Goal: Information Seeking & Learning: Learn about a topic

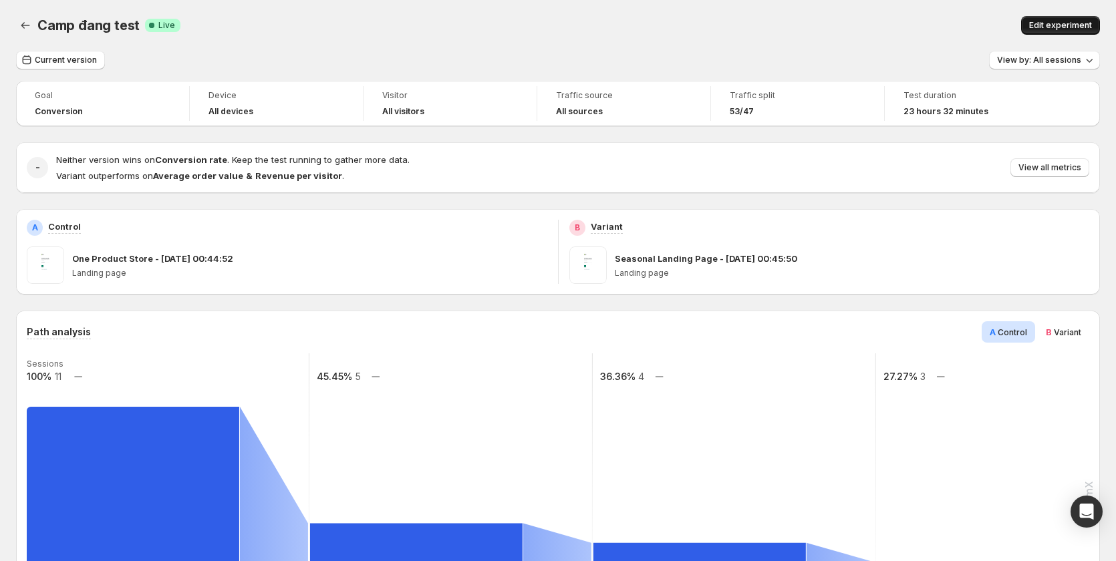
click at [1071, 28] on span "Edit experiment" at bounding box center [1060, 25] width 63 height 11
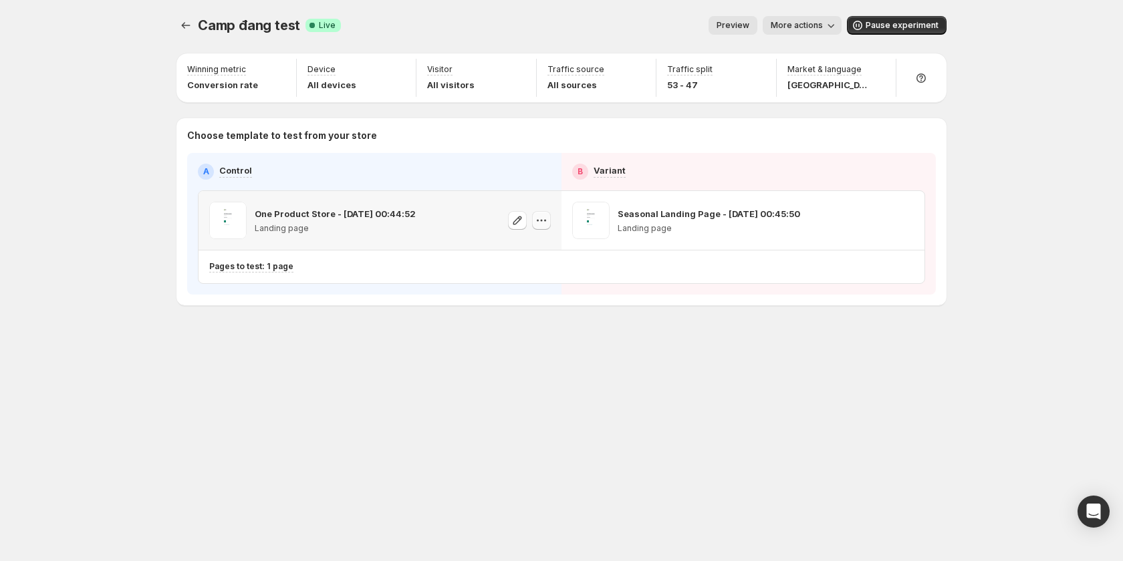
click at [546, 219] on icon "button" at bounding box center [541, 220] width 13 height 13
click at [553, 297] on span "582923498041639792" at bounding box center [525, 295] width 94 height 10
click at [807, 23] on span "More actions" at bounding box center [797, 25] width 52 height 11
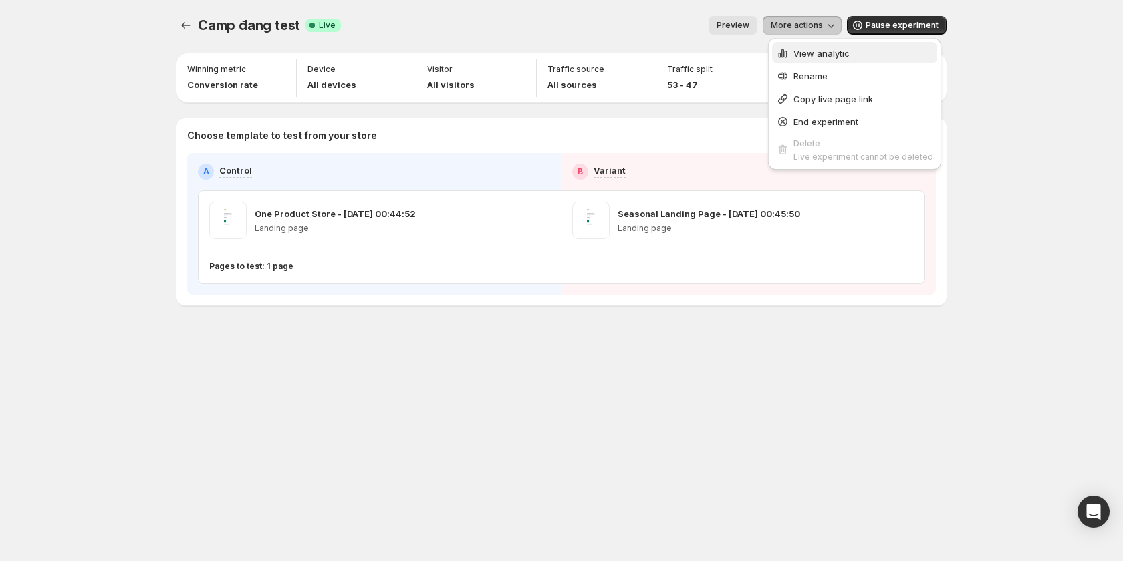
click at [823, 49] on span "View analytic" at bounding box center [821, 53] width 56 height 11
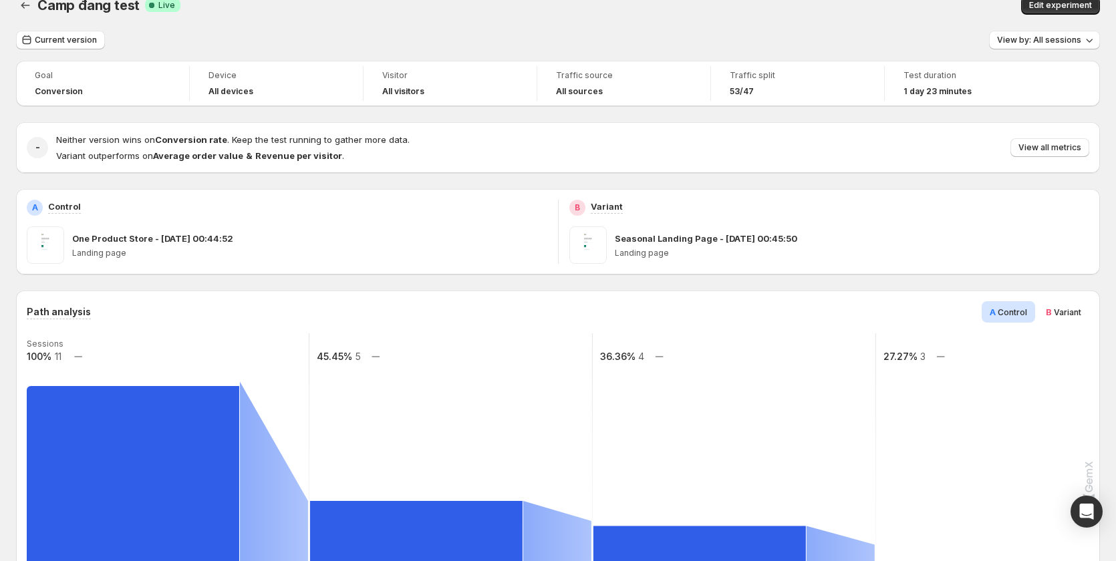
scroll to position [201, 0]
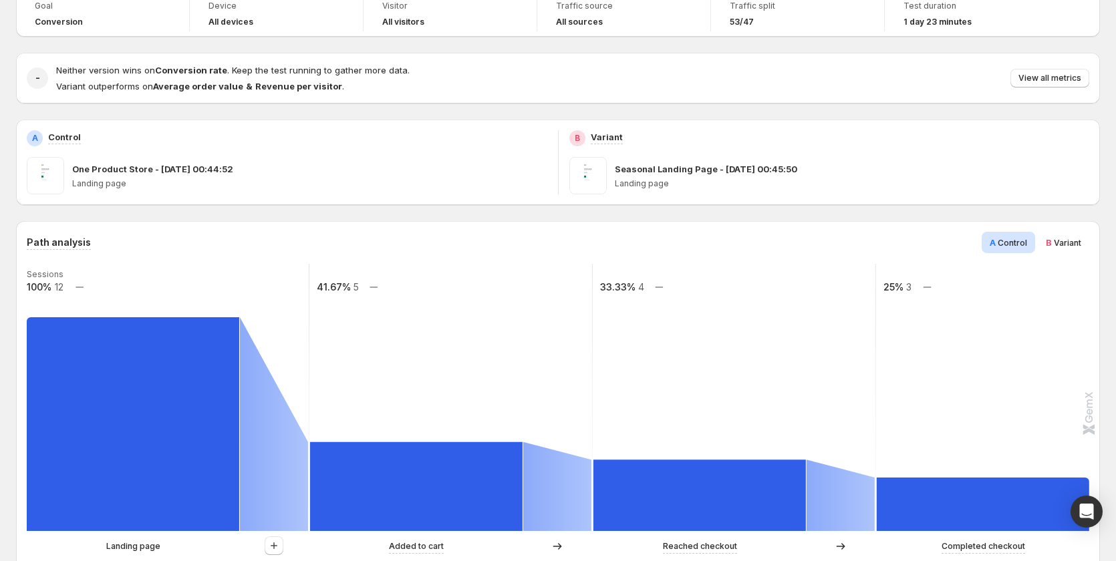
scroll to position [134, 0]
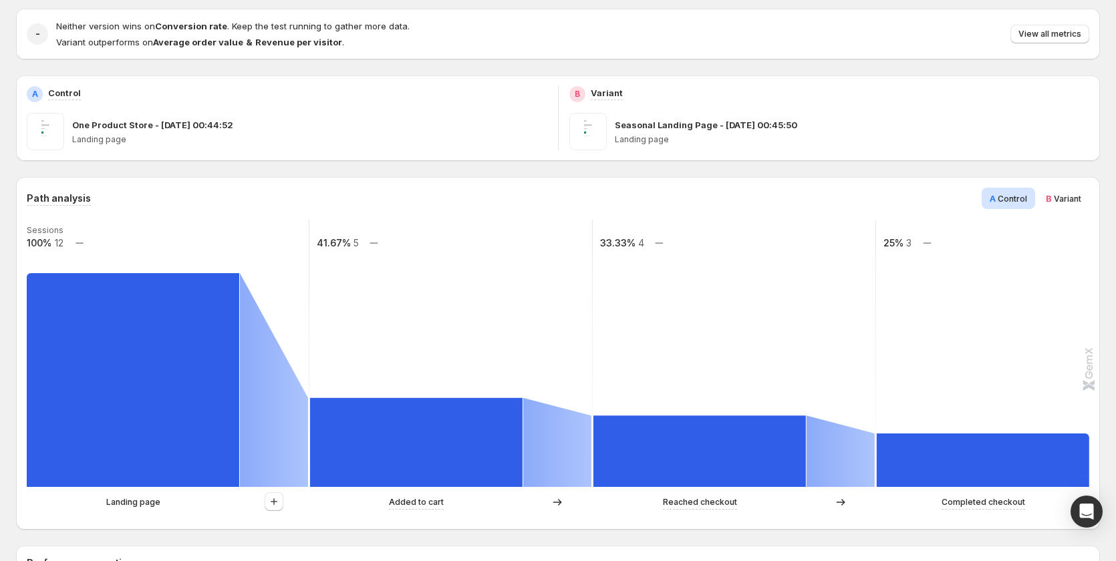
click at [1075, 203] on span "Variant" at bounding box center [1067, 199] width 27 height 10
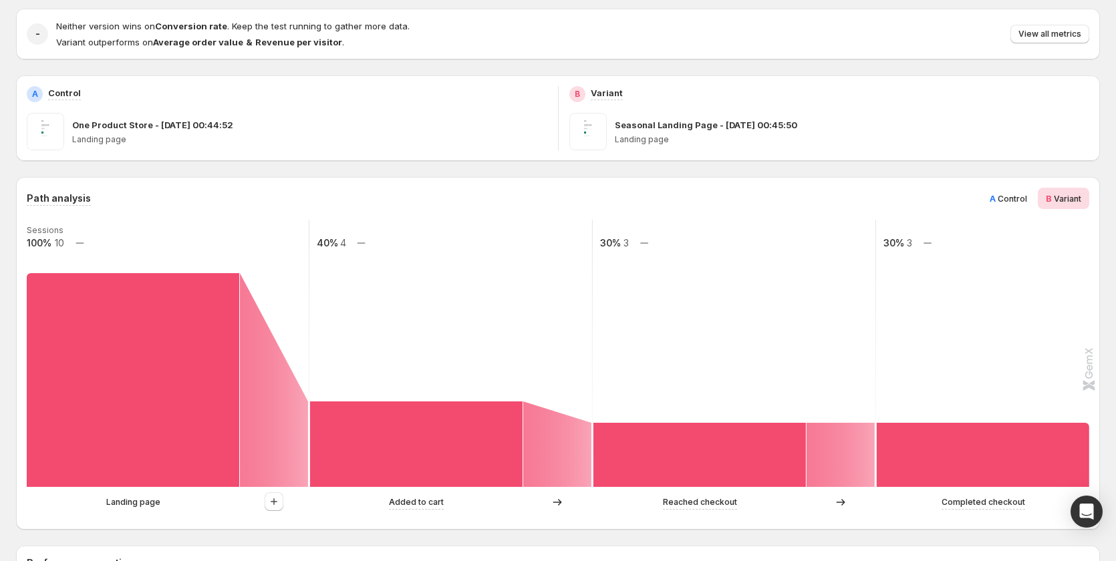
click at [1027, 197] on span "Control" at bounding box center [1012, 199] width 29 height 10
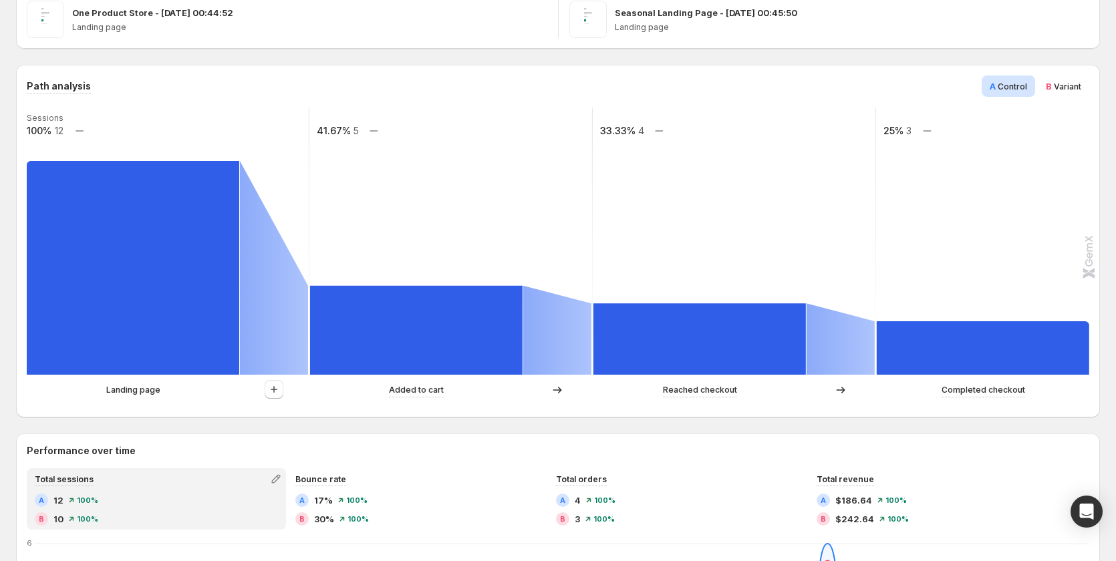
scroll to position [201, 0]
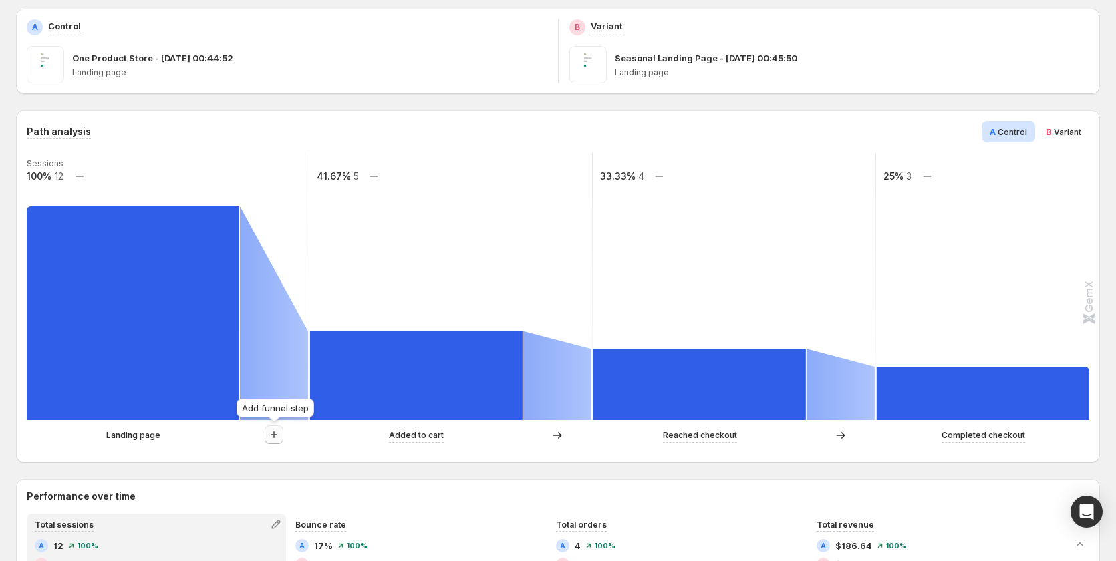
click at [273, 436] on icon "button" at bounding box center [273, 434] width 13 height 13
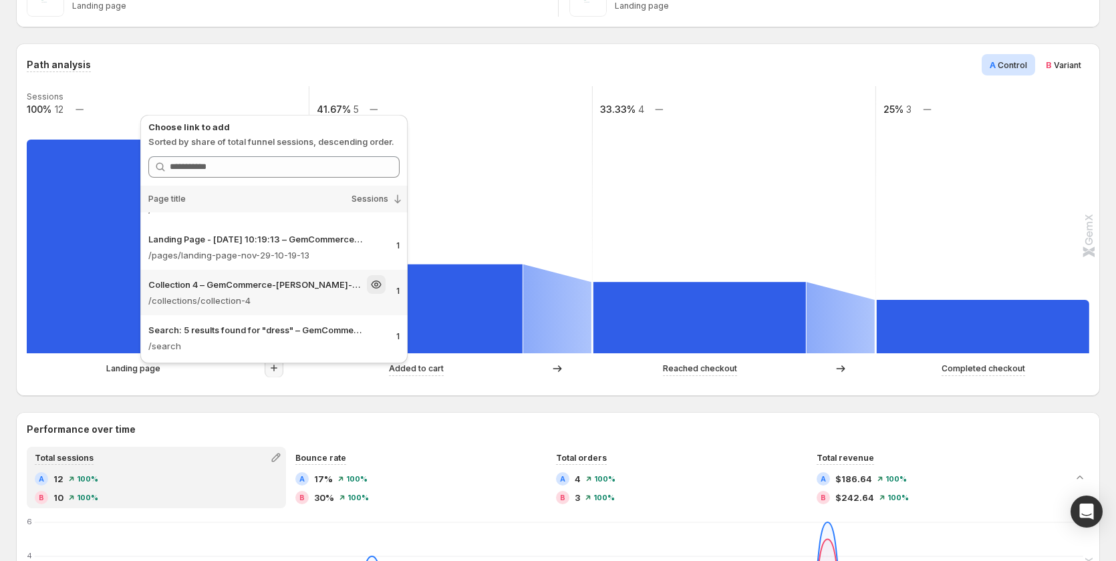
scroll to position [82, 0]
click at [254, 387] on div "Path analysis A Control B Variant Sessions 100% 12 41.67% 5 33.33% 4 25% 3 Land…" at bounding box center [558, 219] width 1084 height 353
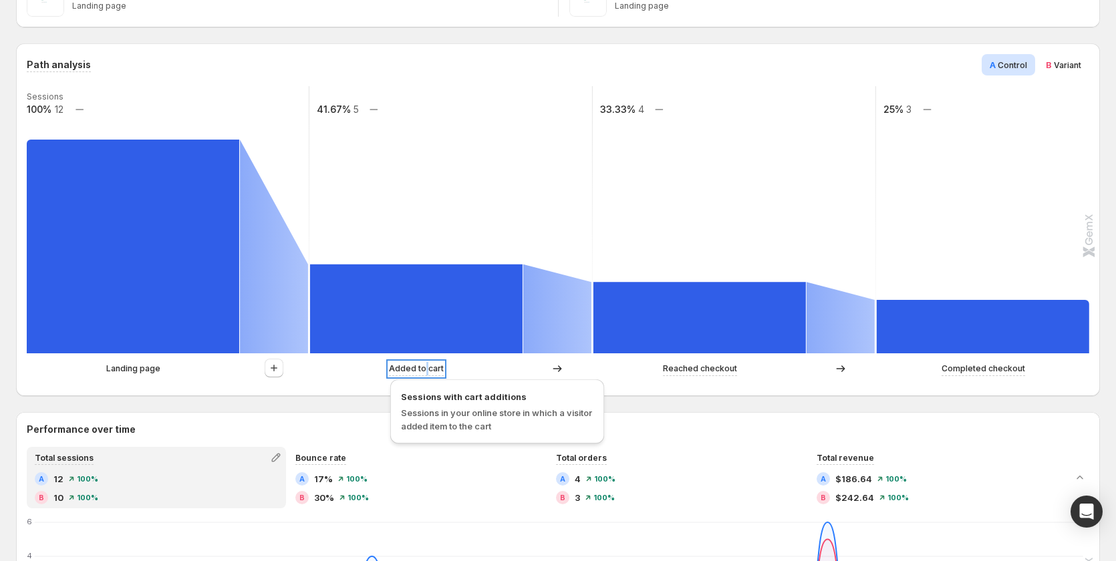
click at [425, 368] on p "Added to cart" at bounding box center [416, 368] width 55 height 13
click at [401, 377] on div "Sessions with cart additions Sessions in your online store in which a visitor a…" at bounding box center [497, 415] width 225 height 78
click at [403, 371] on p "Added to cart" at bounding box center [416, 368] width 55 height 13
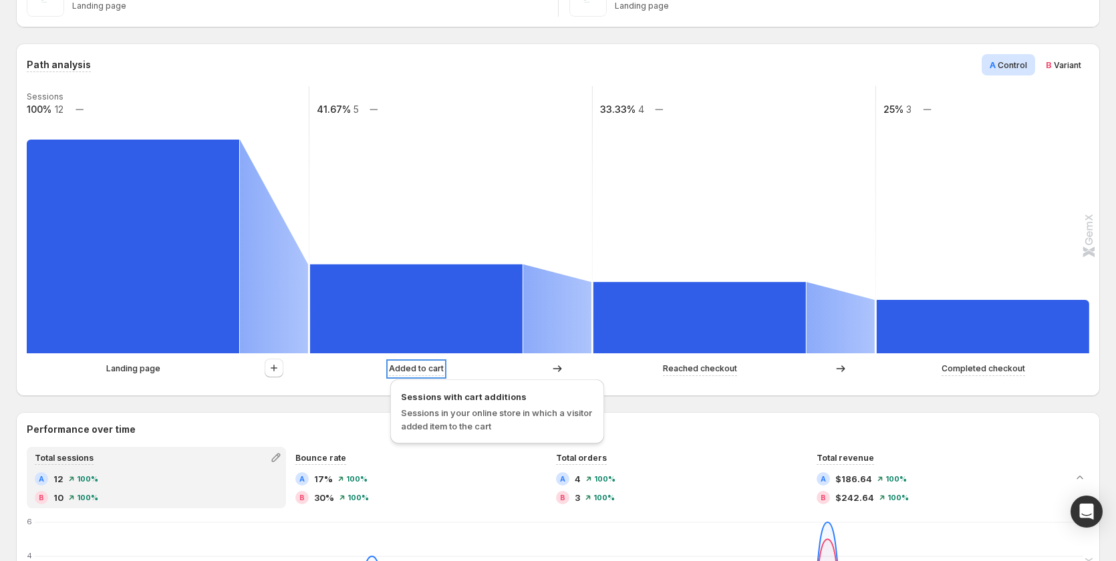
click at [404, 369] on p "Added to cart" at bounding box center [416, 368] width 55 height 13
click at [317, 386] on div "Path analysis A Control B Variant Sessions 100% 12 41.67% 5 33.33% 4 25% 3 Land…" at bounding box center [558, 219] width 1084 height 353
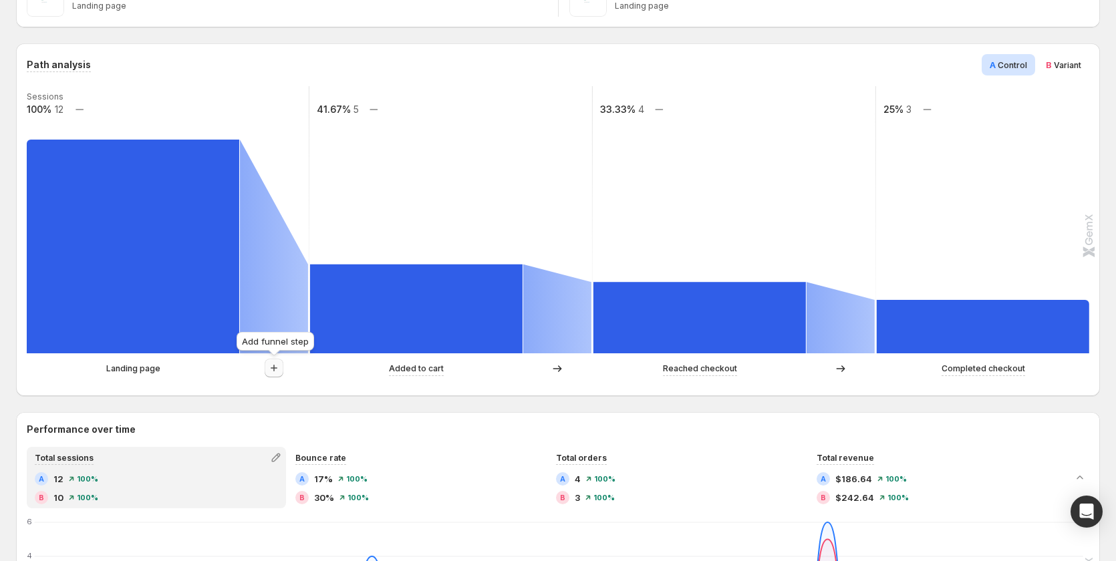
click at [270, 373] on icon "button" at bounding box center [273, 368] width 13 height 13
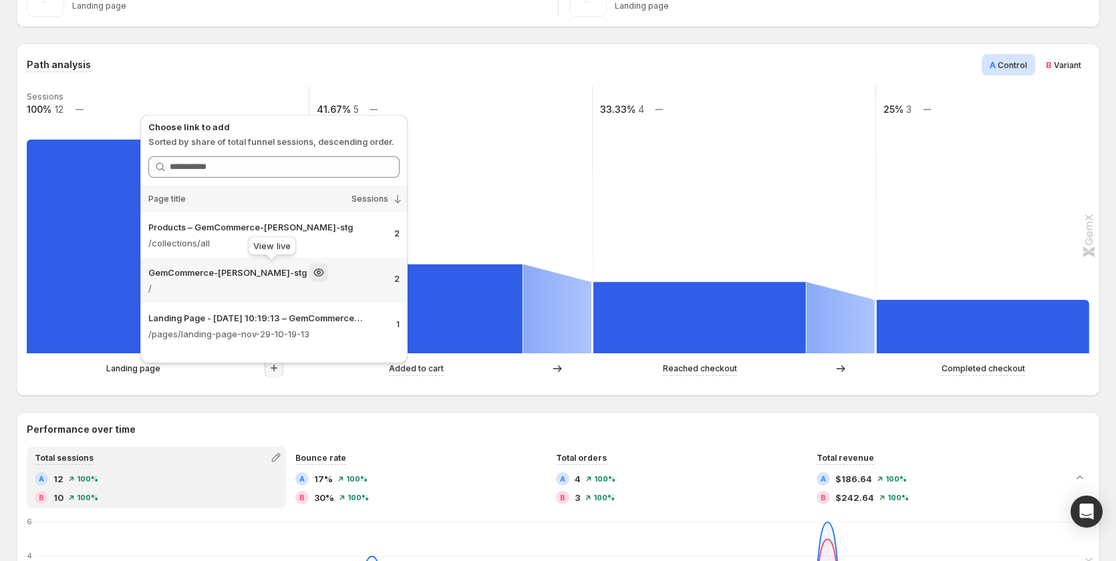
click at [263, 238] on div "View live" at bounding box center [271, 248] width 53 height 29
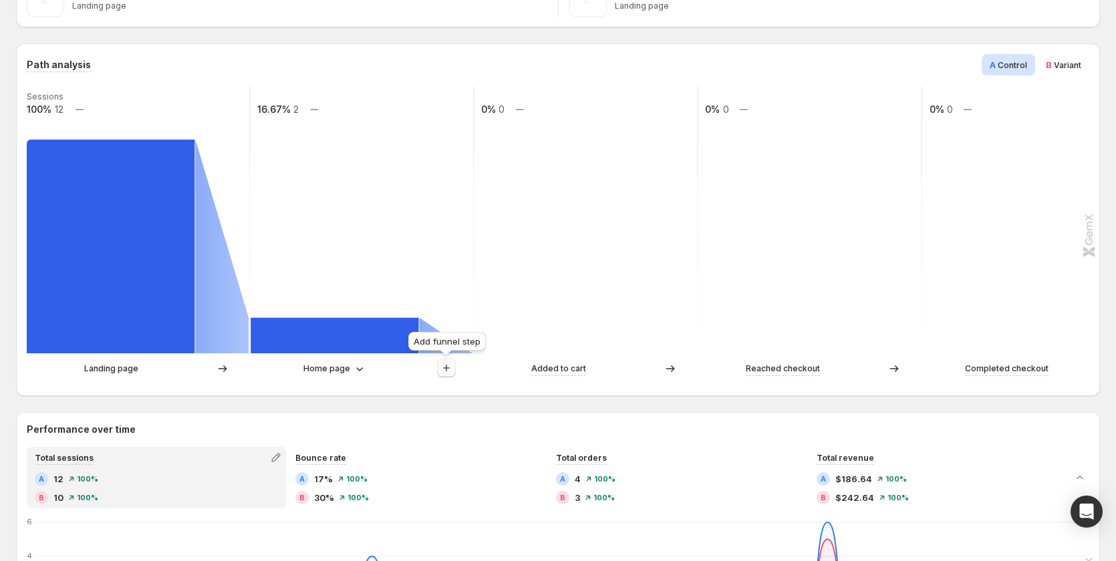
click at [450, 360] on button "button" at bounding box center [446, 368] width 19 height 19
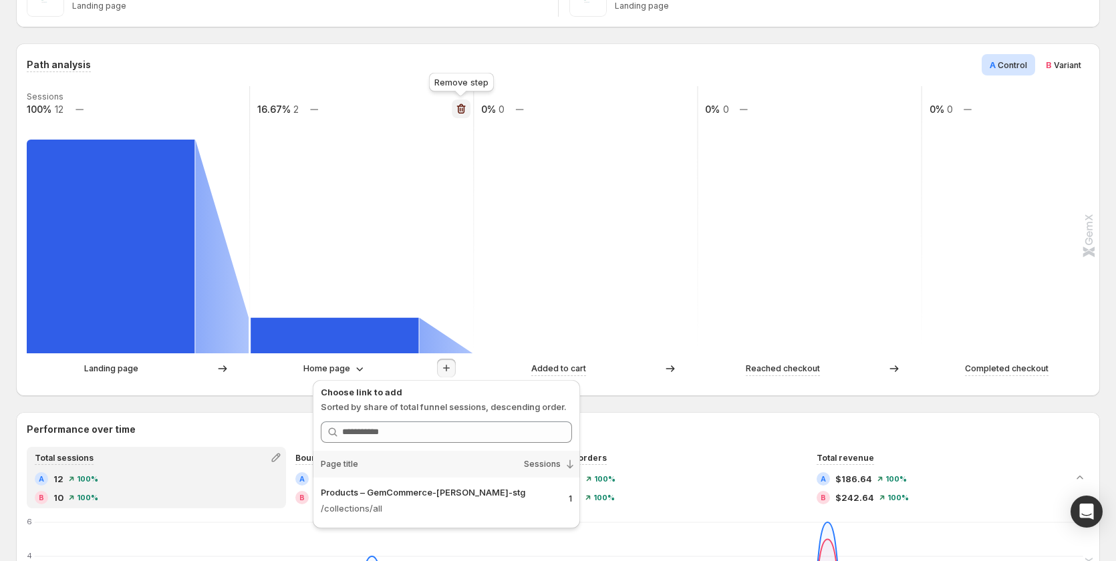
click at [458, 112] on icon "button" at bounding box center [461, 109] width 9 height 10
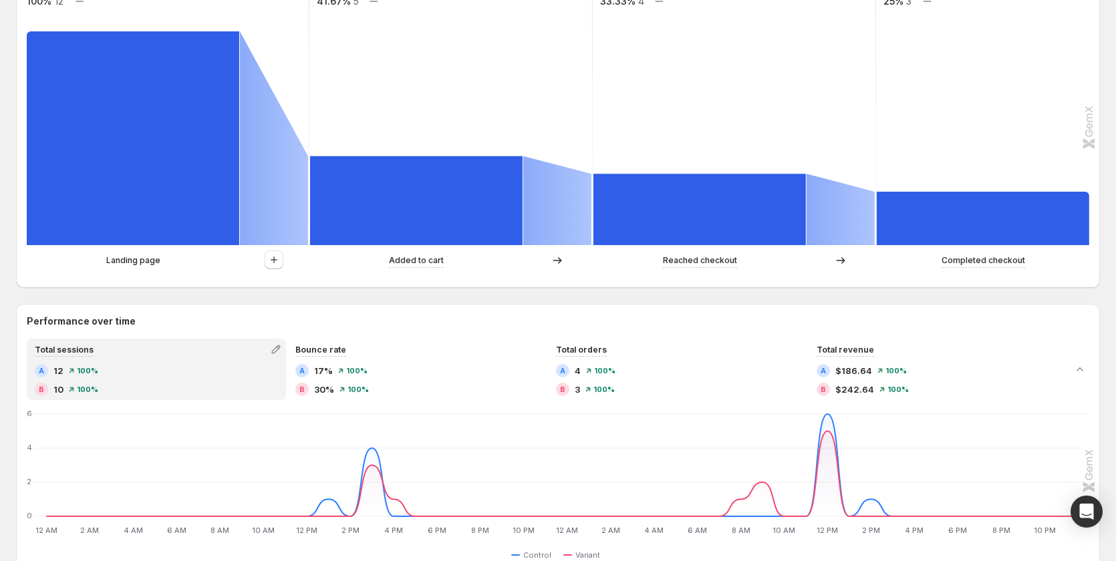
scroll to position [201, 0]
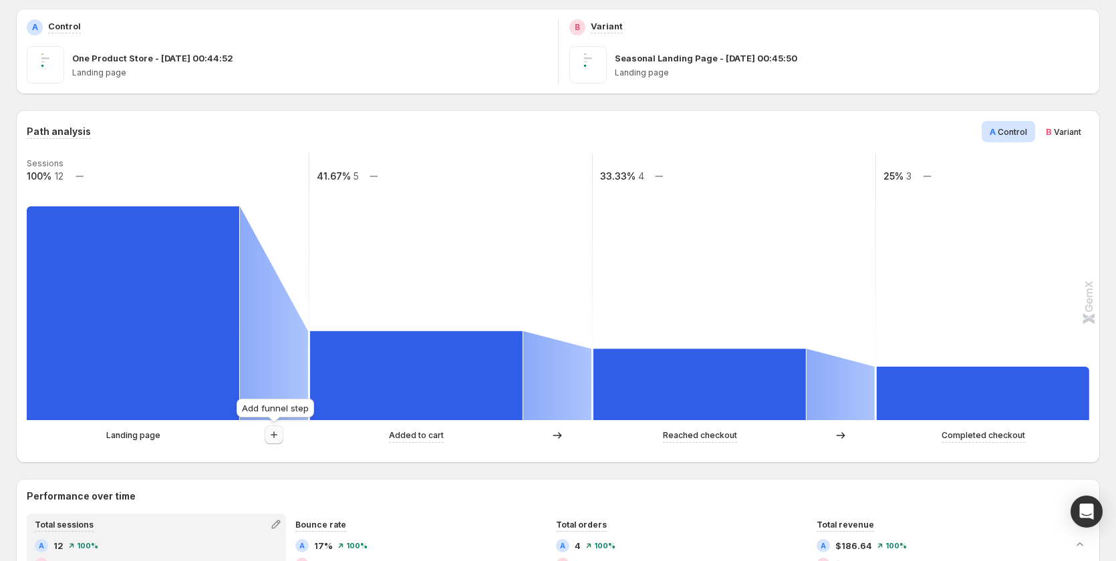
click at [273, 429] on icon "button" at bounding box center [273, 434] width 13 height 13
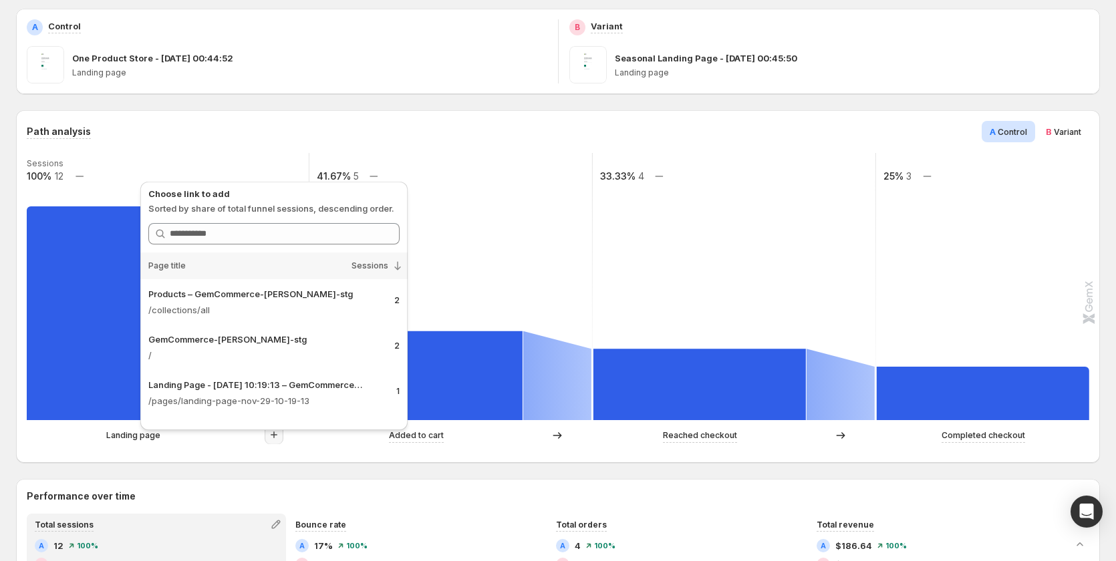
click at [512, 304] on rect at bounding box center [451, 286] width 285 height 267
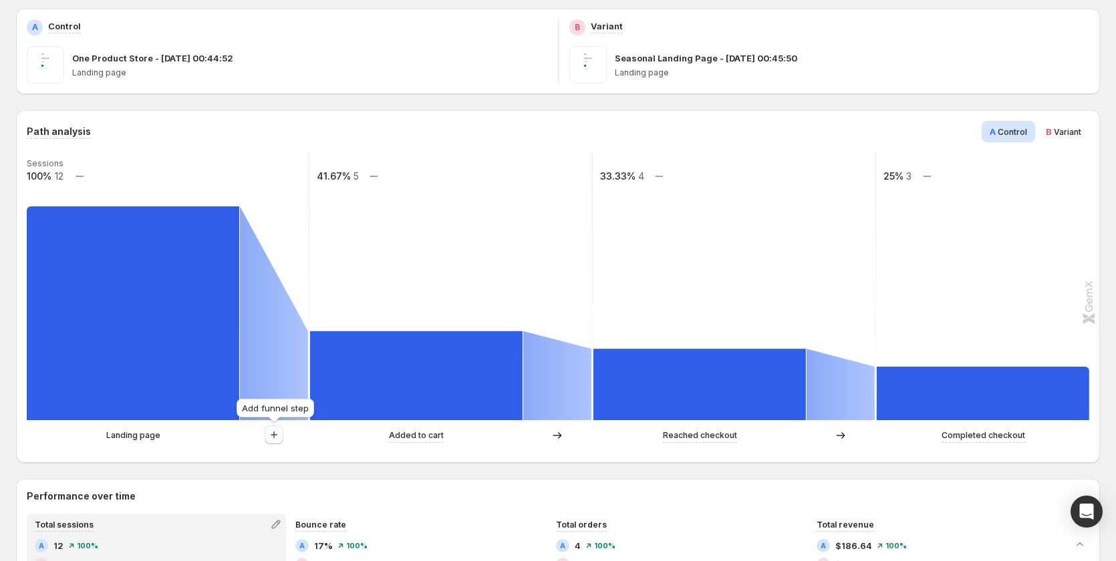
click at [265, 436] on button "button" at bounding box center [274, 435] width 19 height 19
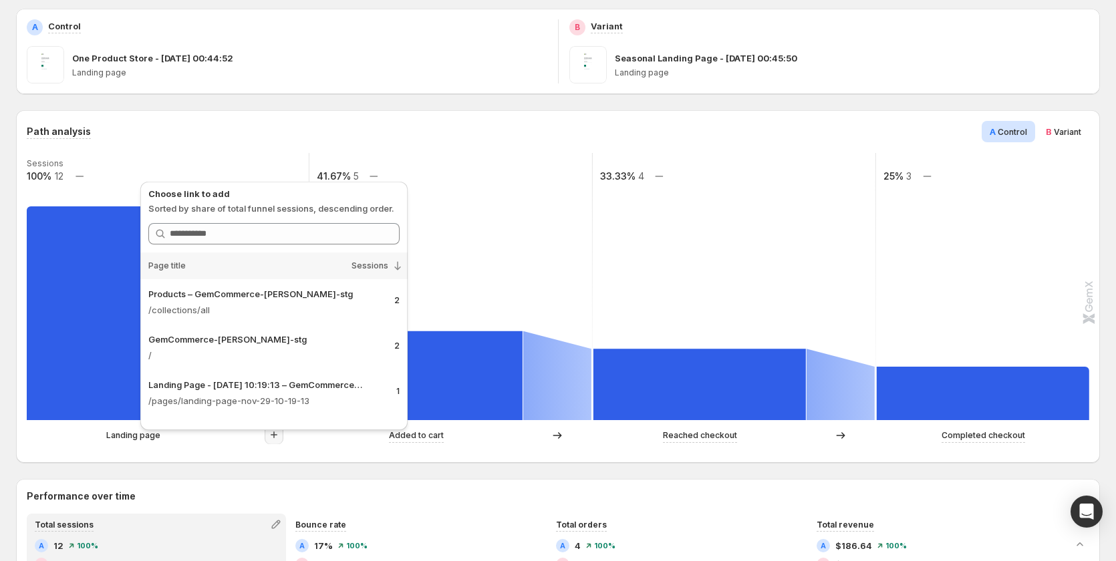
click at [122, 153] on rect at bounding box center [167, 286] width 285 height 267
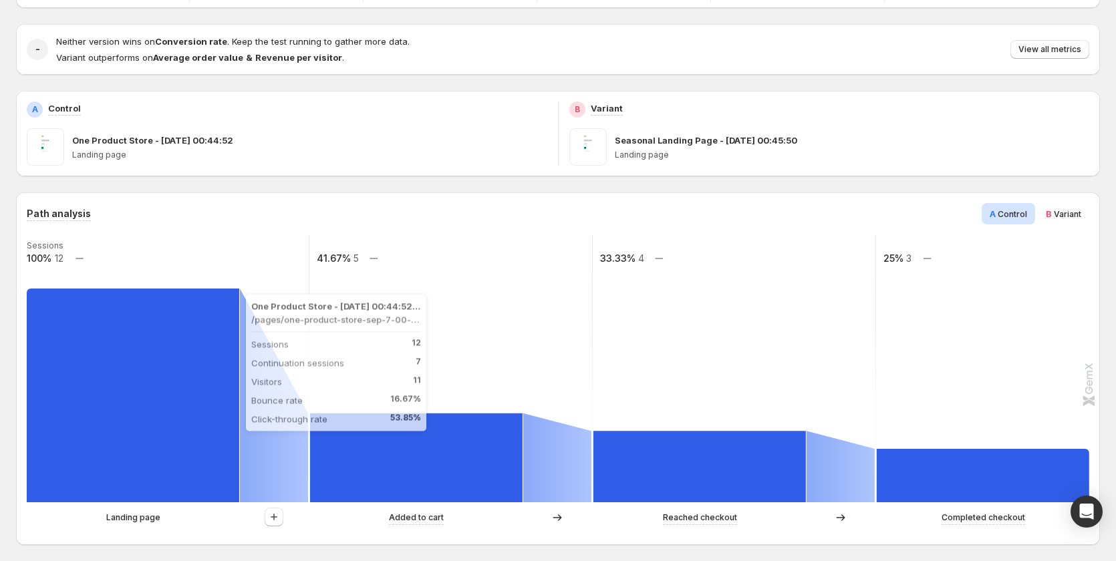
scroll to position [0, 0]
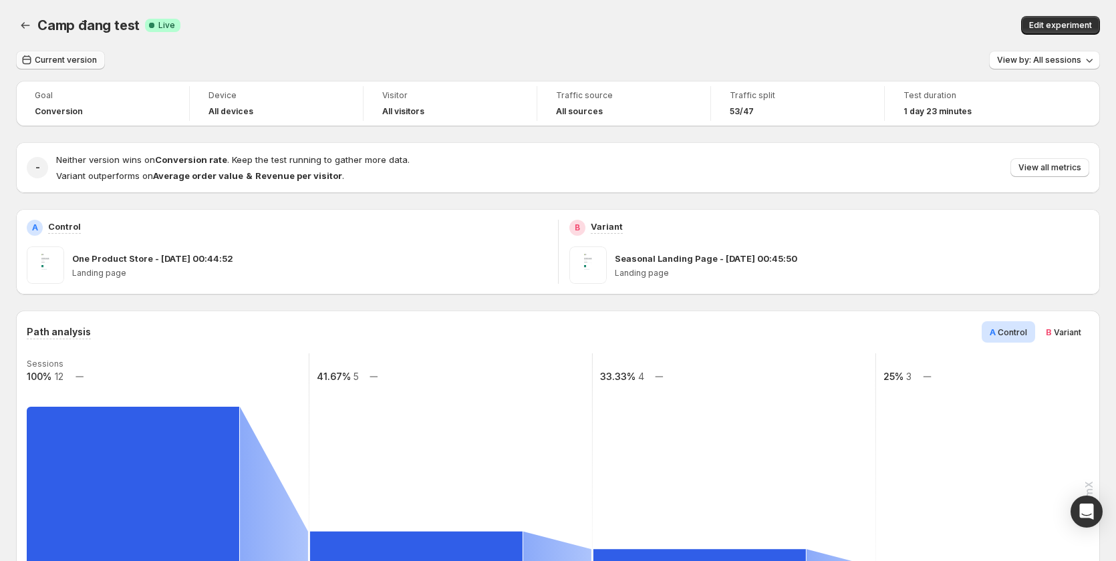
click at [81, 56] on span "Current version" at bounding box center [66, 60] width 62 height 11
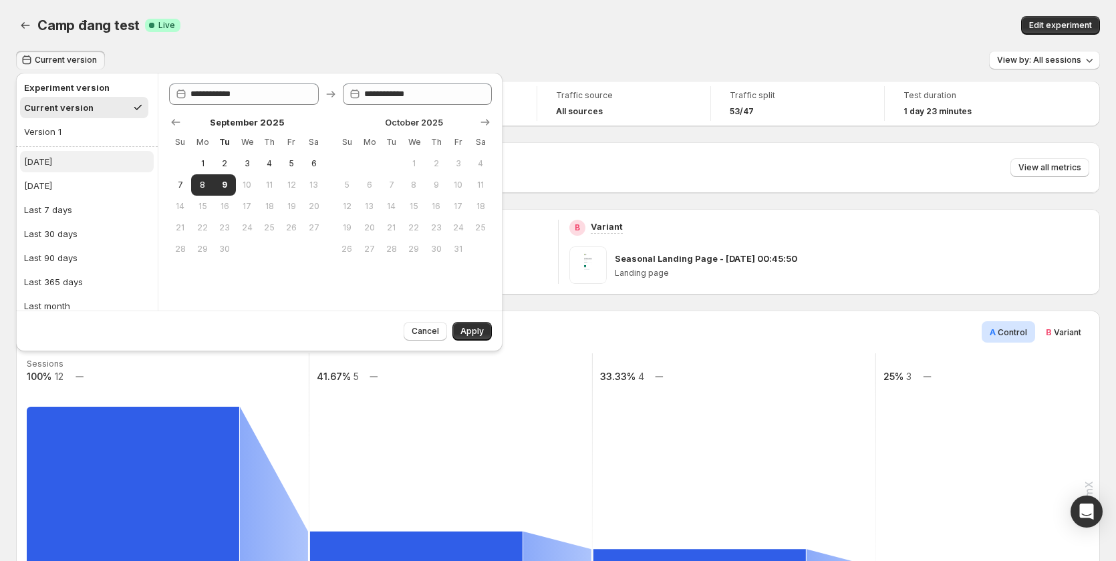
click at [41, 159] on div "[DATE]" at bounding box center [38, 161] width 28 height 13
type input "**********"
click at [472, 329] on span "Apply" at bounding box center [471, 331] width 23 height 11
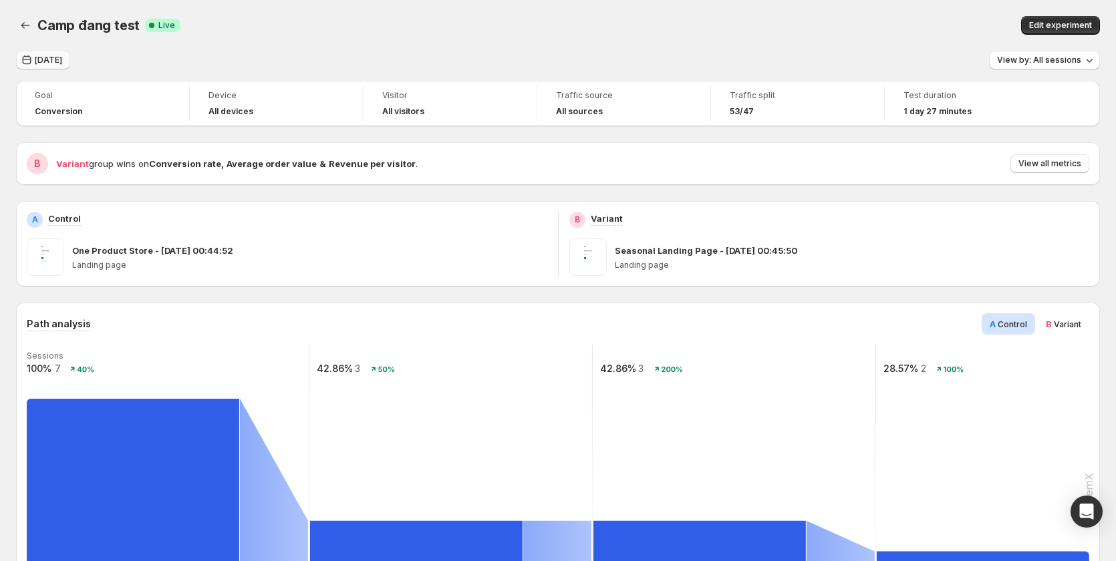
click at [33, 59] on button "[DATE]" at bounding box center [43, 60] width 54 height 19
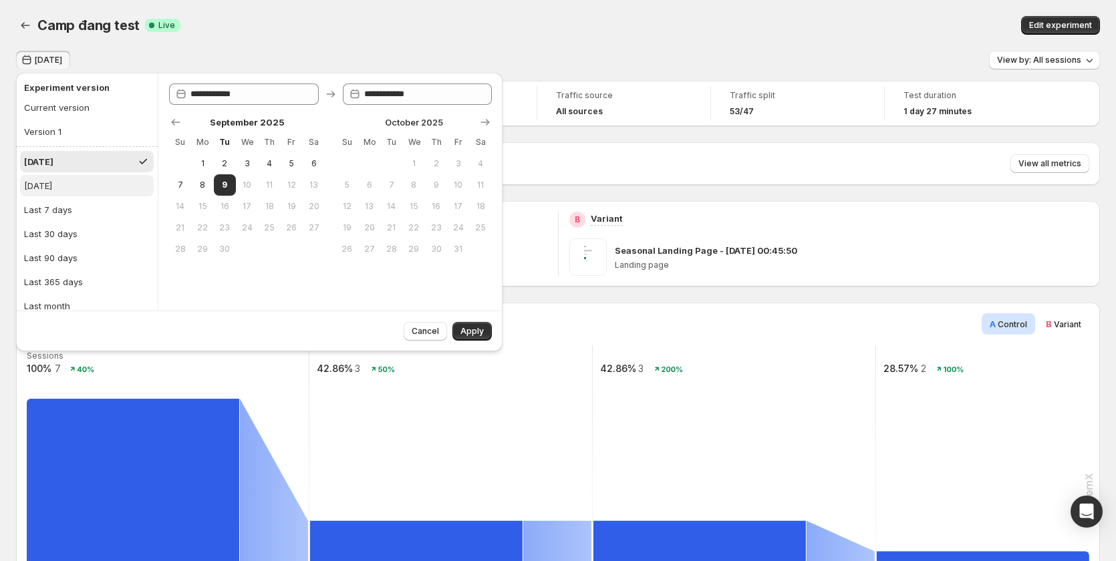
click at [52, 184] on div "[DATE]" at bounding box center [38, 185] width 28 height 13
type input "**********"
click at [463, 325] on button "Apply" at bounding box center [471, 331] width 39 height 19
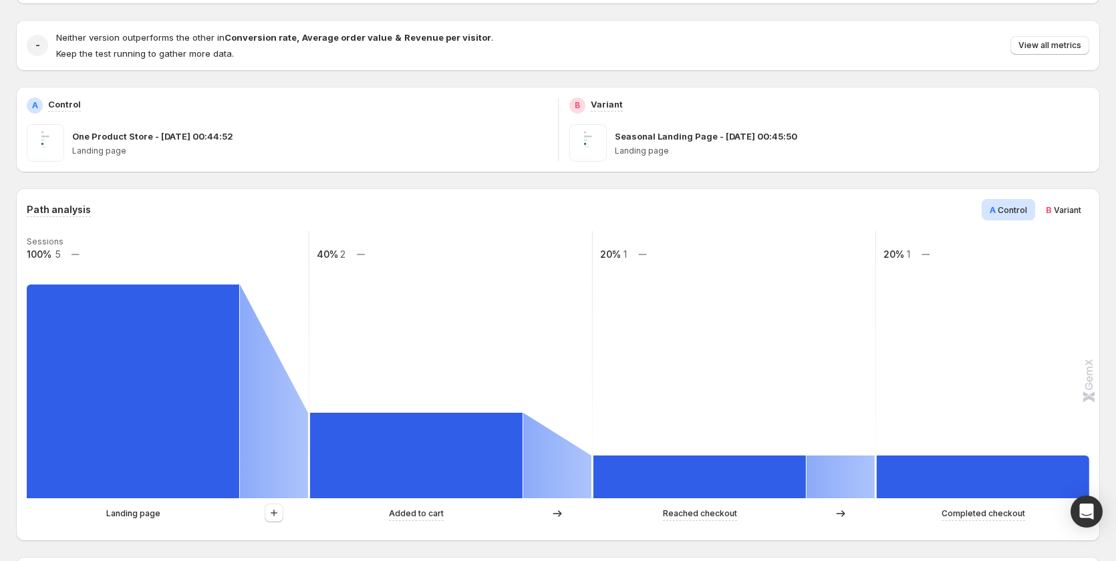
scroll to position [267, 0]
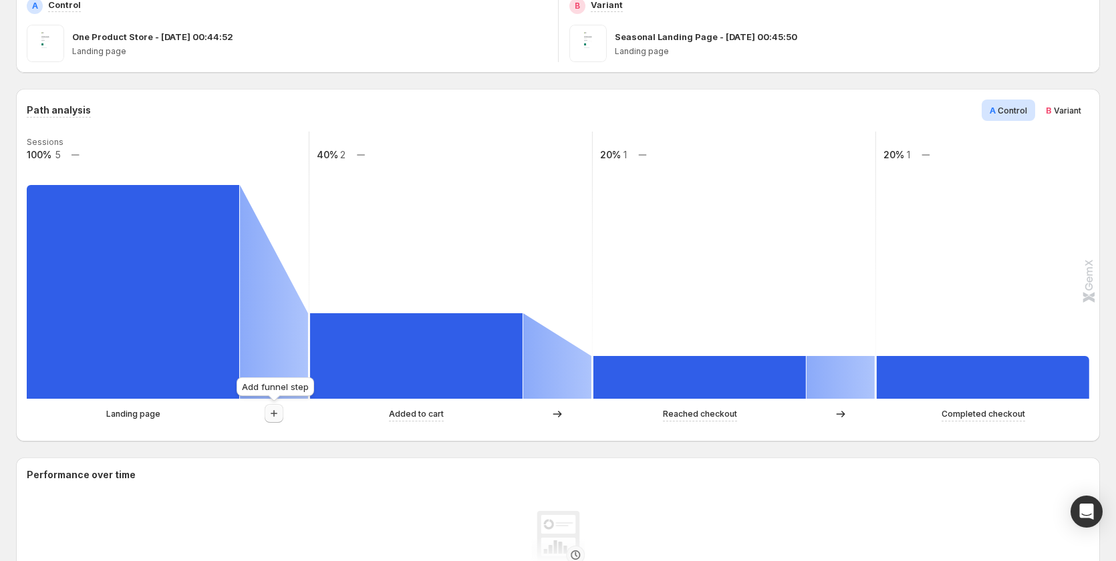
click at [268, 415] on icon "button" at bounding box center [273, 413] width 13 height 13
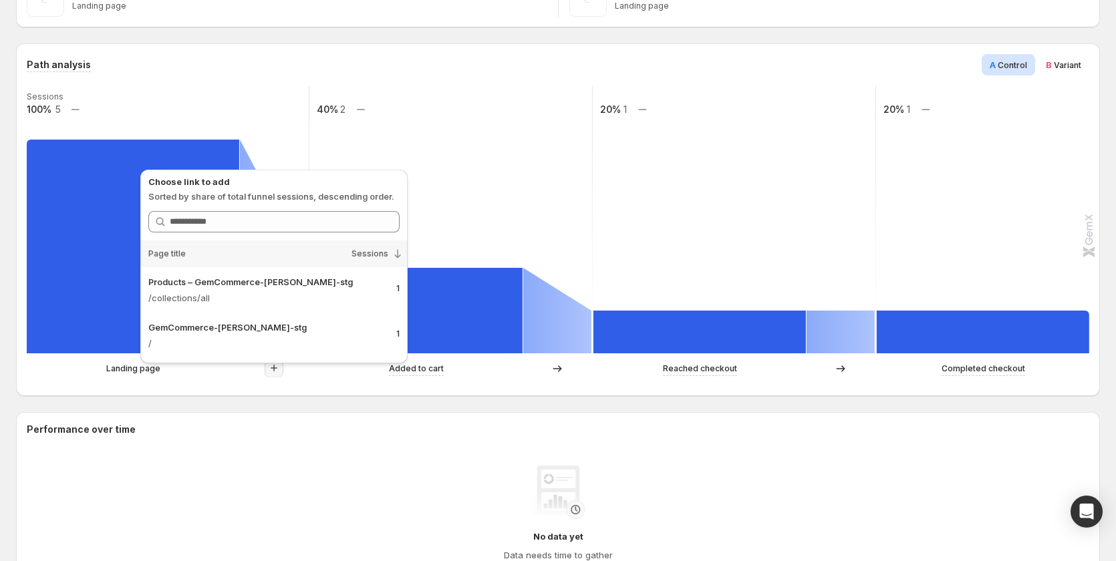
scroll to position [334, 0]
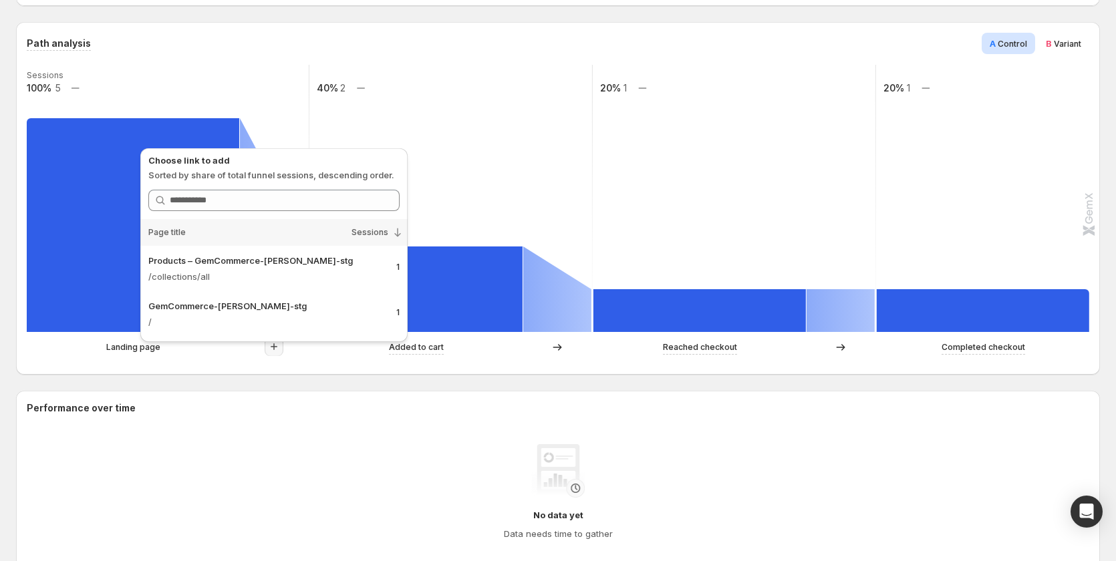
click at [297, 361] on div "Landing page Added to cart Reached checkout Completed checkout" at bounding box center [557, 351] width 1060 height 27
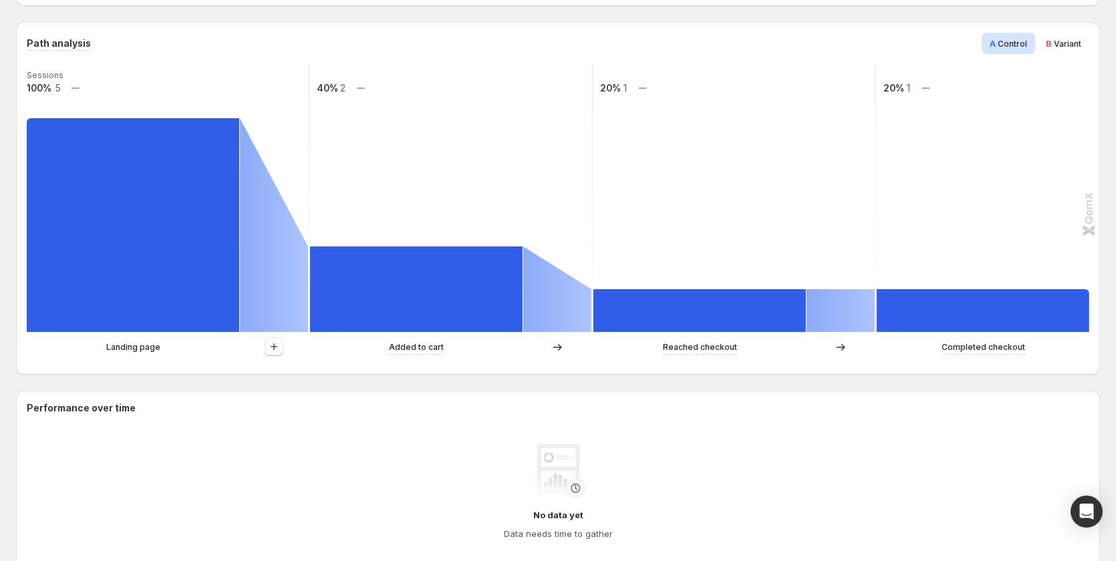
scroll to position [0, 0]
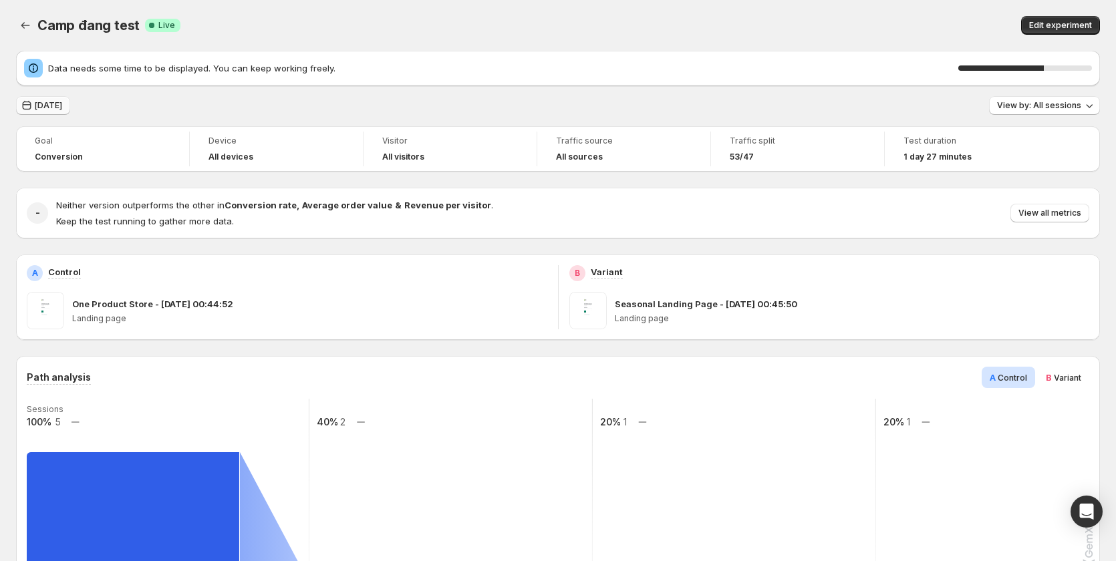
click at [30, 106] on icon "button" at bounding box center [27, 105] width 9 height 9
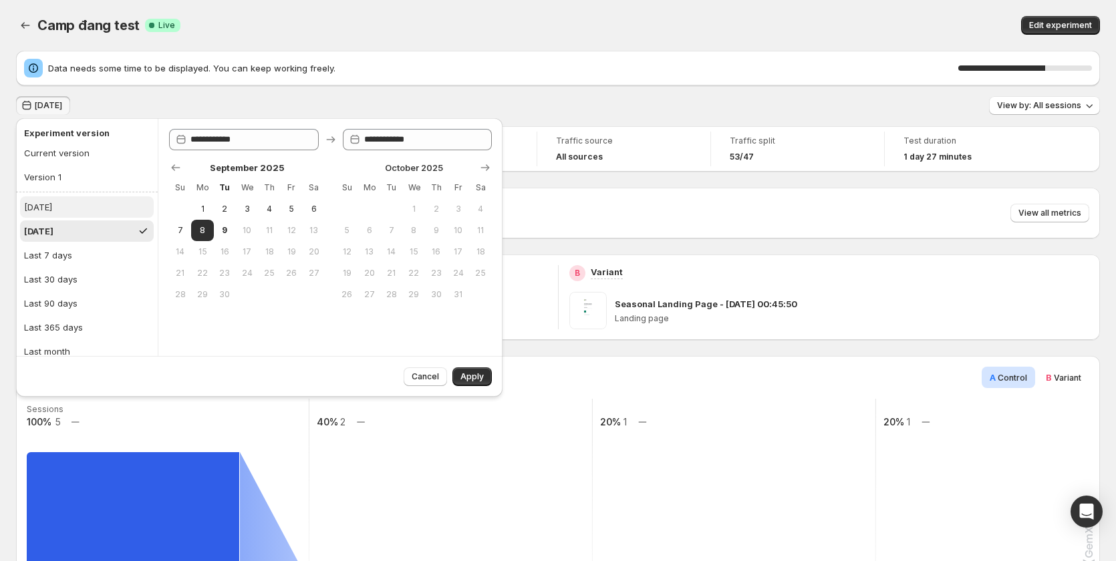
click at [72, 209] on button "[DATE]" at bounding box center [87, 206] width 134 height 21
type input "**********"
click at [474, 381] on span "Apply" at bounding box center [471, 377] width 23 height 11
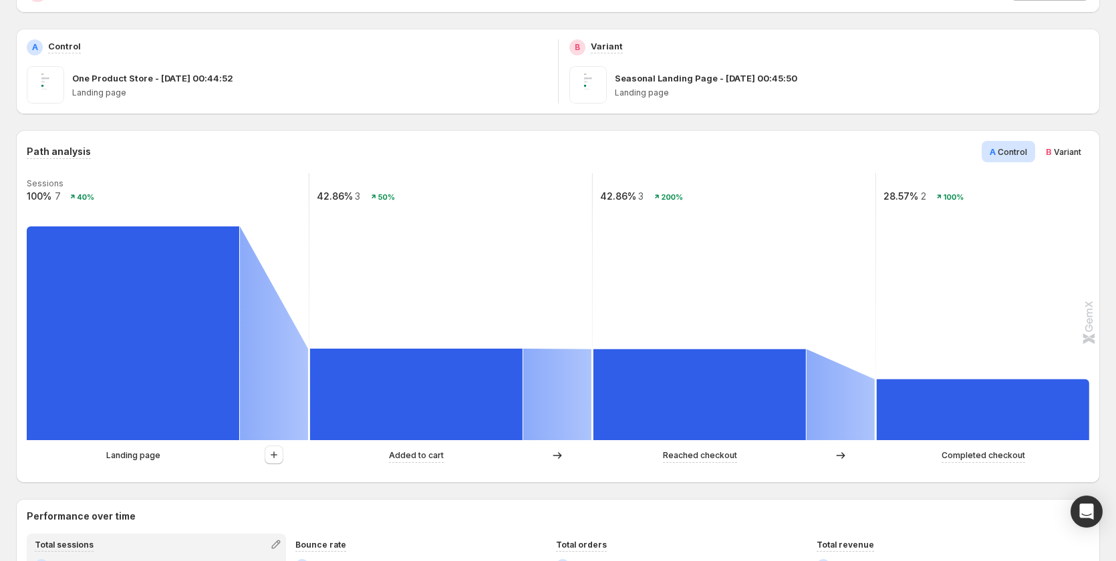
scroll to position [201, 0]
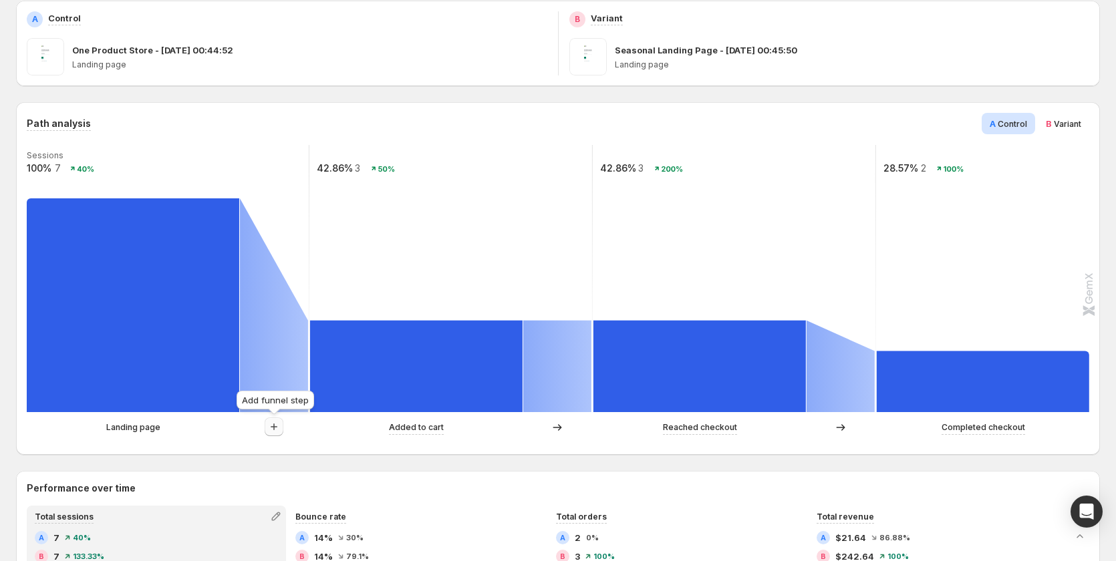
click at [269, 427] on icon "button" at bounding box center [273, 426] width 13 height 13
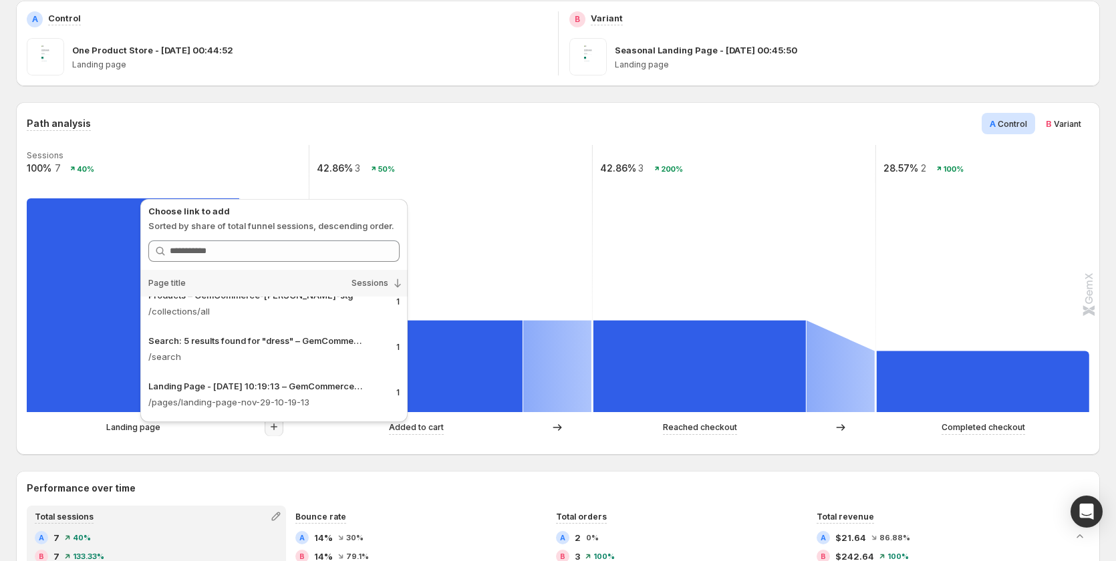
scroll to position [0, 0]
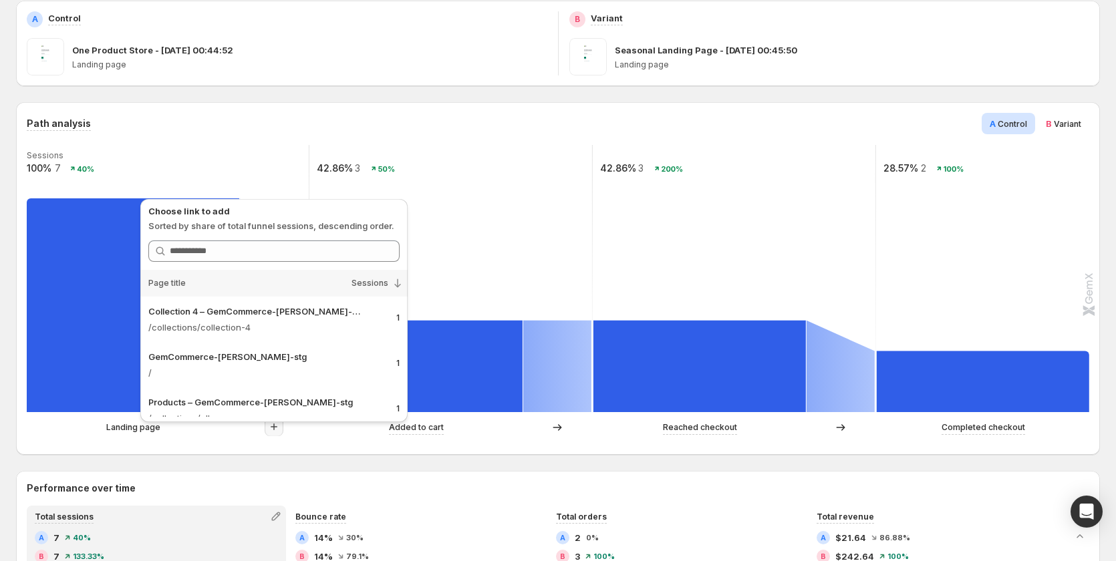
click at [231, 165] on rect at bounding box center [167, 278] width 285 height 267
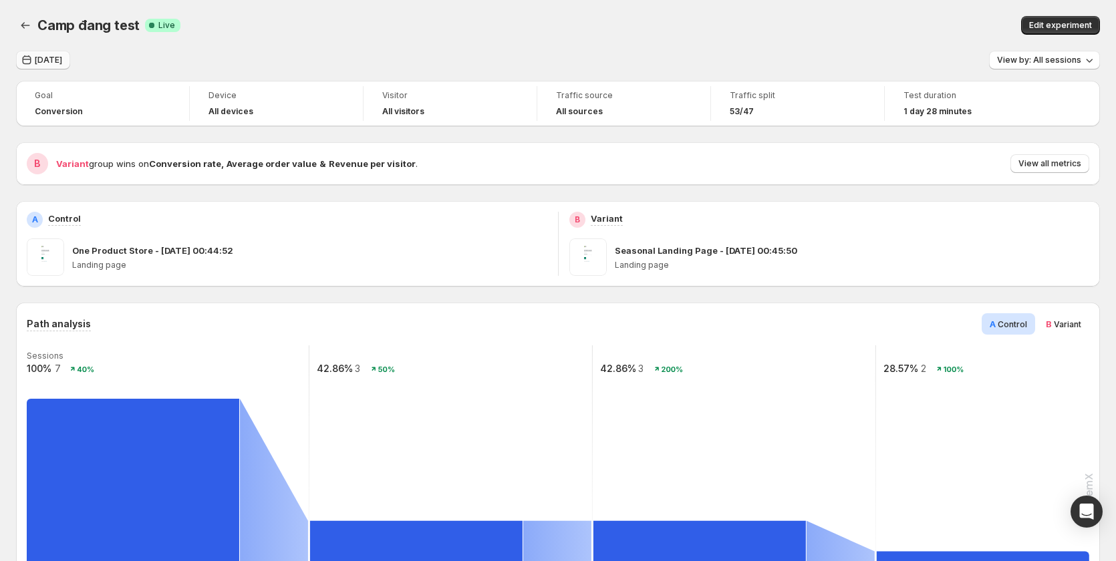
drag, startPoint x: 53, startPoint y: 58, endPoint x: 63, endPoint y: 63, distance: 11.1
click at [54, 58] on span "[DATE]" at bounding box center [48, 60] width 27 height 11
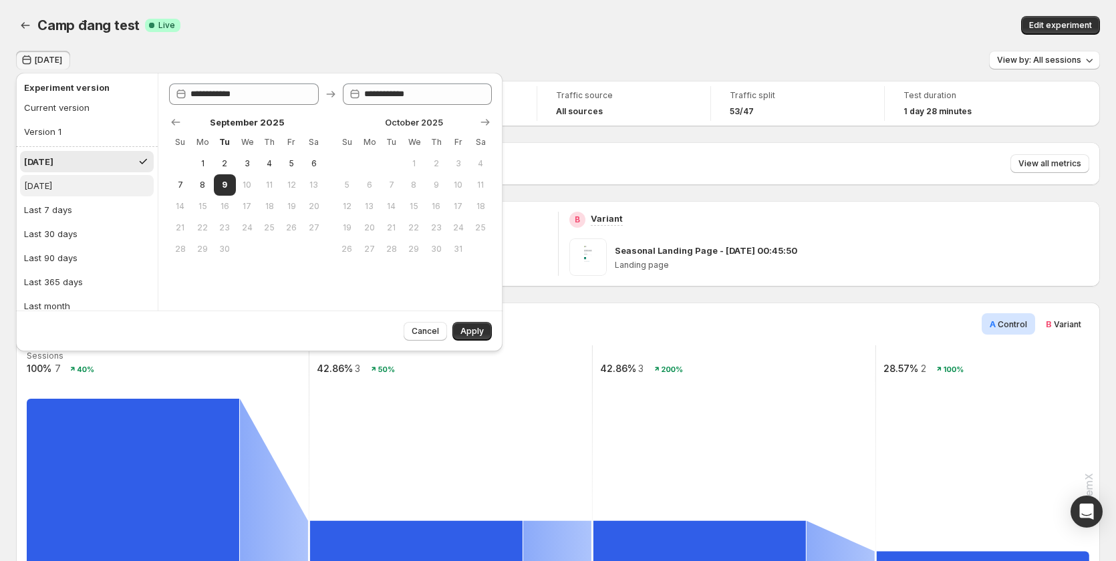
click at [78, 188] on button "[DATE]" at bounding box center [87, 185] width 134 height 21
type input "**********"
click at [471, 331] on span "Apply" at bounding box center [471, 331] width 23 height 11
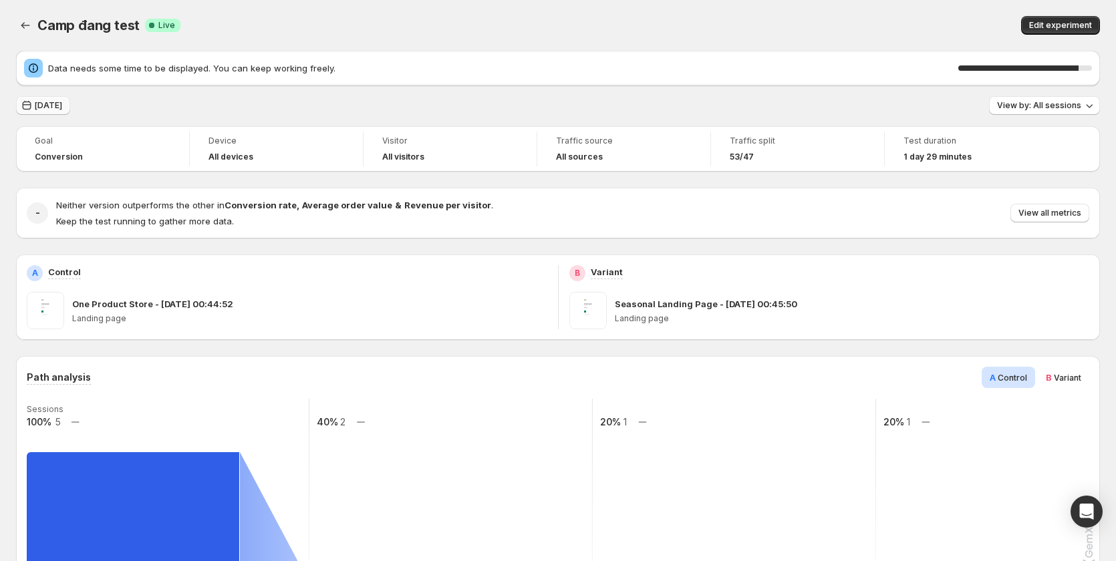
click at [60, 110] on span "[DATE]" at bounding box center [48, 105] width 27 height 11
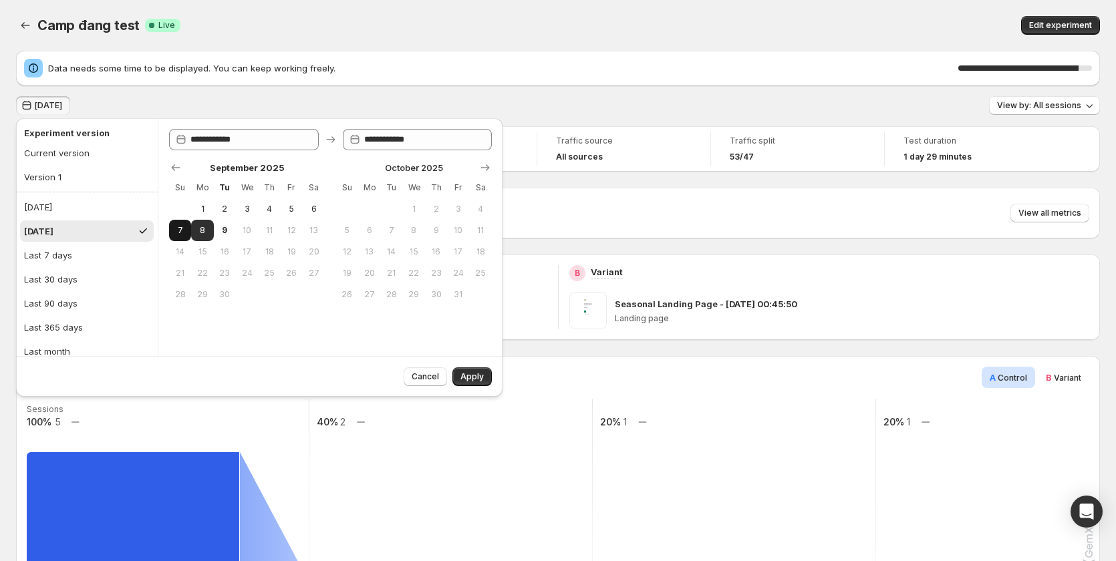
click at [188, 229] on button "7" at bounding box center [180, 230] width 22 height 21
type input "**********"
click at [217, 229] on button "9" at bounding box center [225, 230] width 22 height 21
type input "**********"
click at [479, 376] on span "Apply" at bounding box center [471, 377] width 23 height 11
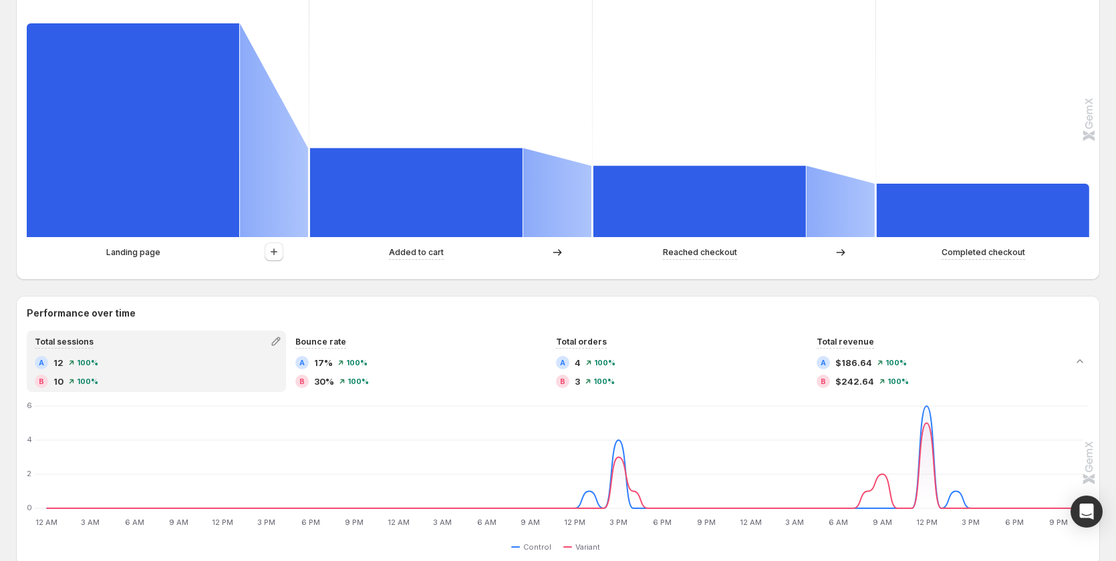
scroll to position [262, 0]
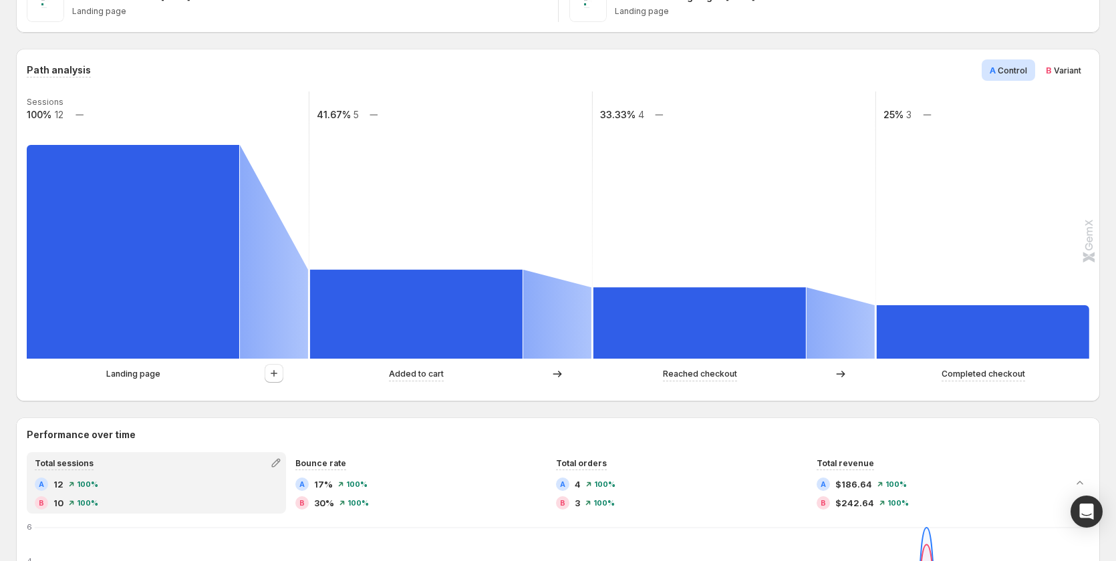
click at [1061, 65] on span "Variant" at bounding box center [1067, 70] width 27 height 10
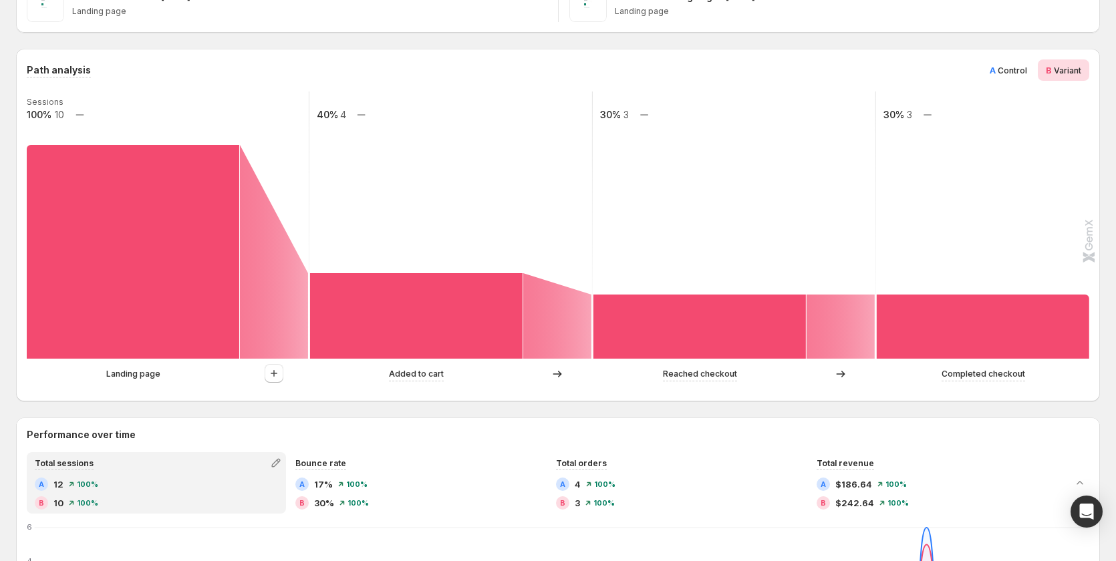
click at [1021, 68] on span "Control" at bounding box center [1012, 70] width 29 height 10
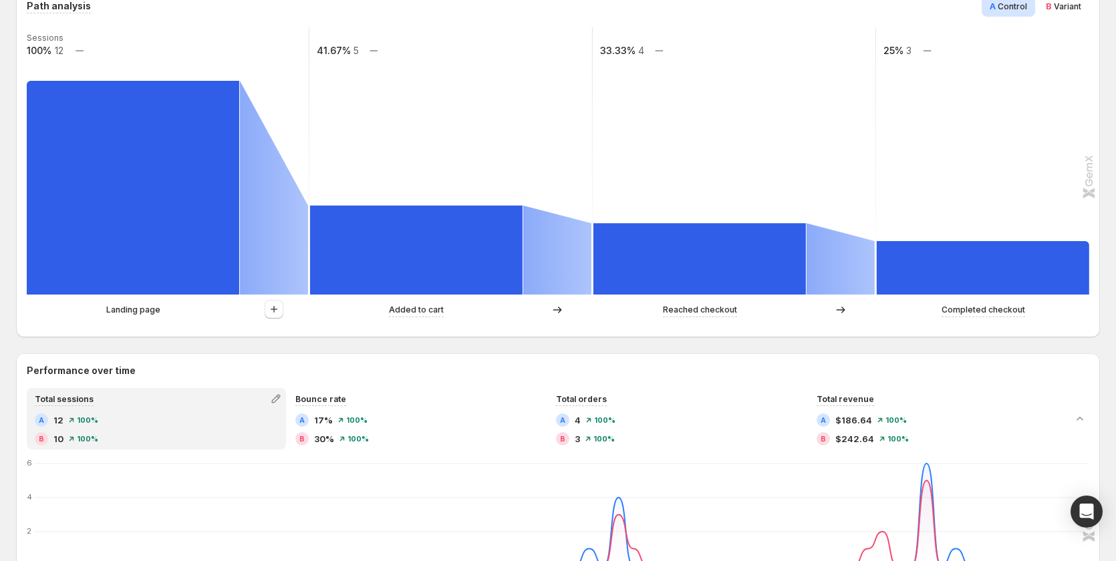
scroll to position [329, 0]
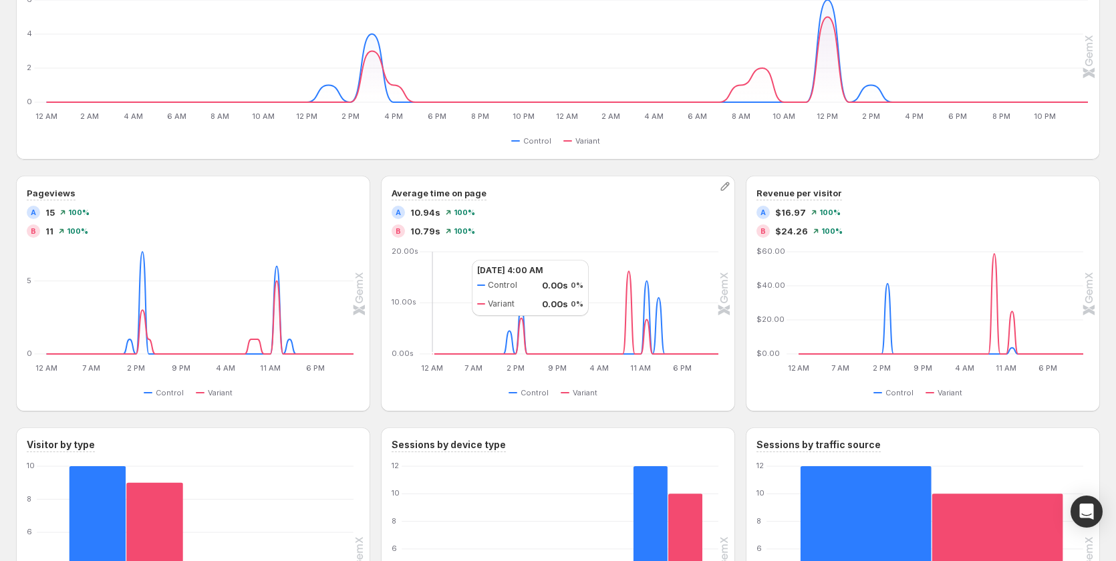
scroll to position [589, 0]
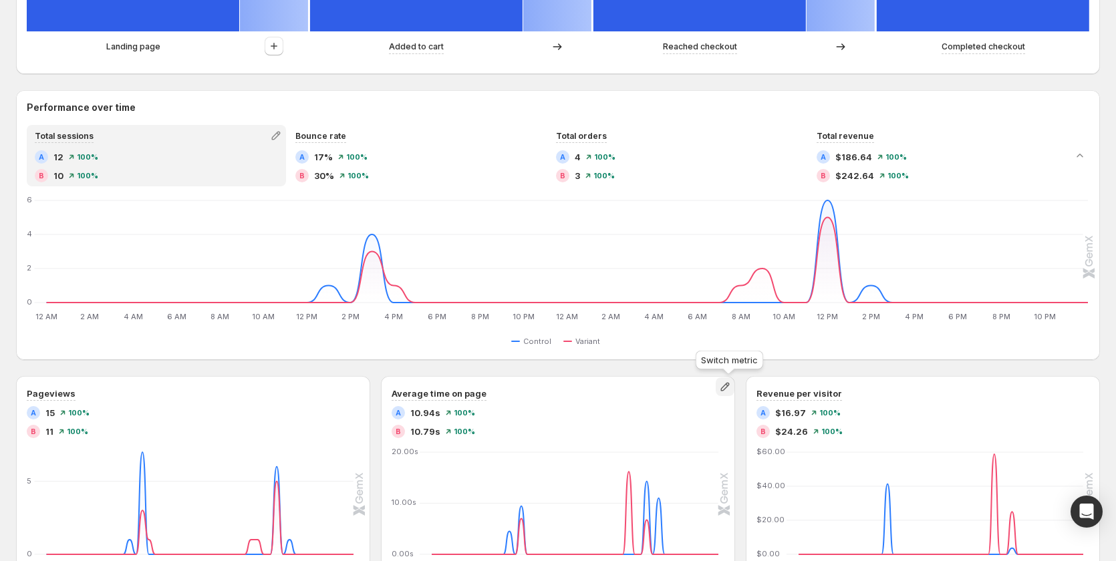
click at [728, 387] on icon "button" at bounding box center [724, 386] width 13 height 13
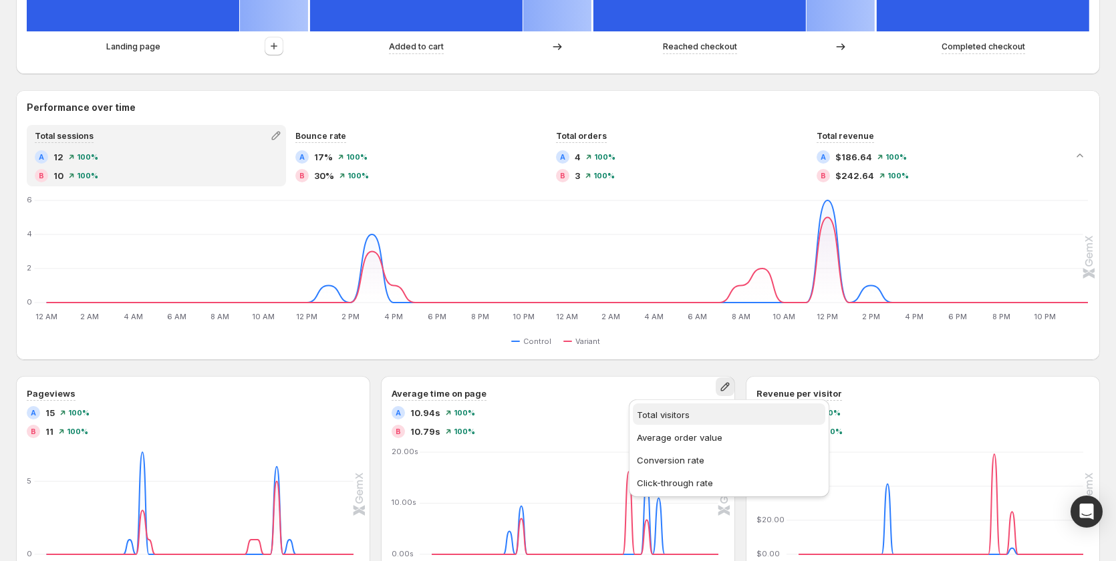
click at [688, 421] on span "Total visitors" at bounding box center [729, 414] width 184 height 13
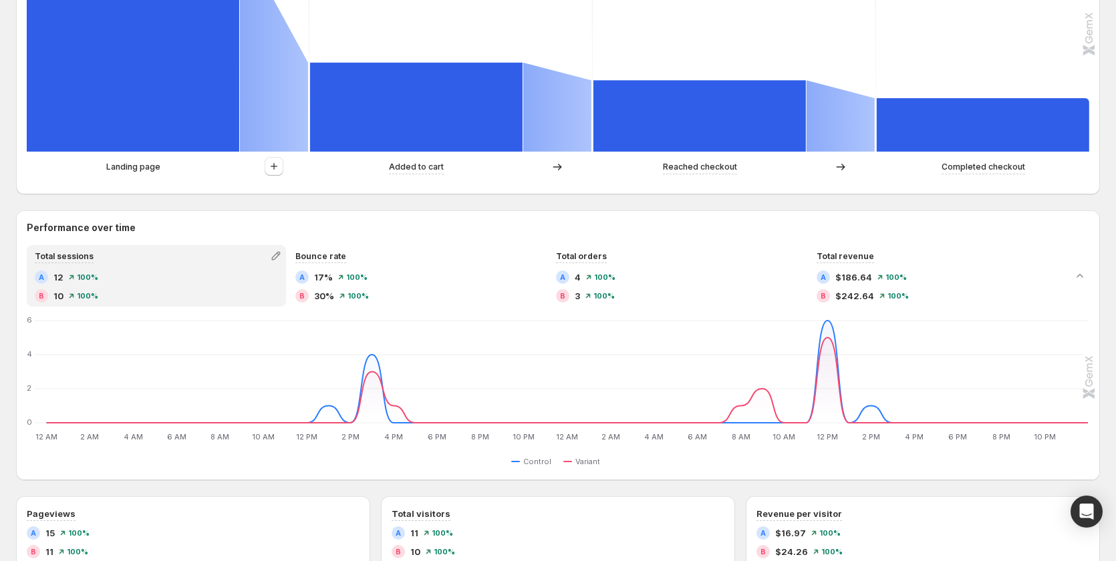
scroll to position [790, 0]
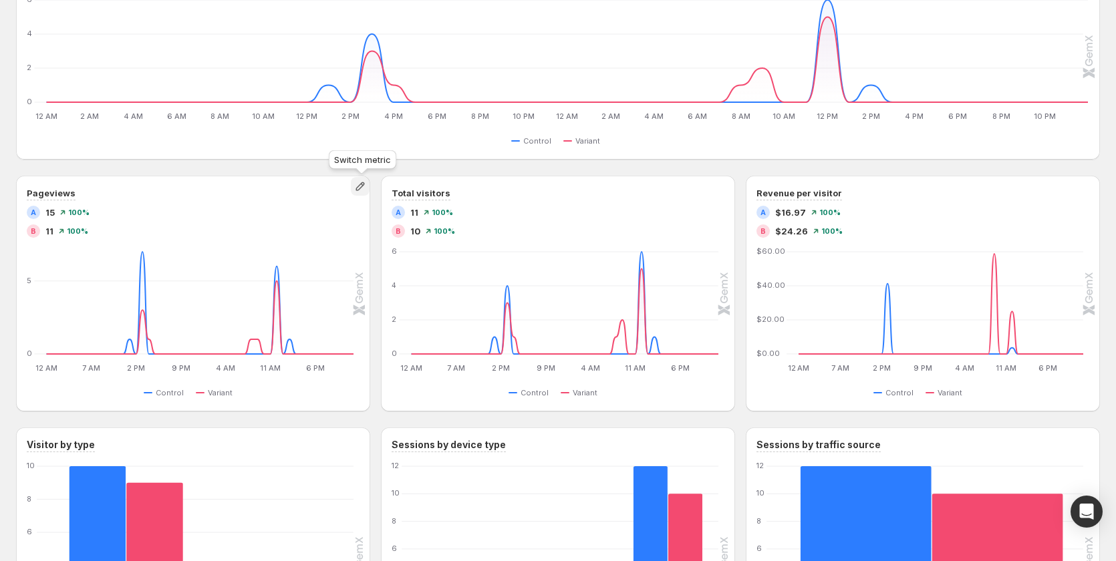
click at [356, 190] on icon "button" at bounding box center [360, 186] width 13 height 13
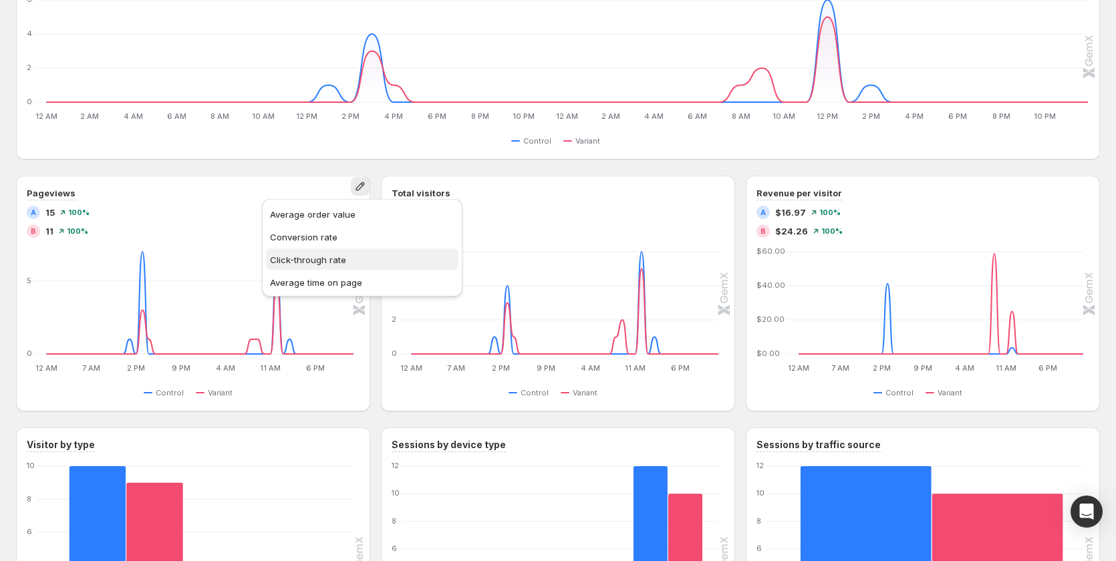
click at [341, 267] on button "Click-through rate" at bounding box center [362, 259] width 192 height 21
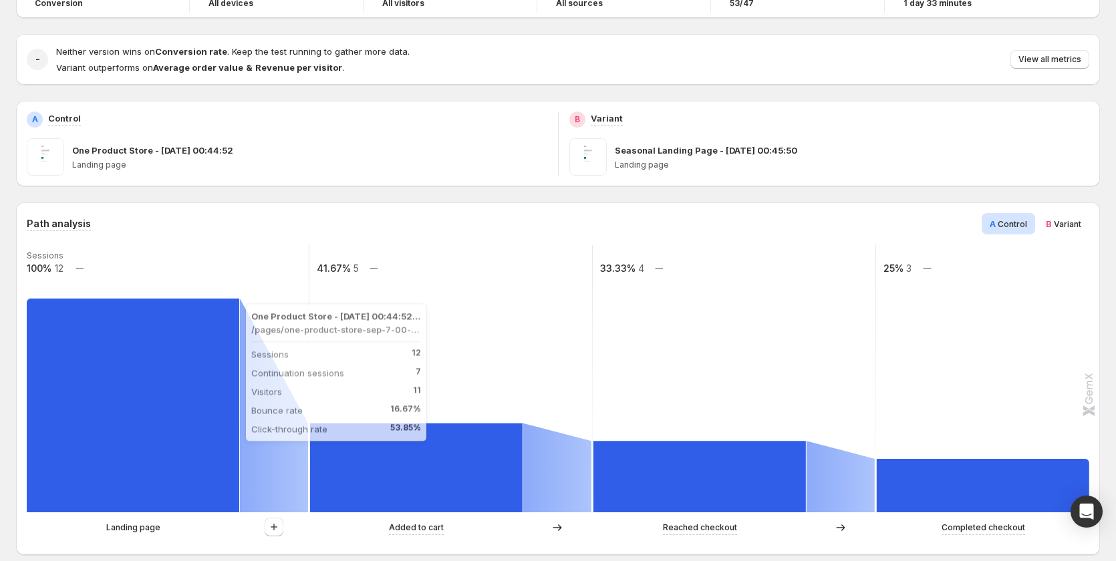
scroll to position [267, 0]
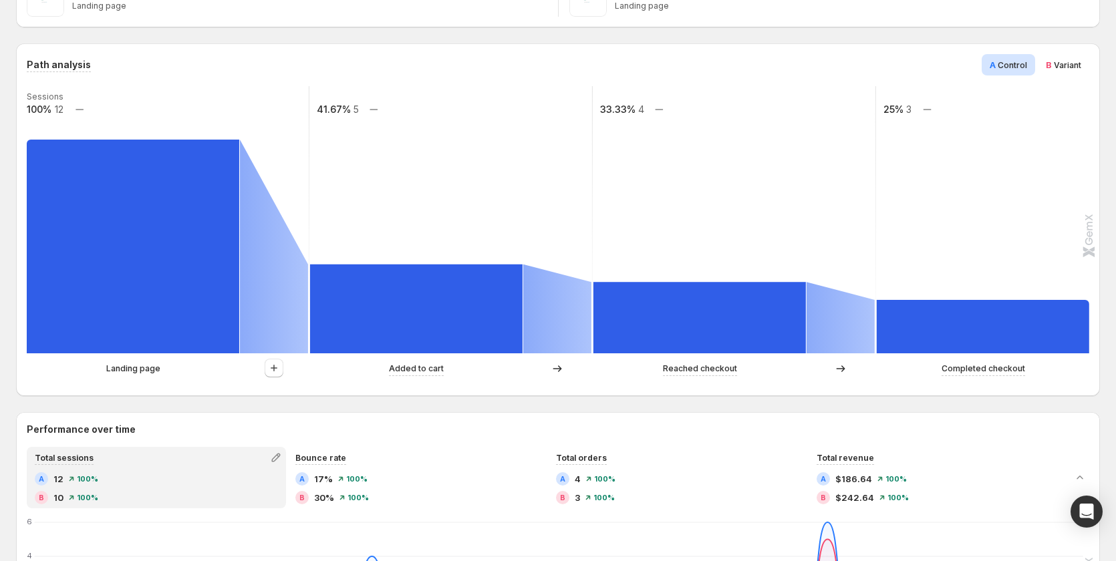
click at [152, 374] on p "Landing page" at bounding box center [133, 368] width 54 height 13
click at [268, 367] on icon "button" at bounding box center [273, 368] width 13 height 13
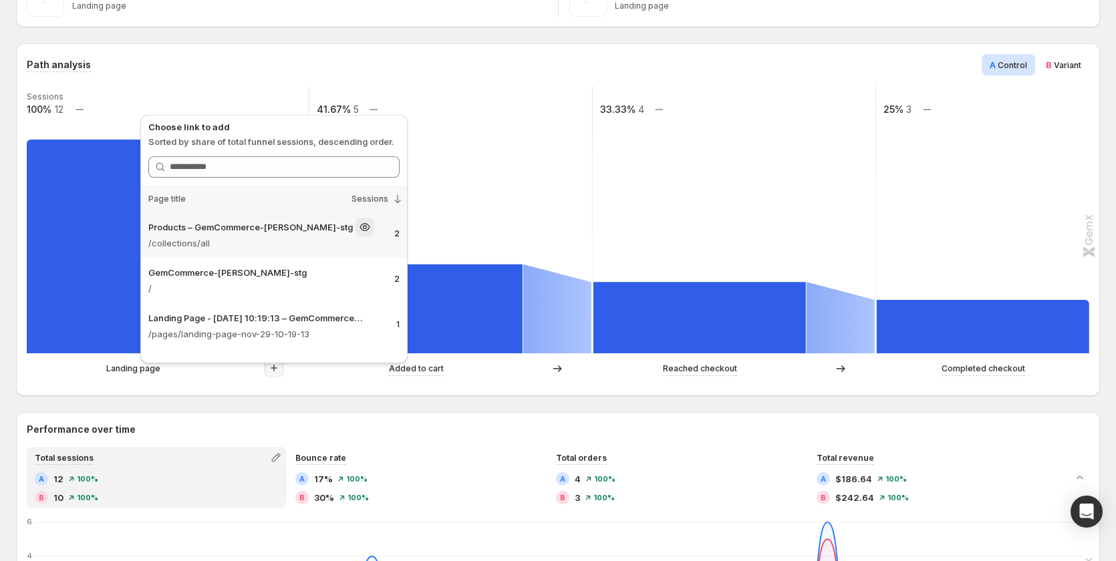
click at [221, 235] on div "Products – GemCommerce-sandy-stg" at bounding box center [265, 227] width 235 height 19
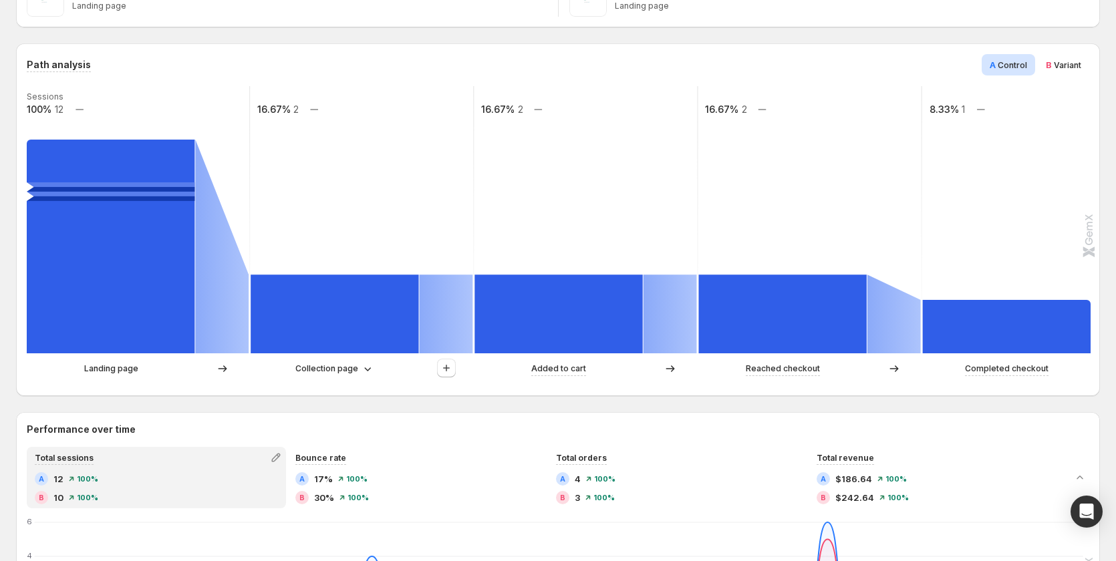
click at [345, 376] on div "Collection page" at bounding box center [362, 369] width 223 height 20
click at [333, 370] on p "Collection page" at bounding box center [326, 368] width 63 height 13
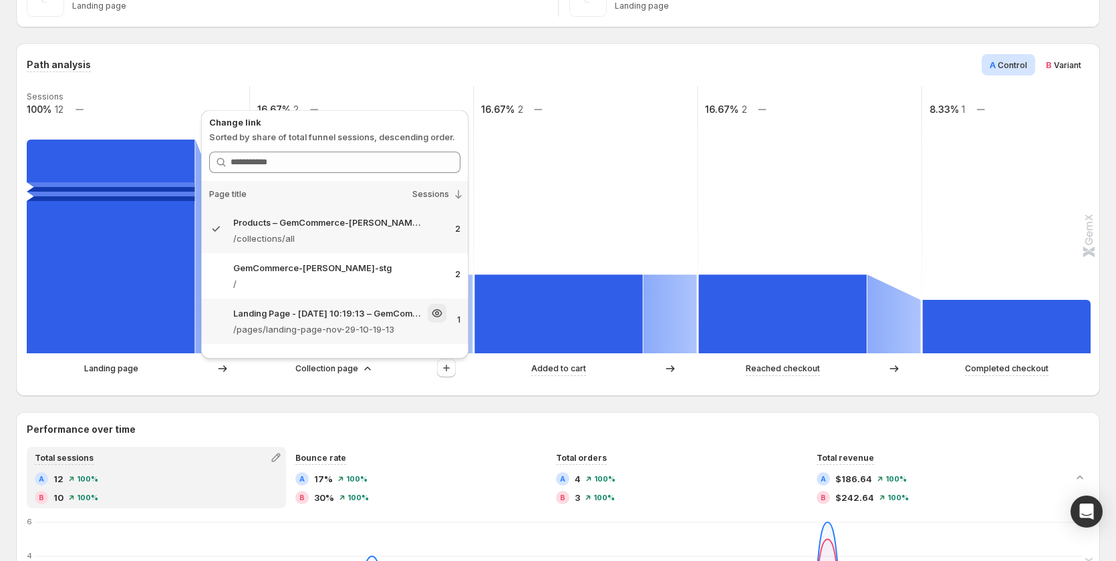
click at [325, 323] on p "/pages/landing-page-nov-29-10-19-13" at bounding box center [339, 329] width 213 height 13
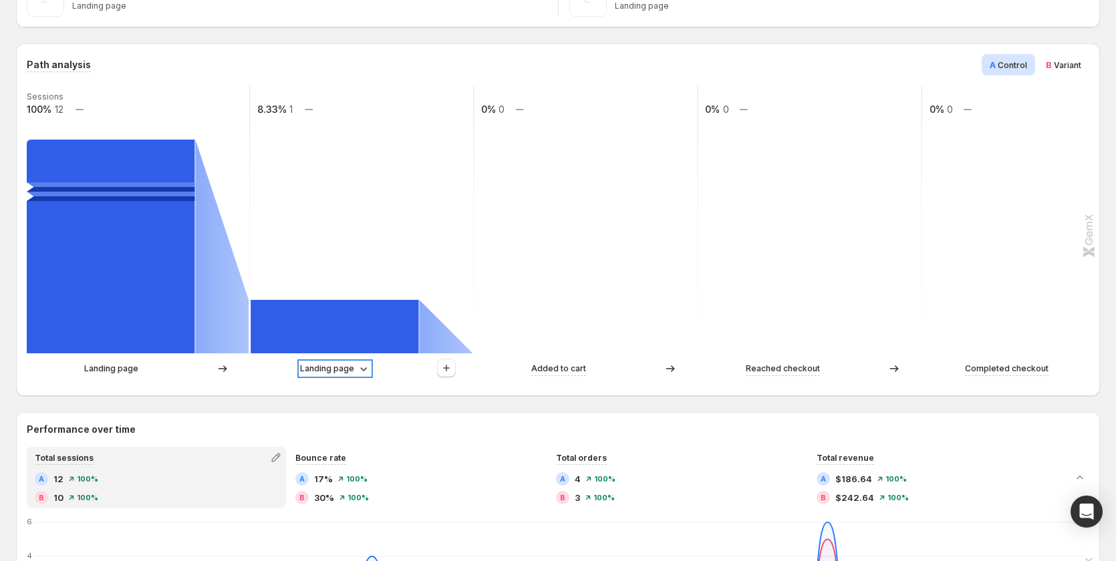
click at [339, 372] on p "Landing page" at bounding box center [327, 368] width 54 height 13
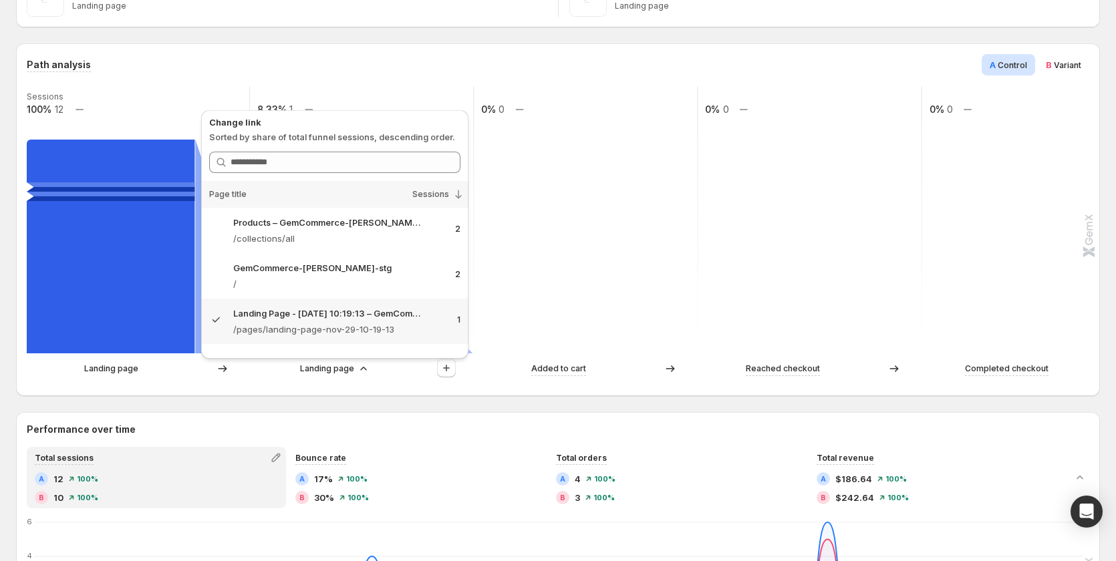
click at [311, 376] on div "Landing page" at bounding box center [362, 369] width 223 height 20
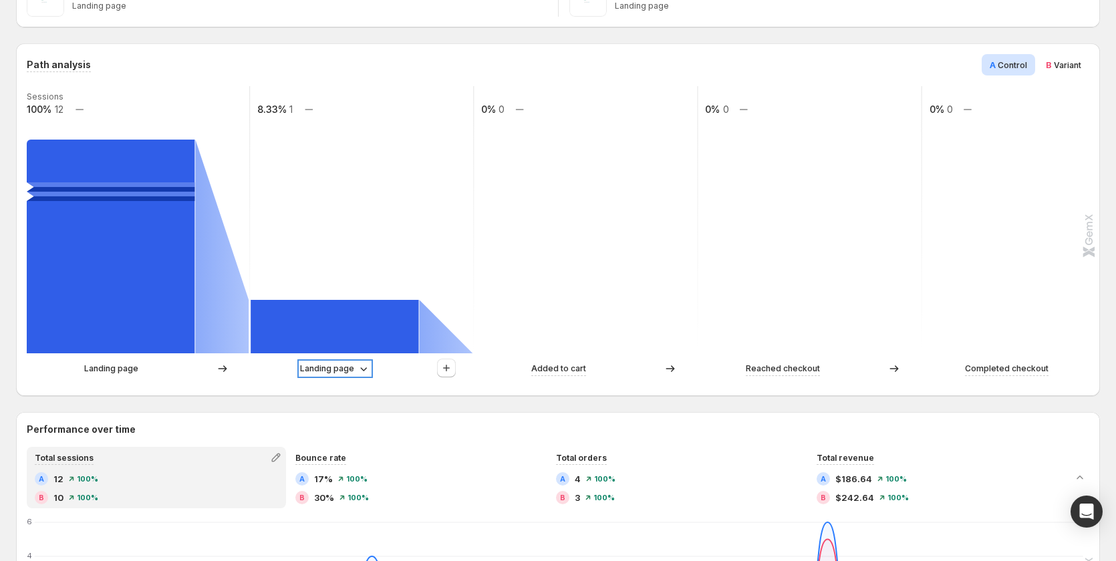
click at [319, 366] on p "Landing page" at bounding box center [327, 368] width 54 height 13
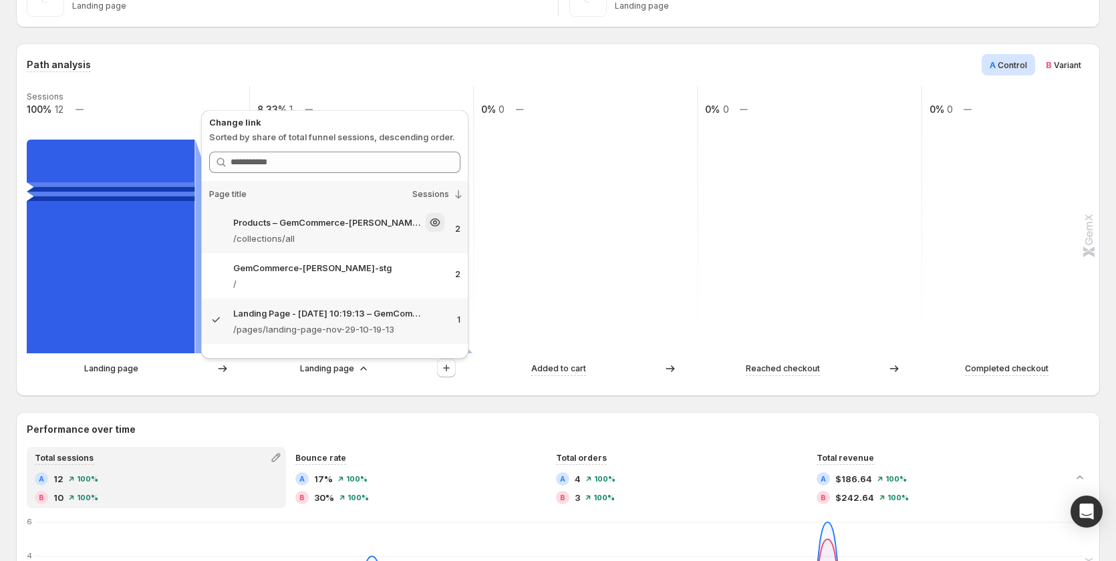
click at [327, 217] on p "Products – GemCommerce-[PERSON_NAME]-stg" at bounding box center [328, 222] width 190 height 13
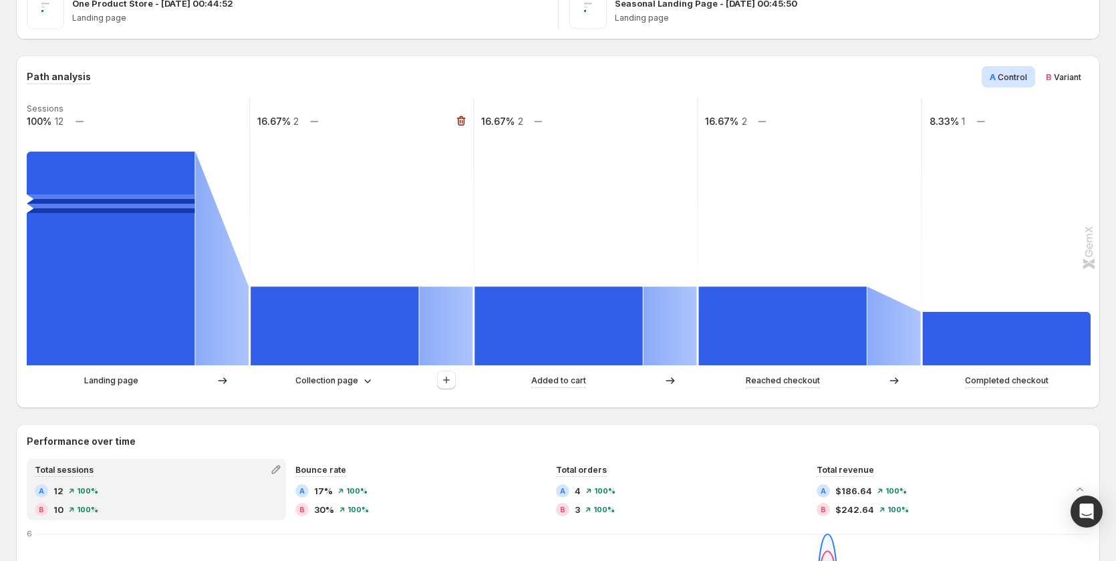
scroll to position [0, 0]
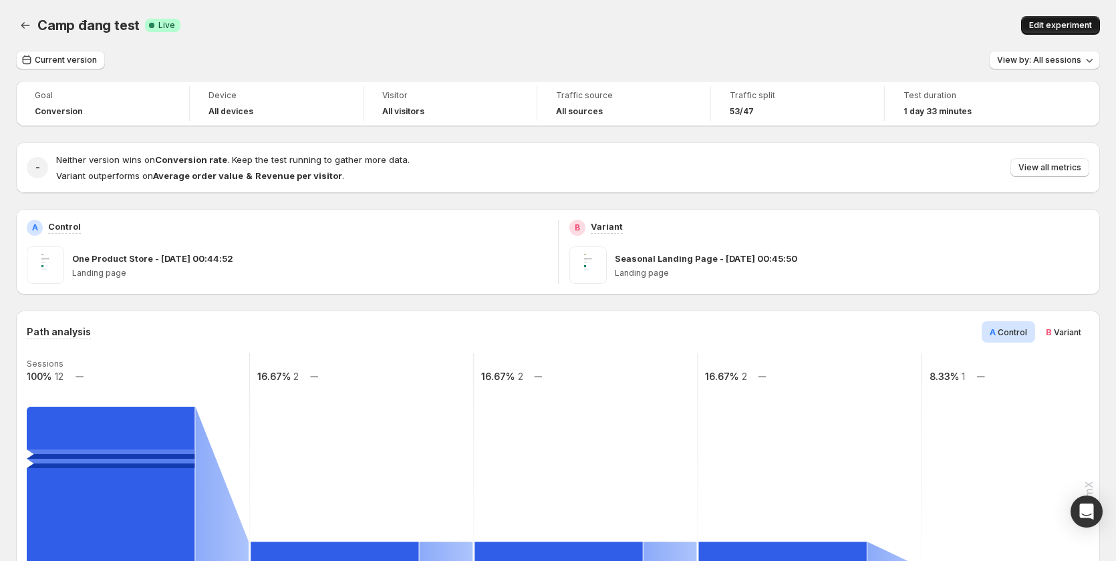
click at [1057, 23] on span "Edit experiment" at bounding box center [1060, 25] width 63 height 11
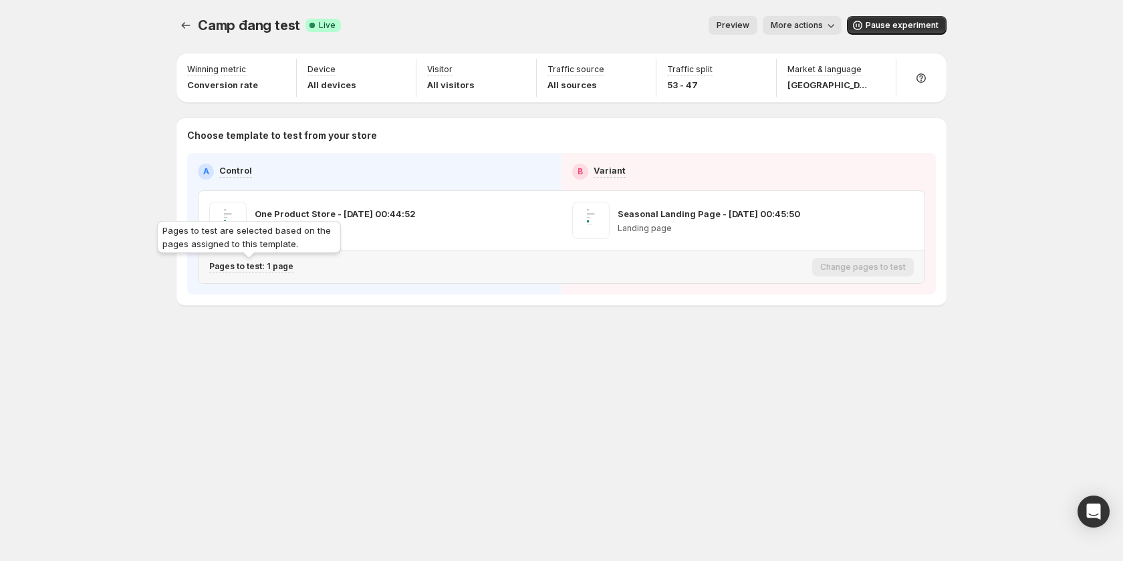
click at [269, 265] on p "Pages to test: 1 page" at bounding box center [251, 266] width 84 height 11
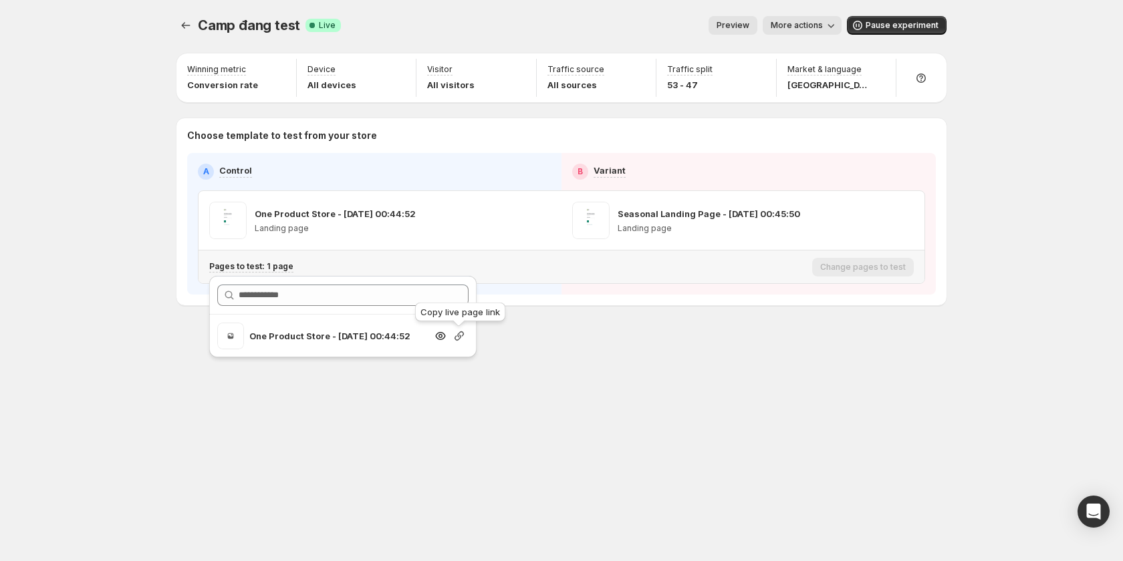
click at [462, 332] on icon "button" at bounding box center [458, 335] width 9 height 9
click at [792, 22] on span "More actions" at bounding box center [797, 25] width 52 height 11
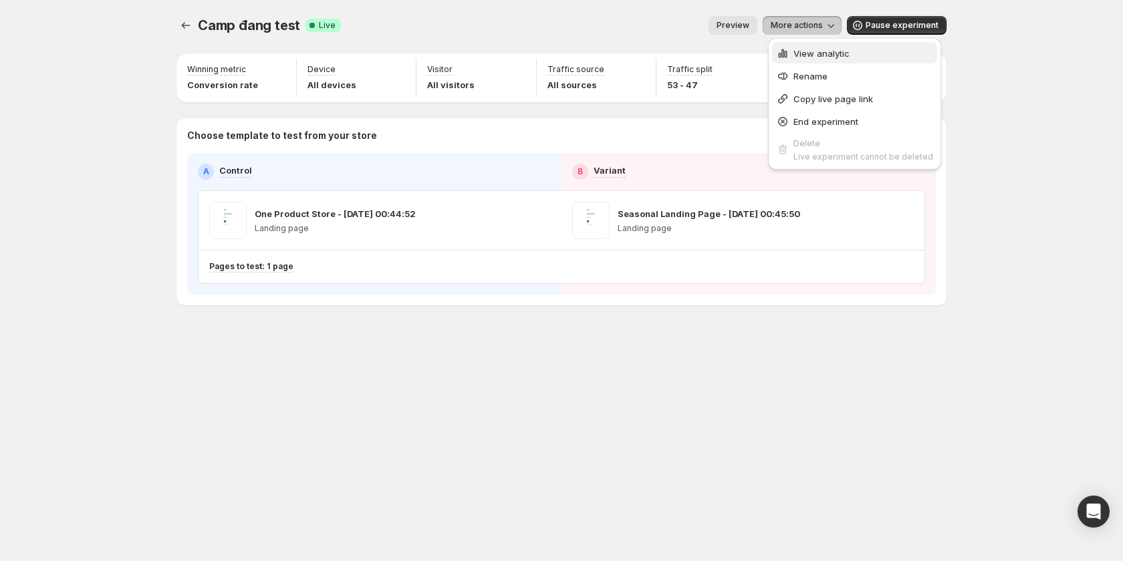
click at [807, 49] on span "View analytic" at bounding box center [821, 53] width 56 height 11
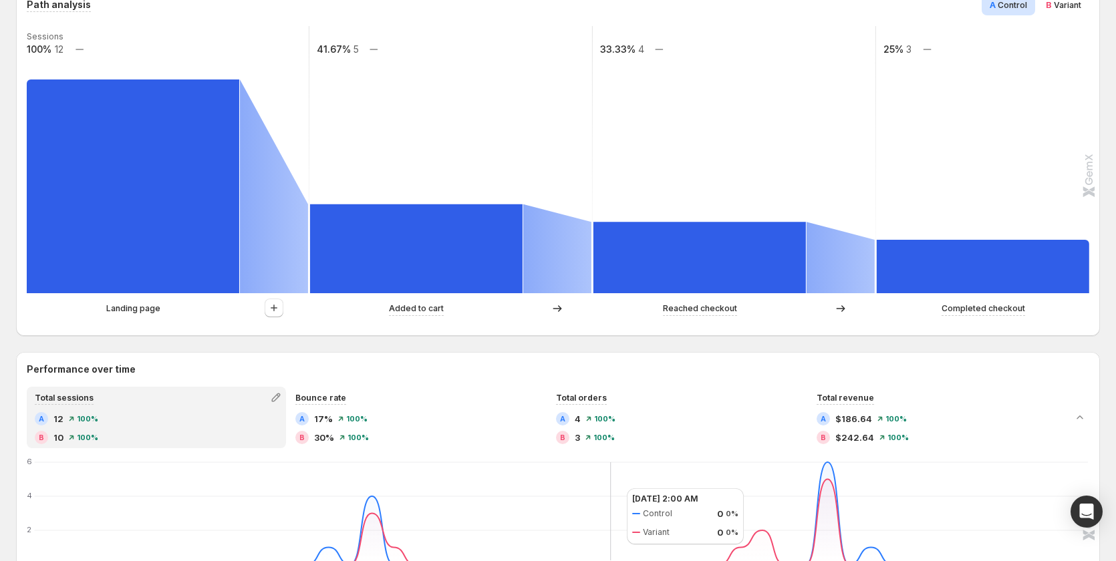
scroll to position [267, 0]
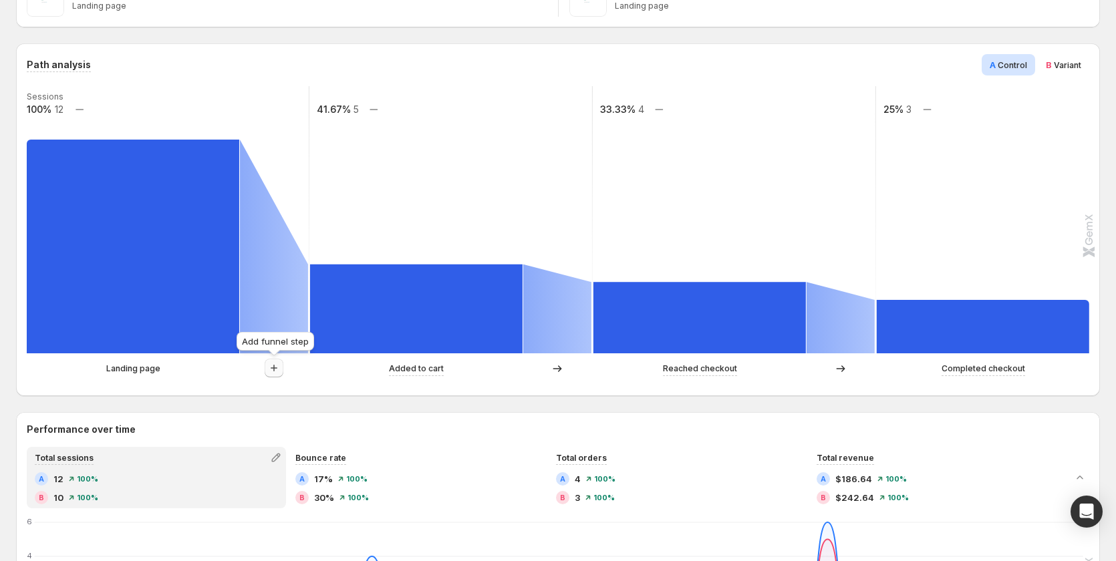
click at [271, 366] on icon "button" at bounding box center [273, 368] width 13 height 13
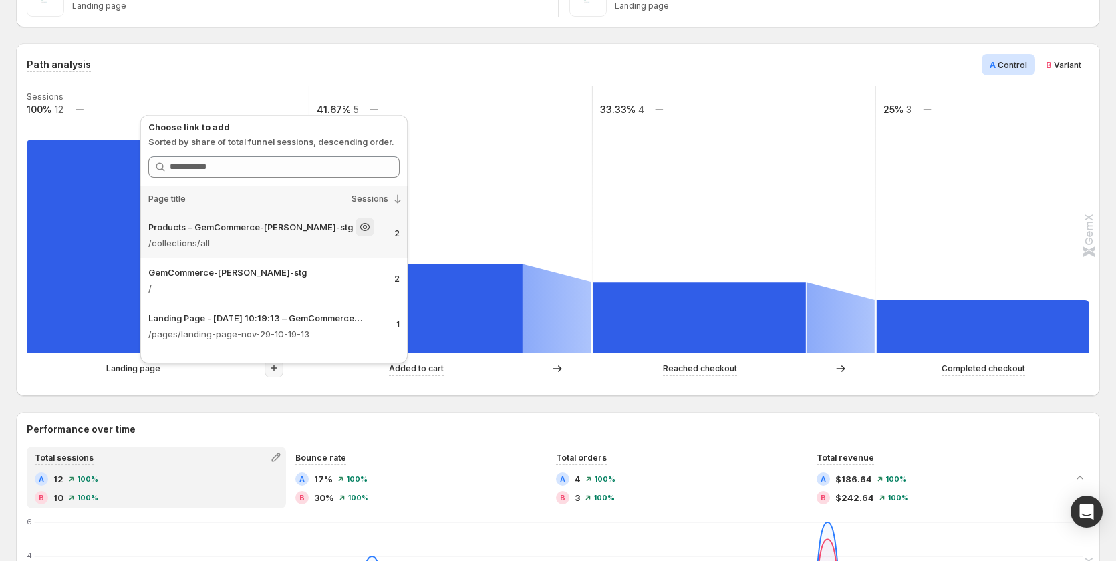
click at [198, 239] on p "/collections/all" at bounding box center [265, 243] width 235 height 13
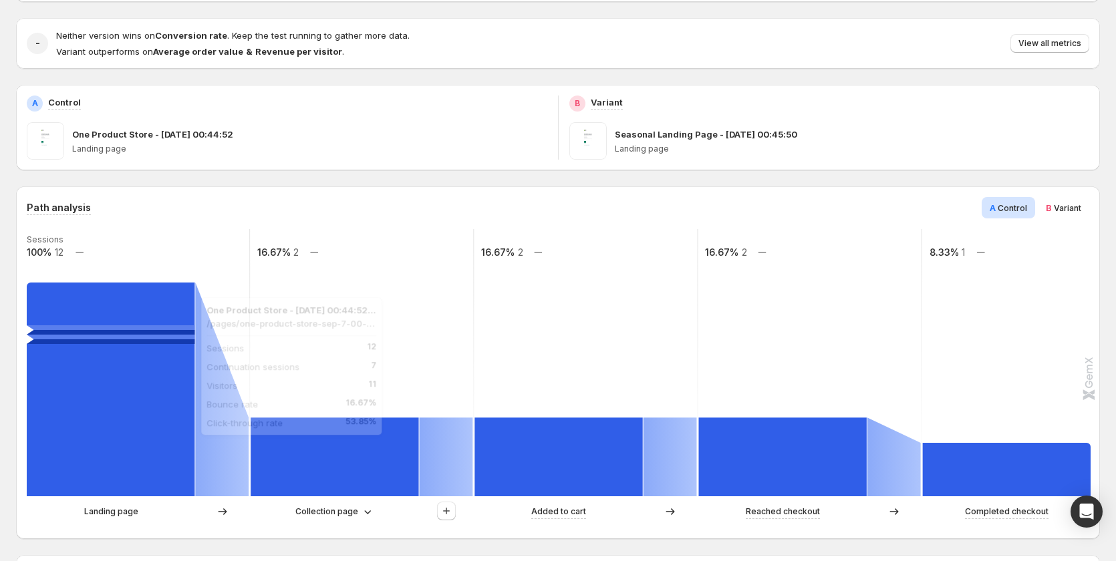
scroll to position [134, 0]
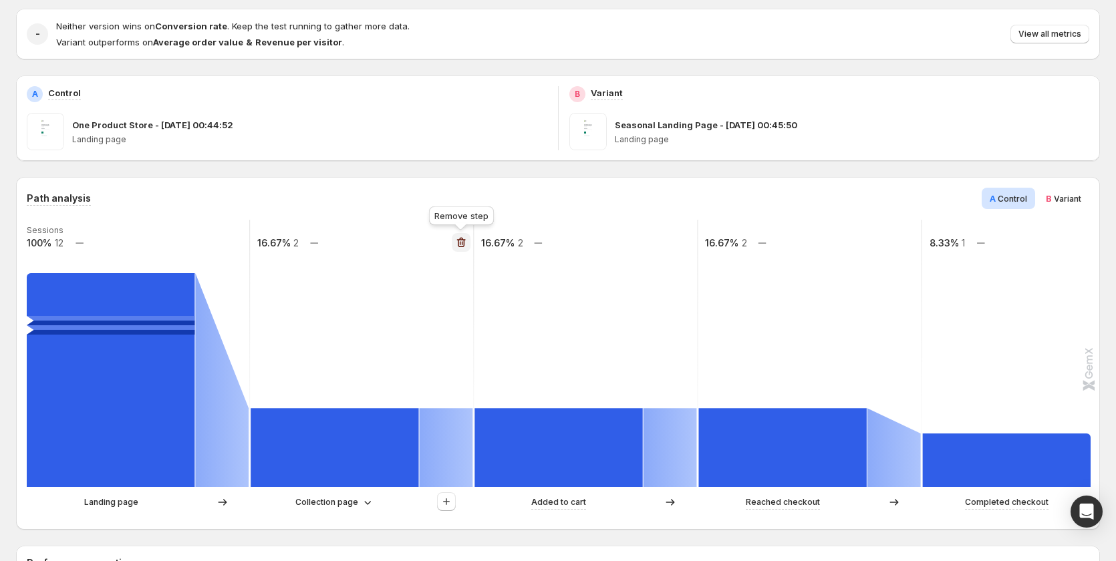
click at [469, 243] on button "button" at bounding box center [461, 242] width 19 height 19
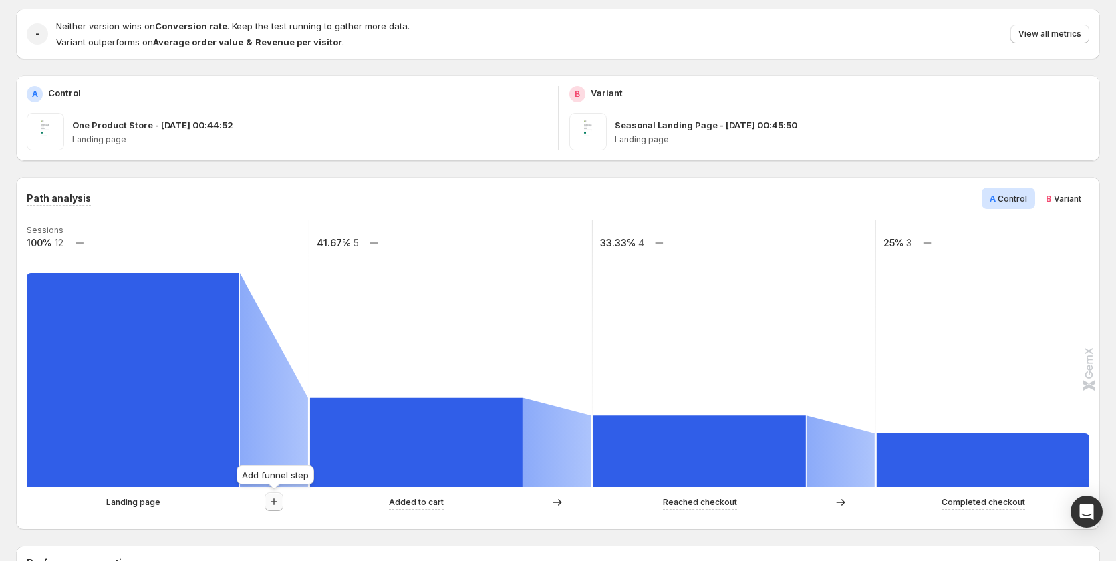
click at [269, 501] on icon "button" at bounding box center [273, 501] width 13 height 13
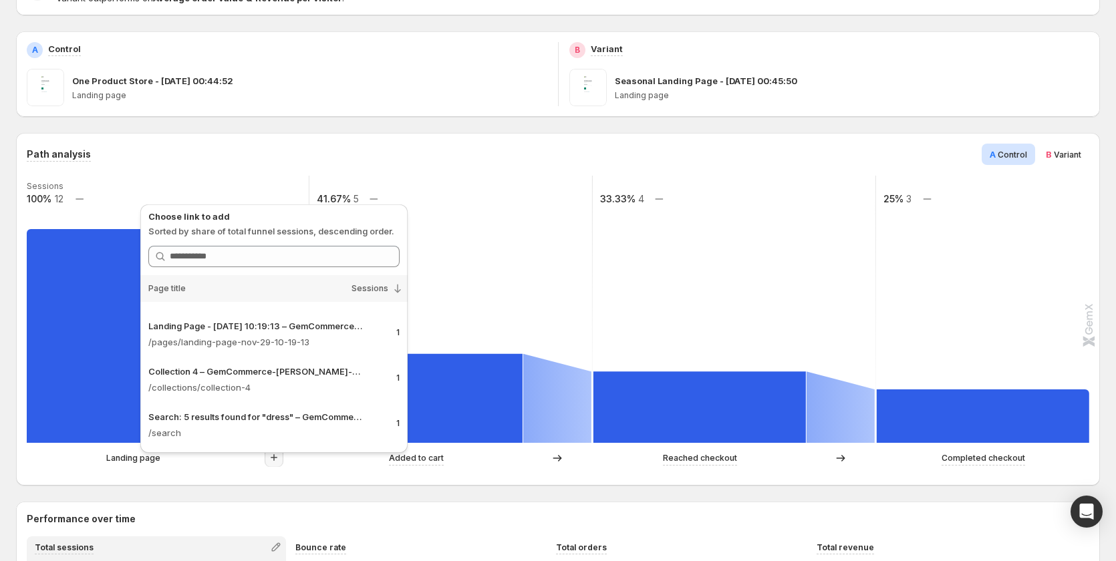
scroll to position [201, 0]
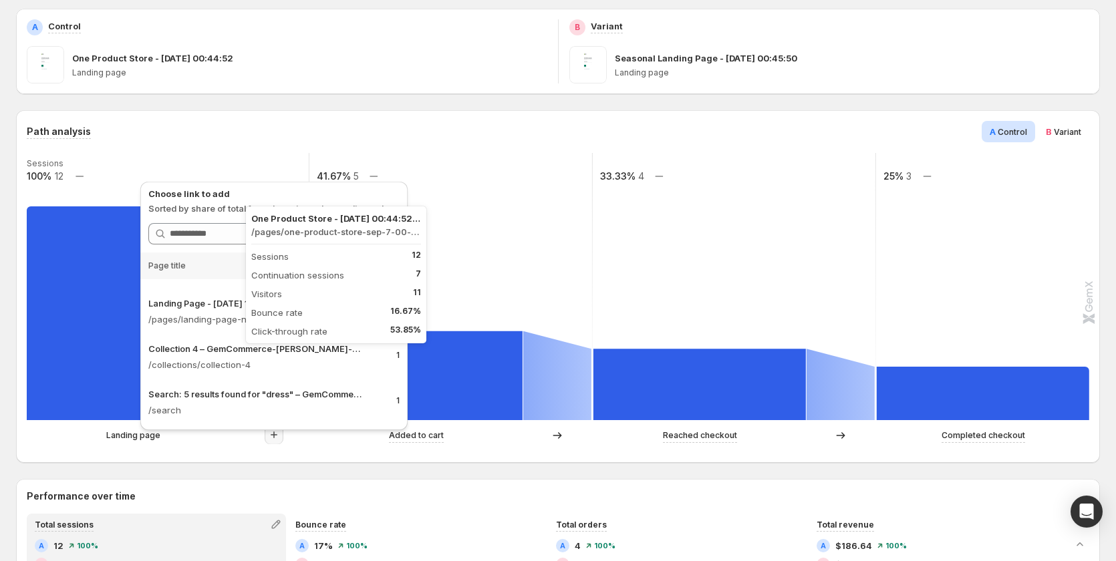
click at [114, 354] on rect at bounding box center [133, 314] width 213 height 214
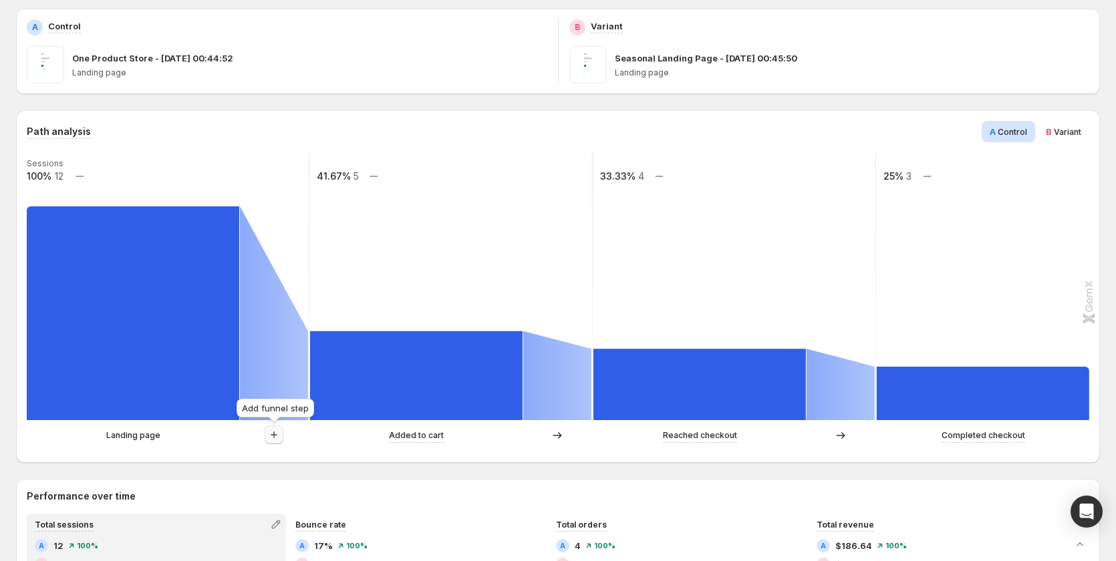
click at [273, 439] on icon "button" at bounding box center [273, 434] width 13 height 13
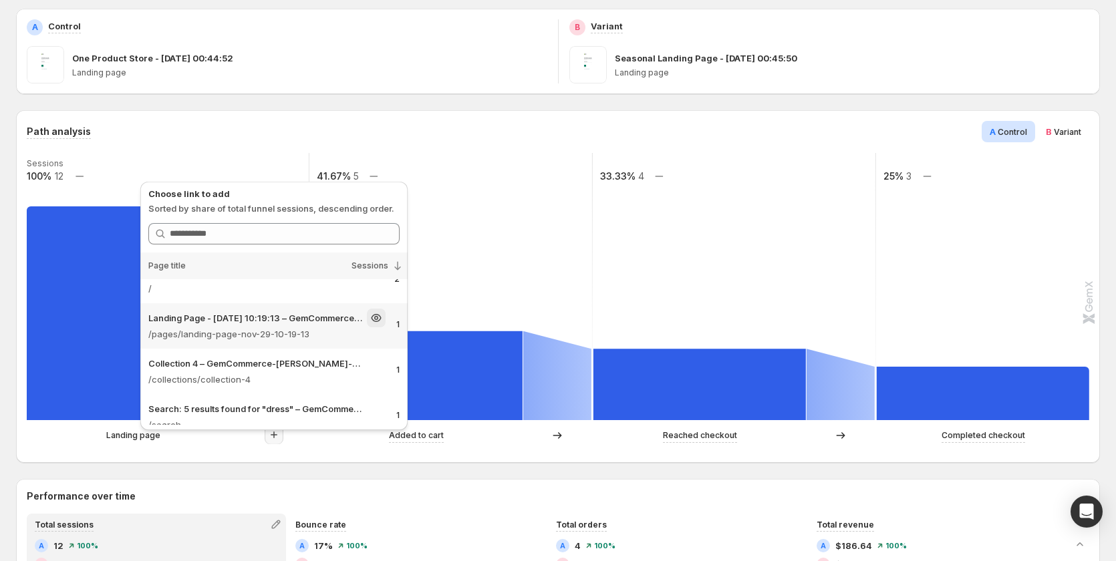
scroll to position [82, 0]
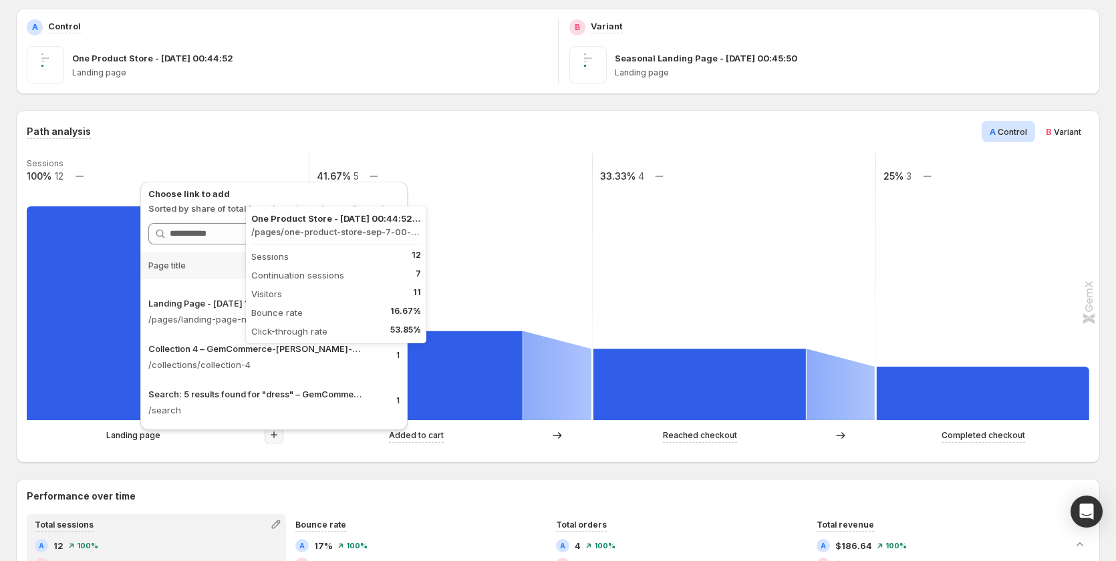
click at [88, 377] on rect at bounding box center [133, 314] width 213 height 214
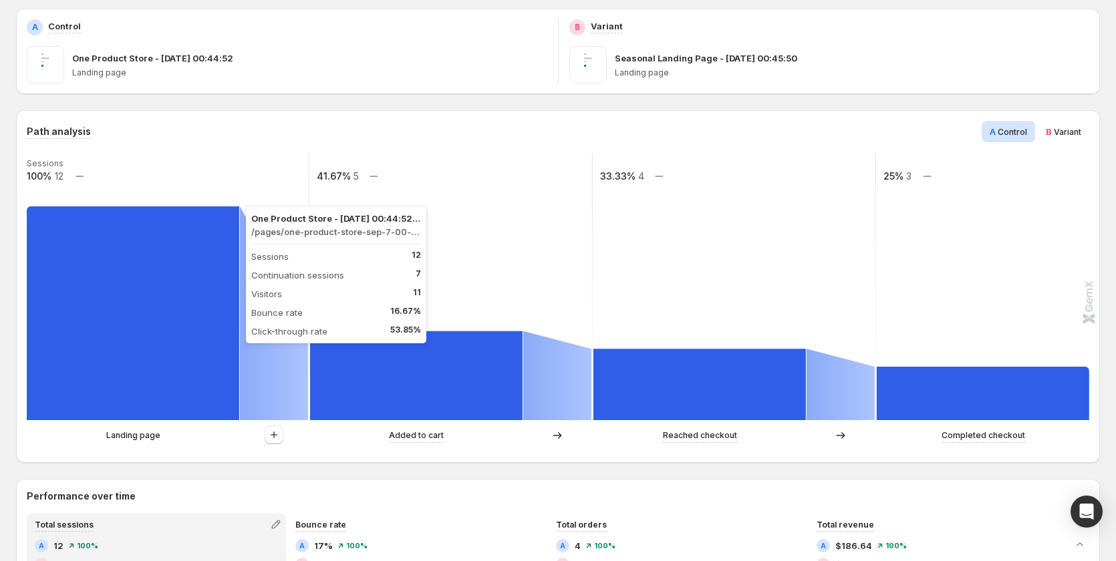
click at [138, 377] on rect at bounding box center [133, 314] width 213 height 214
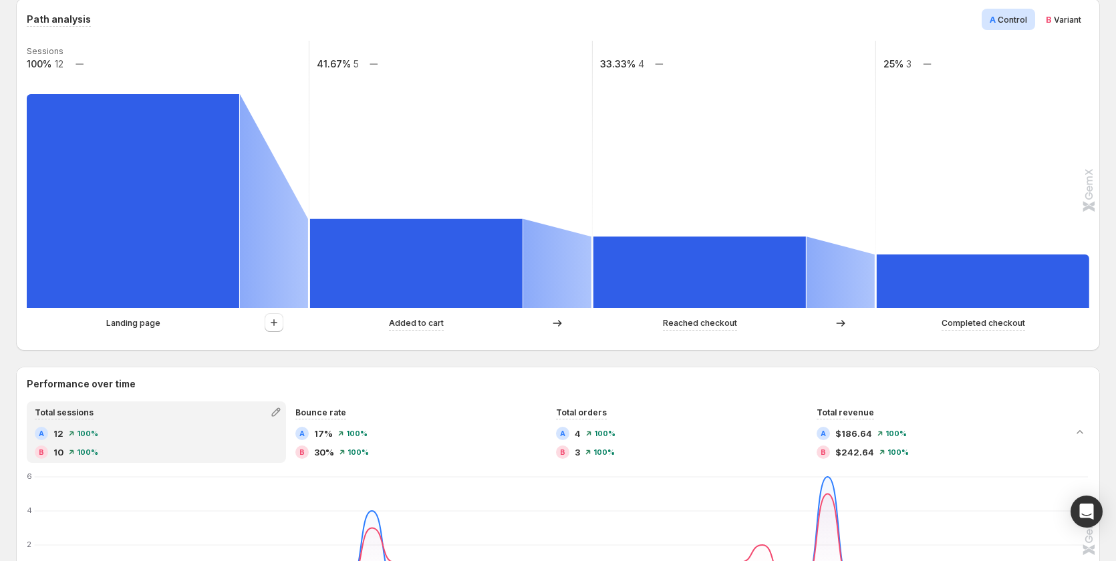
scroll to position [267, 0]
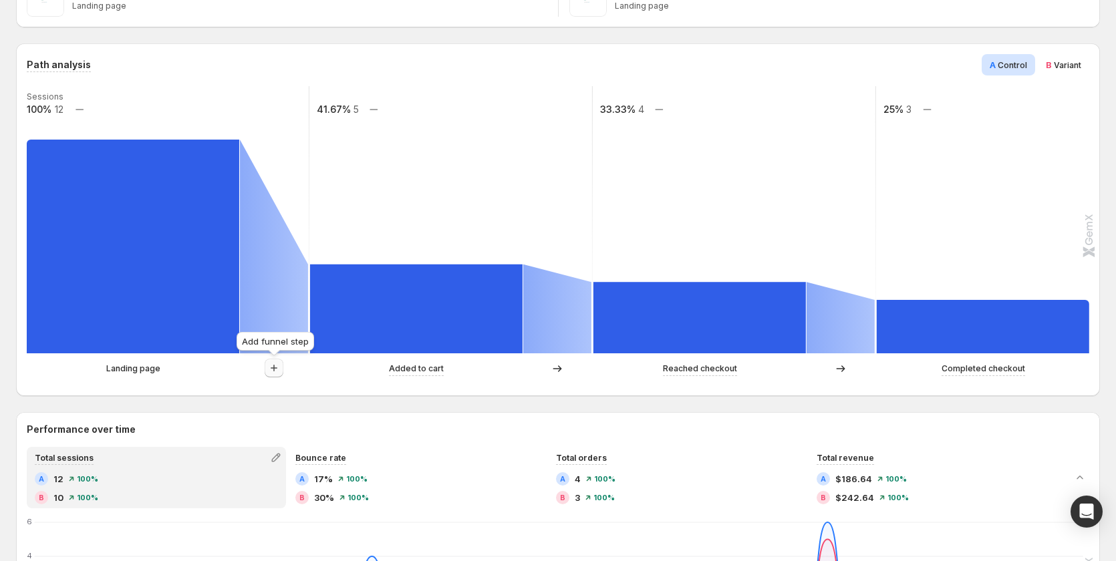
click at [277, 365] on icon "button" at bounding box center [273, 368] width 13 height 13
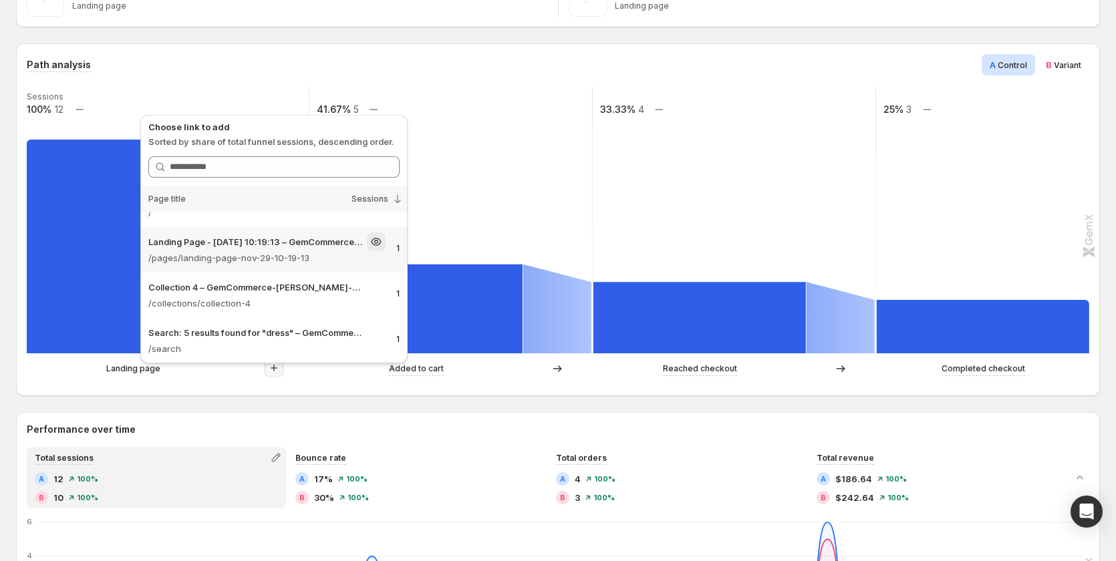
scroll to position [82, 0]
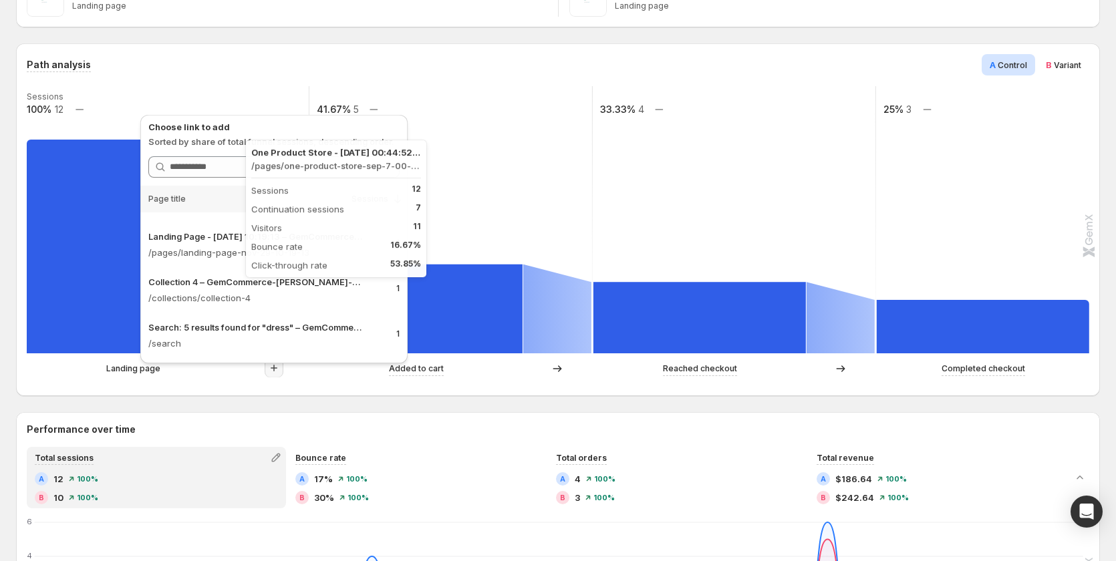
click at [123, 281] on rect at bounding box center [133, 247] width 213 height 214
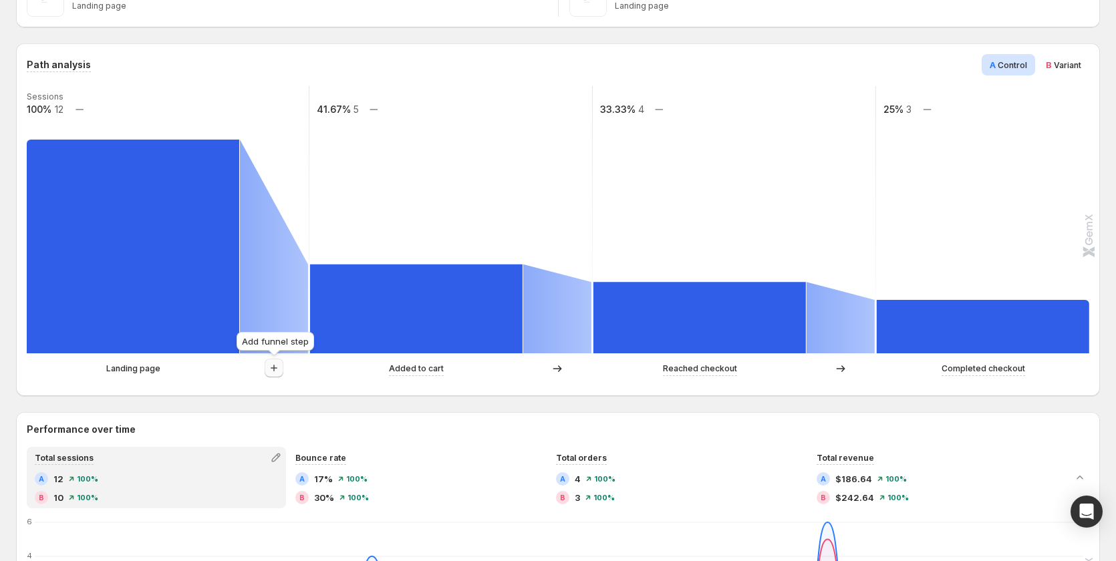
click at [265, 375] on button "button" at bounding box center [274, 368] width 19 height 19
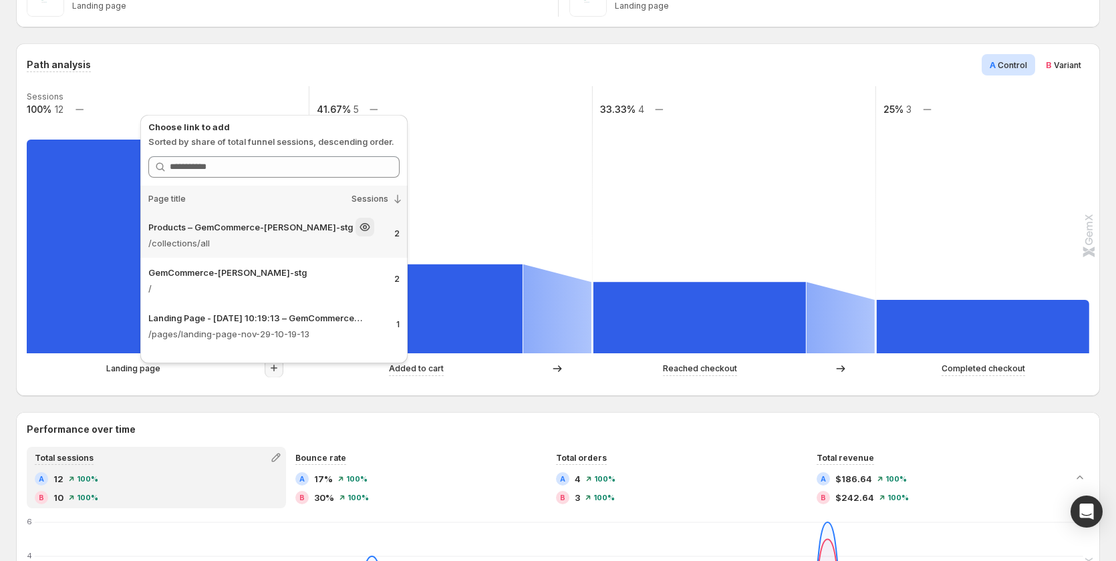
click at [187, 227] on p "Products – GemCommerce-[PERSON_NAME]-stg" at bounding box center [250, 227] width 205 height 13
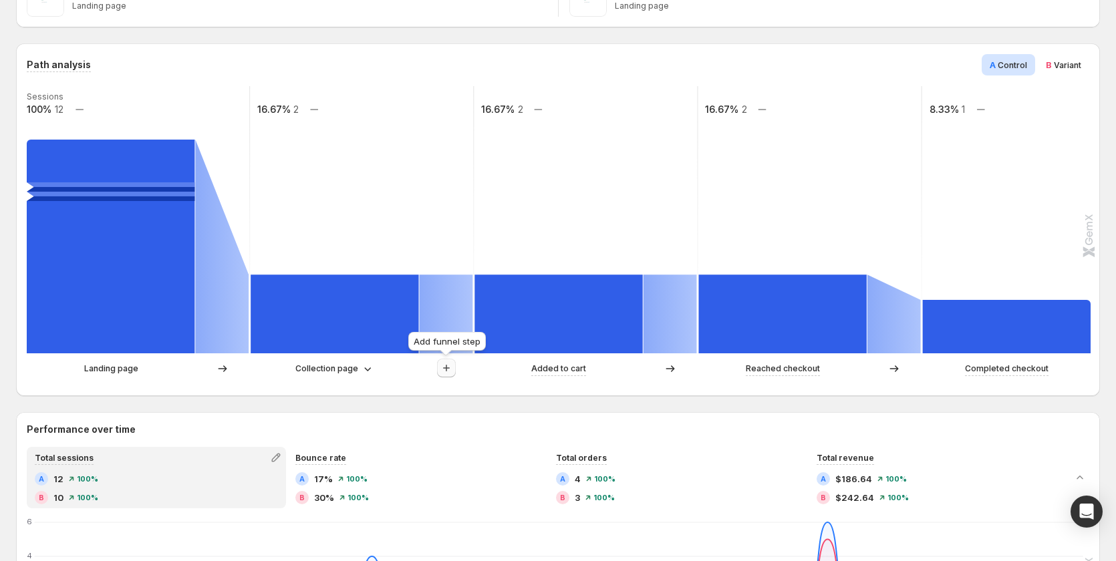
click at [445, 364] on icon "button" at bounding box center [446, 368] width 13 height 13
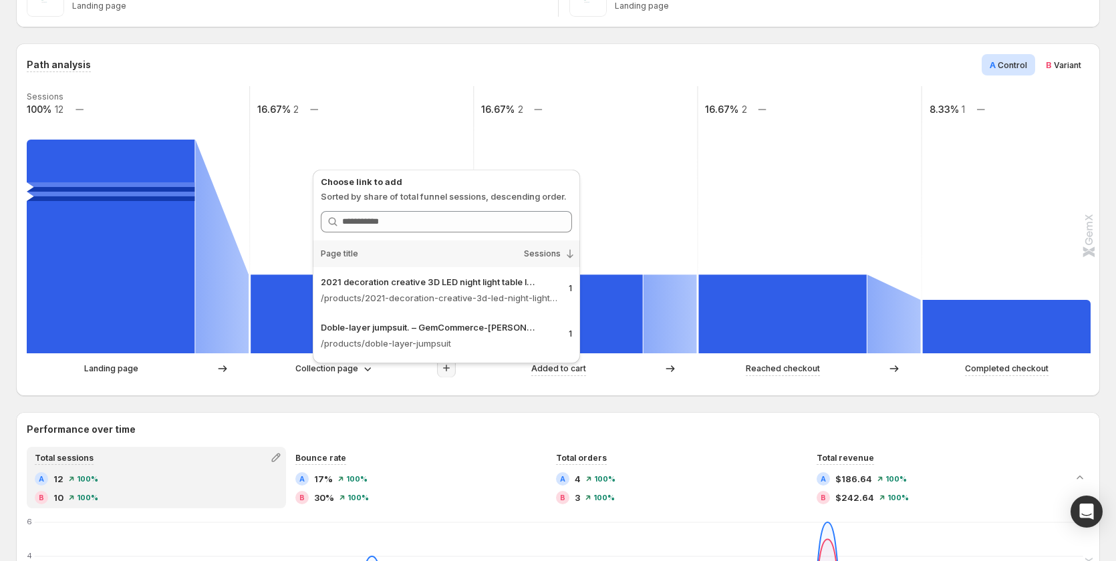
click at [473, 385] on div "Landing page Collection page Added to cart Reached checkout Completed checkout" at bounding box center [557, 372] width 1060 height 27
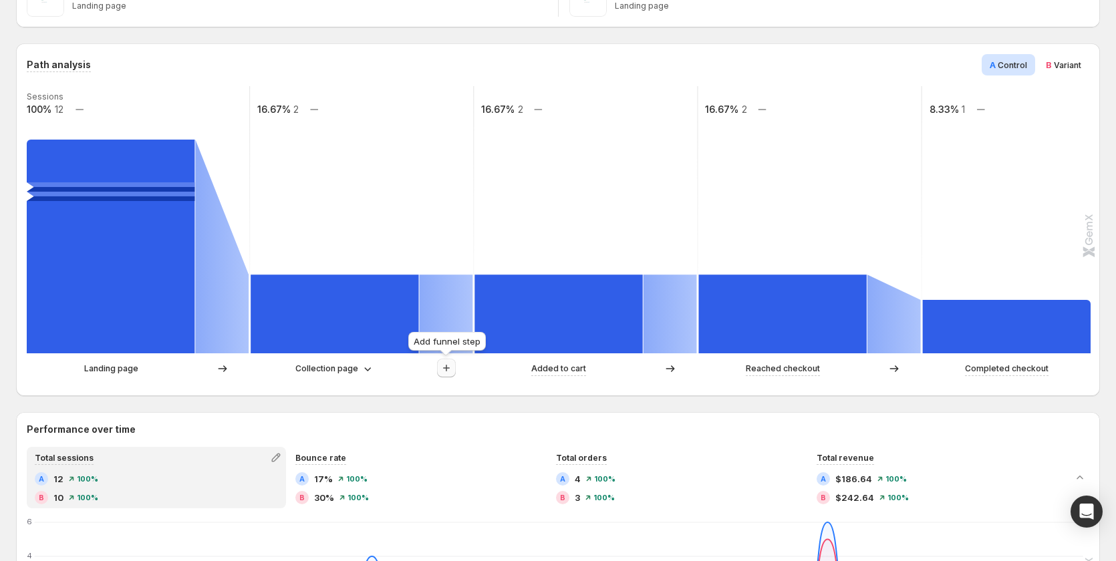
click at [449, 365] on icon "button" at bounding box center [446, 368] width 13 height 13
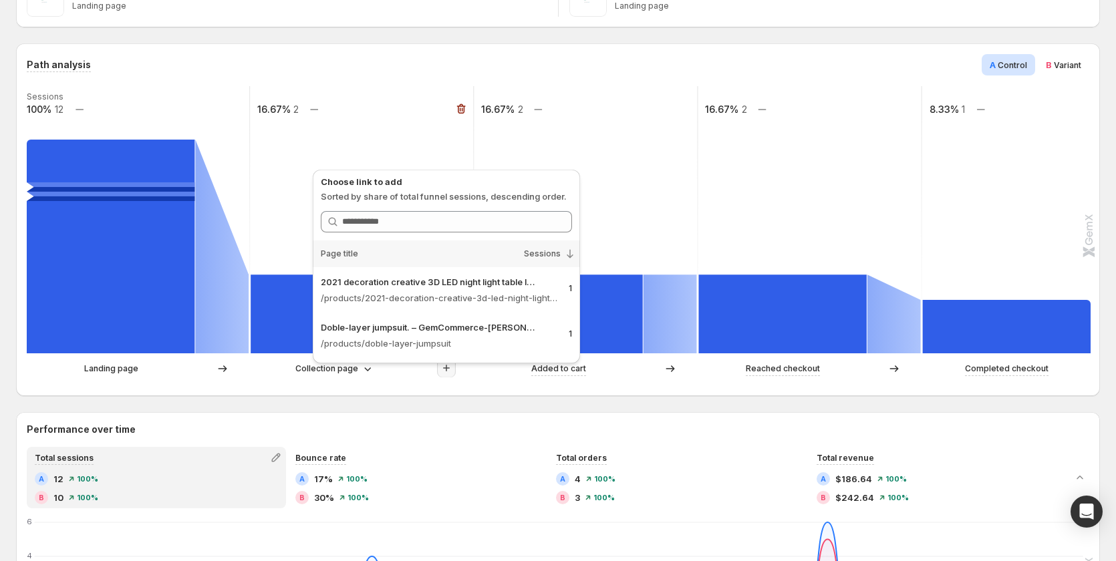
click at [310, 155] on rect at bounding box center [361, 219] width 225 height 267
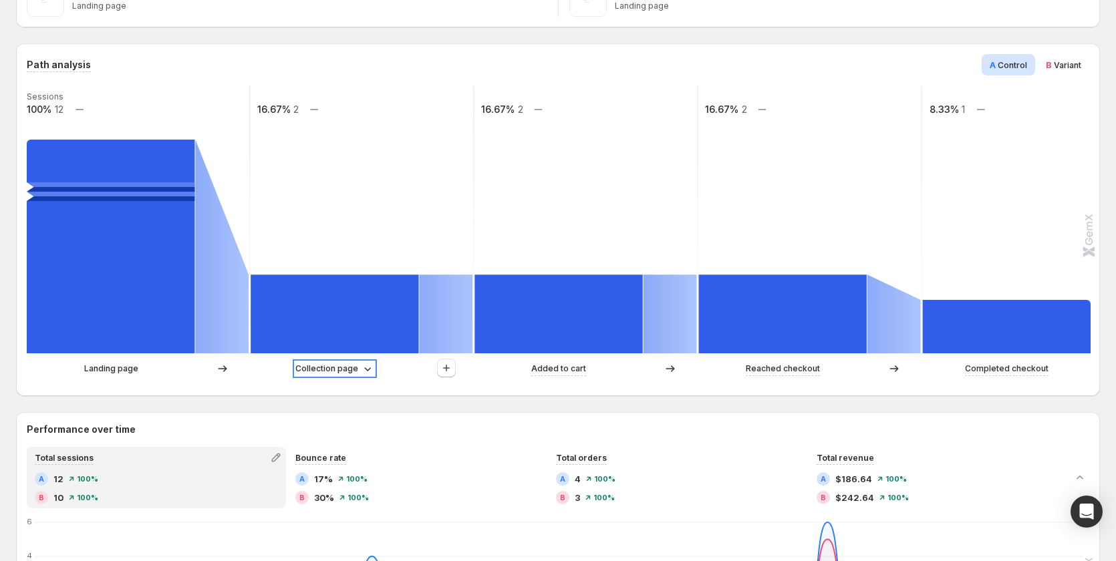
click at [346, 370] on p "Collection page" at bounding box center [326, 368] width 63 height 13
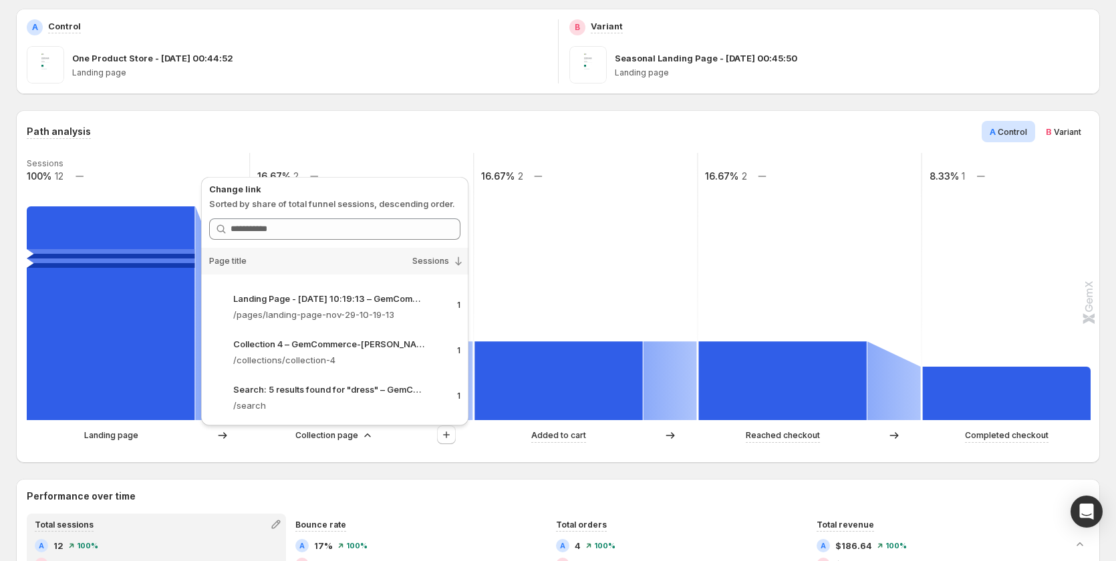
click at [560, 293] on rect at bounding box center [585, 286] width 225 height 267
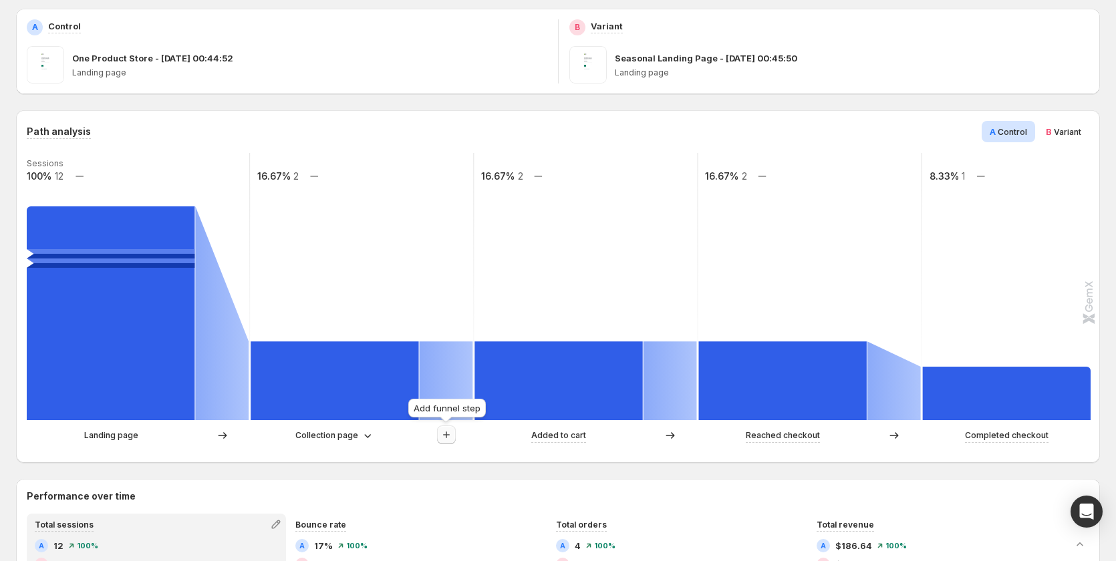
click at [443, 442] on button "button" at bounding box center [446, 435] width 19 height 19
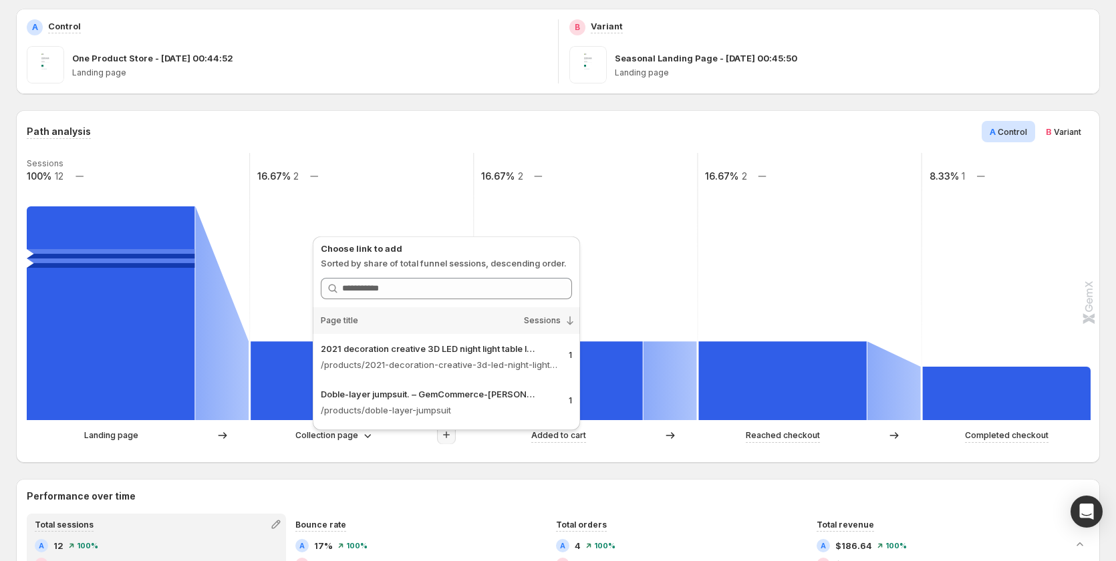
click at [372, 455] on div "Path analysis A Control B Variant Sessions 100% 12 16.67% 2 16.67% 2 16.67% 2 8…" at bounding box center [558, 286] width 1084 height 353
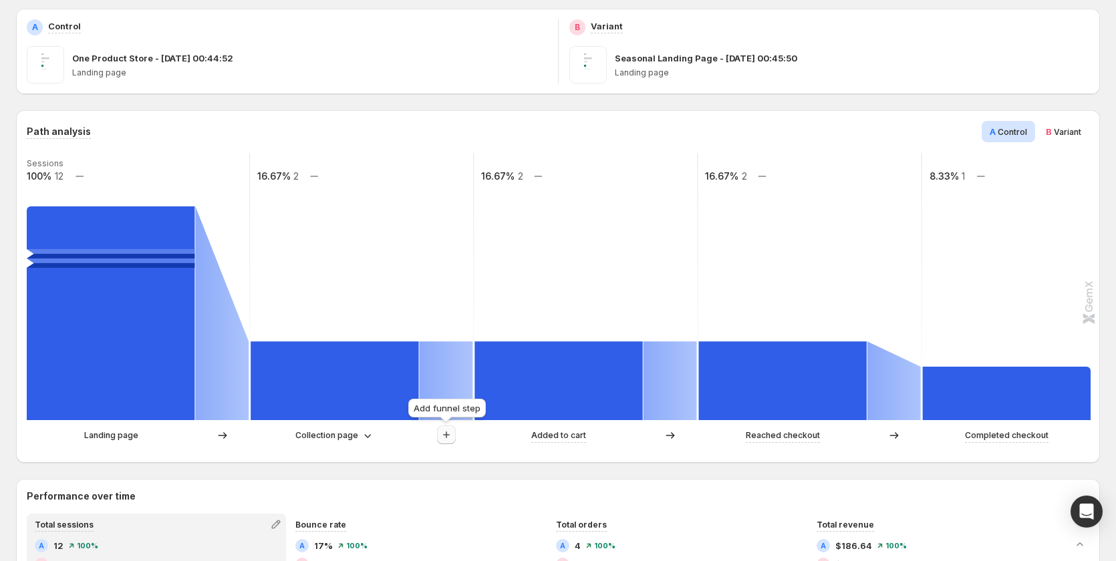
click at [442, 438] on icon "button" at bounding box center [446, 434] width 13 height 13
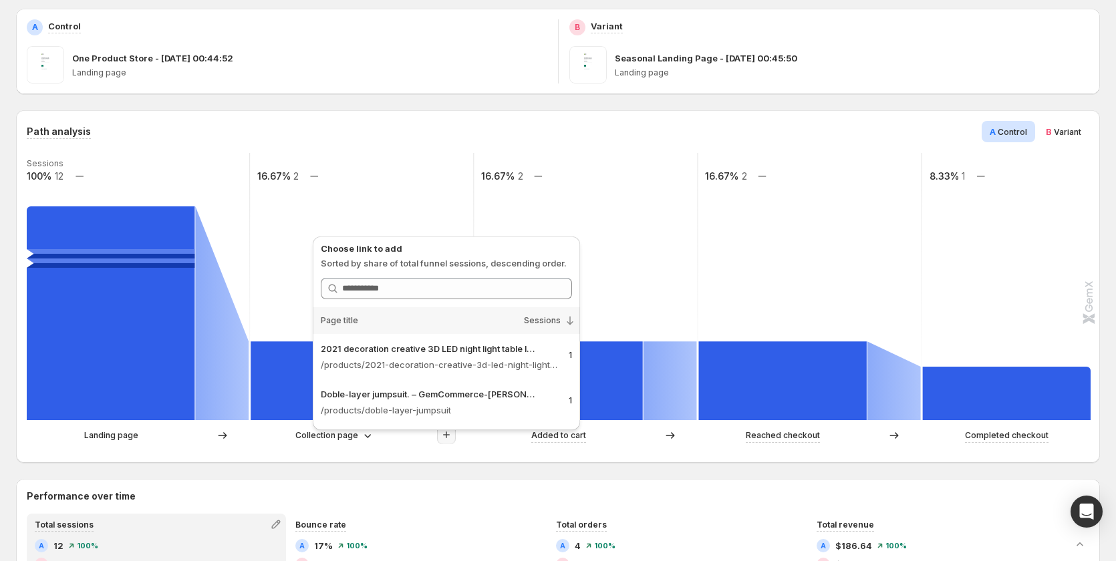
click at [413, 450] on div "Landing page Collection page Added to cart Reached checkout Completed checkout" at bounding box center [557, 439] width 1060 height 27
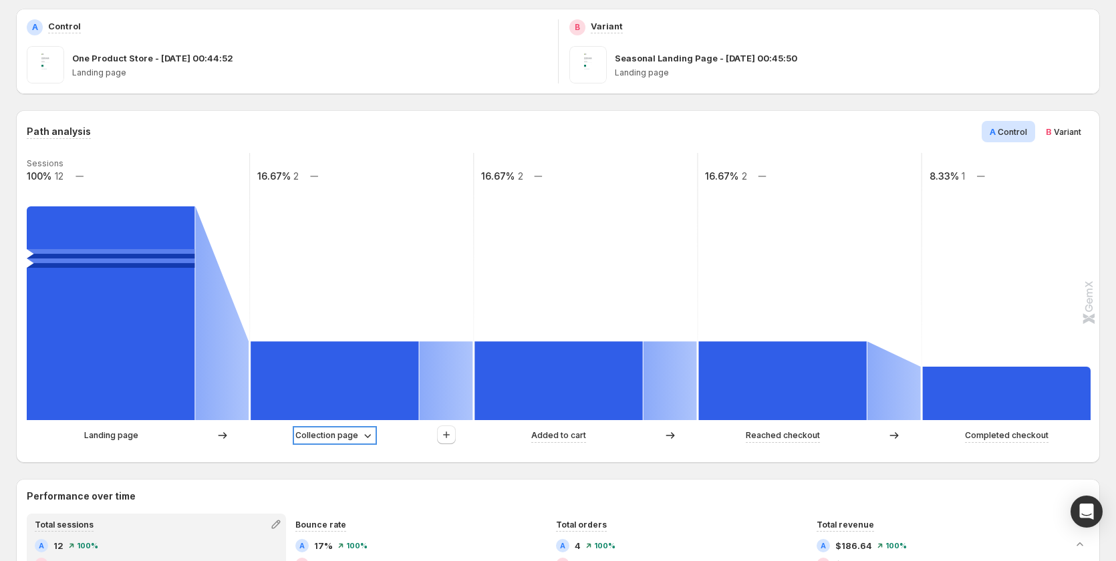
click at [357, 438] on p "Collection page" at bounding box center [326, 435] width 63 height 13
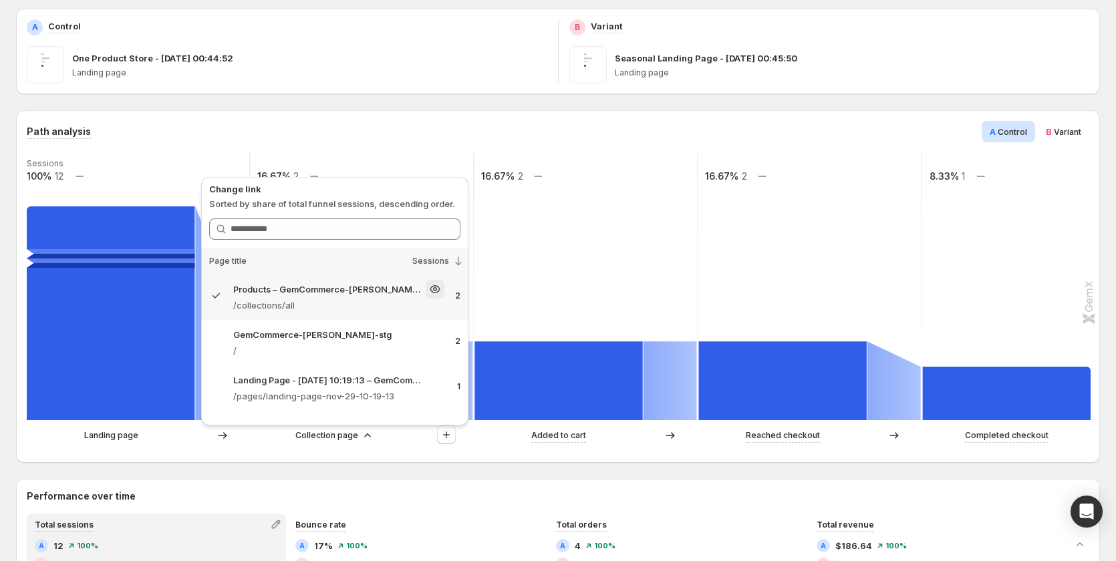
click at [399, 315] on div "Products – GemCommerce-sandy-stg /collections/all 2" at bounding box center [334, 297] width 267 height 45
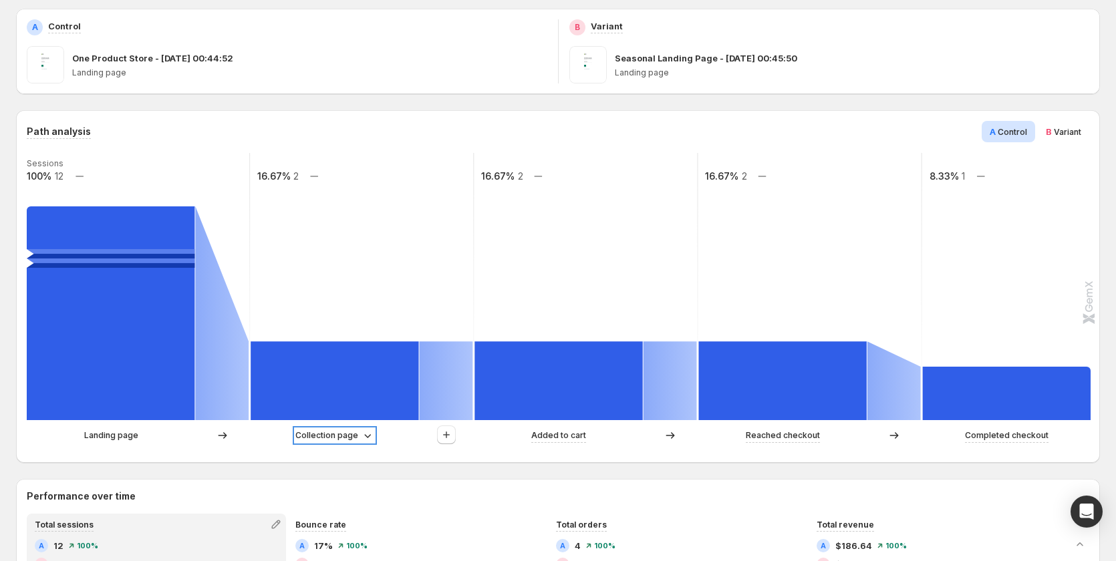
click at [359, 438] on div "Collection page" at bounding box center [334, 435] width 79 height 13
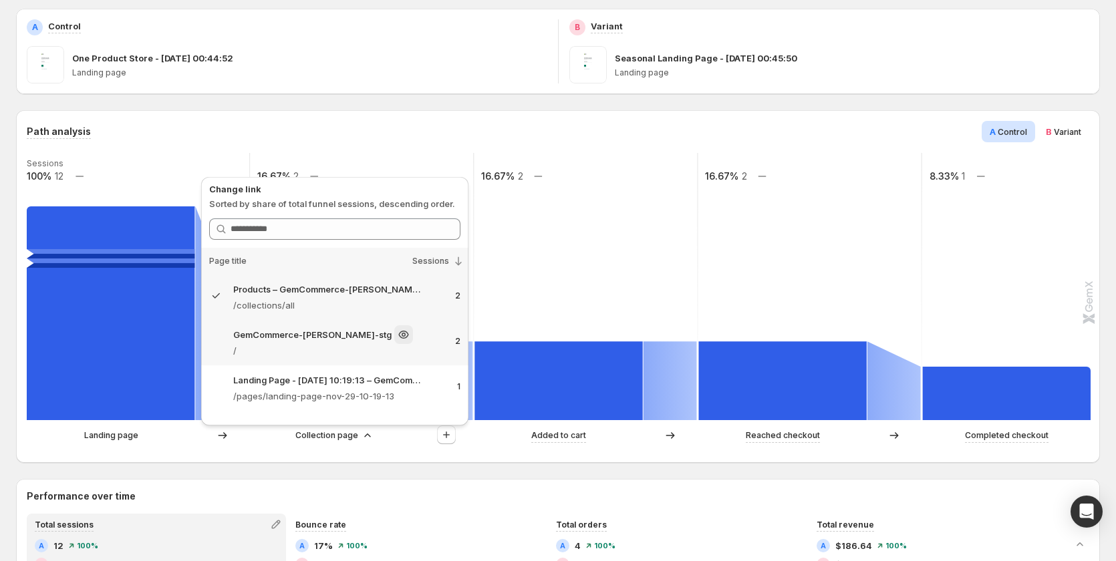
click at [400, 346] on p "/" at bounding box center [338, 350] width 211 height 13
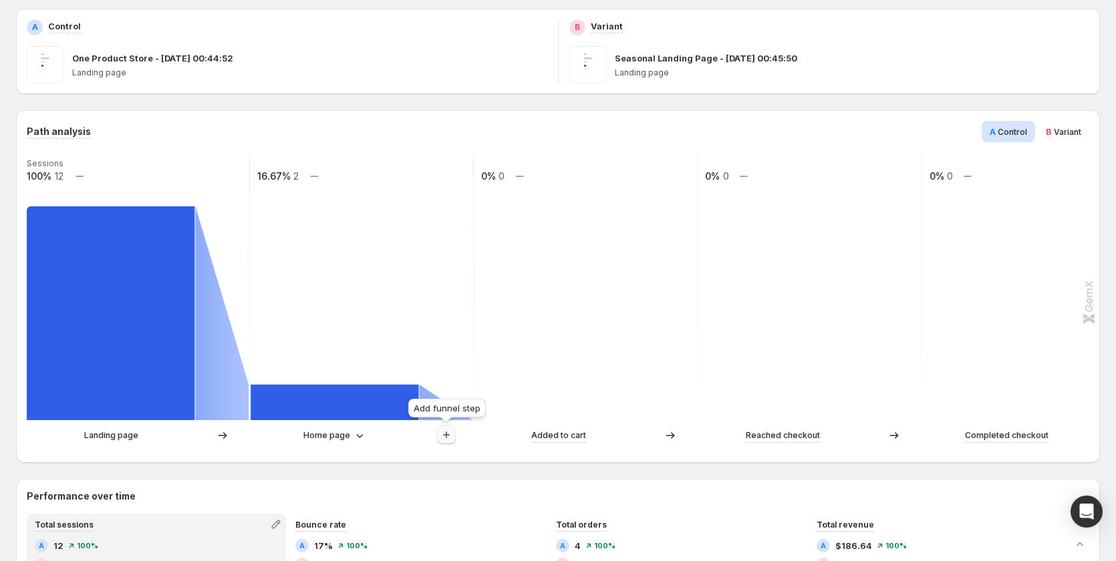
click at [450, 432] on icon "button" at bounding box center [446, 434] width 13 height 13
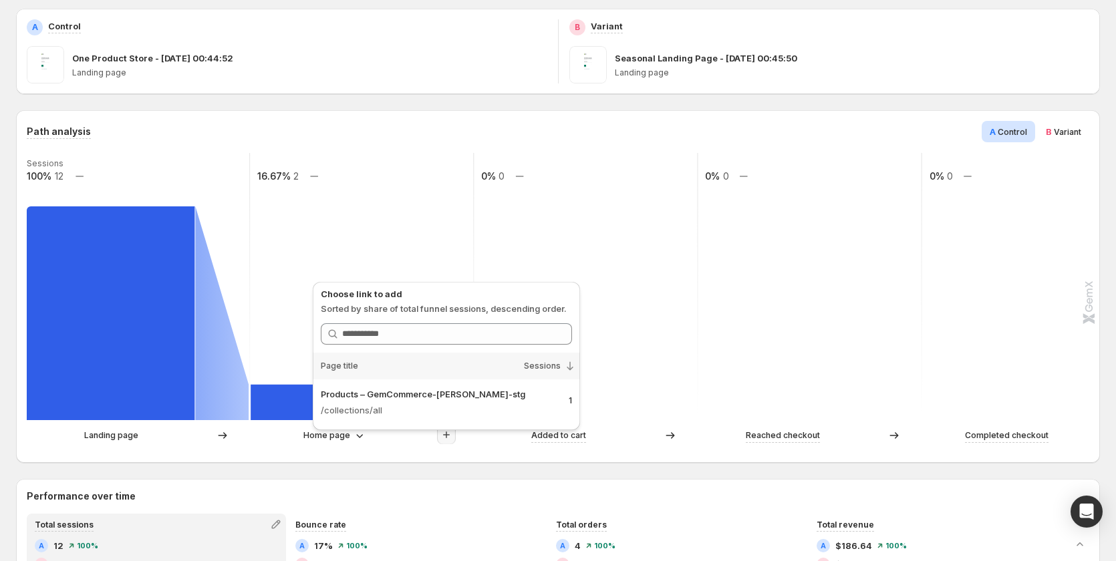
click at [398, 452] on div "Path analysis A Control B Variant Sessions 100% 12 16.67% 2 0% 0 0% 0 0% 0 Land…" at bounding box center [558, 286] width 1084 height 353
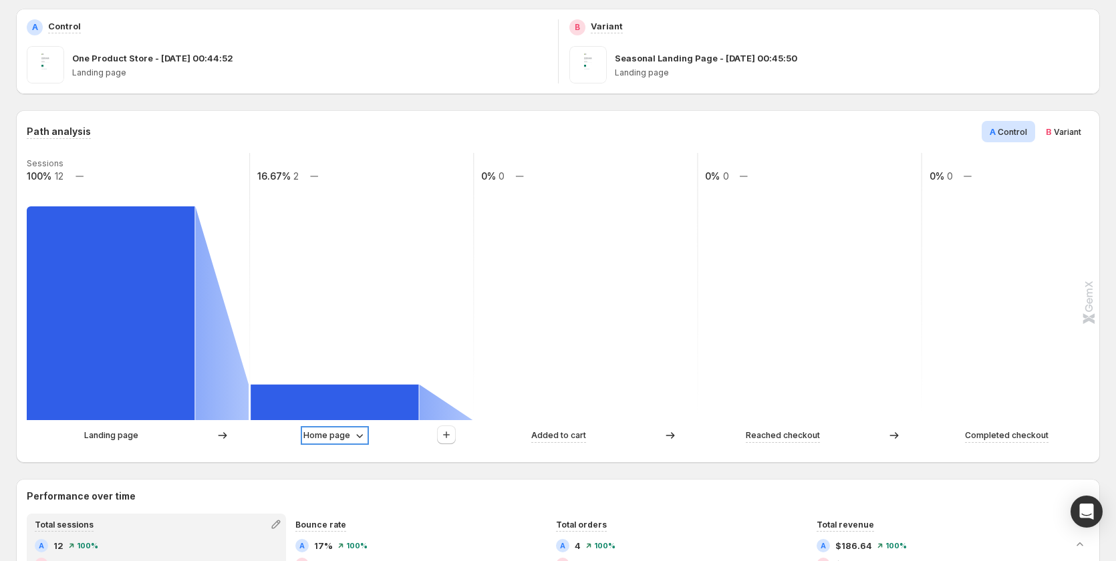
click at [359, 439] on icon at bounding box center [359, 435] width 13 height 13
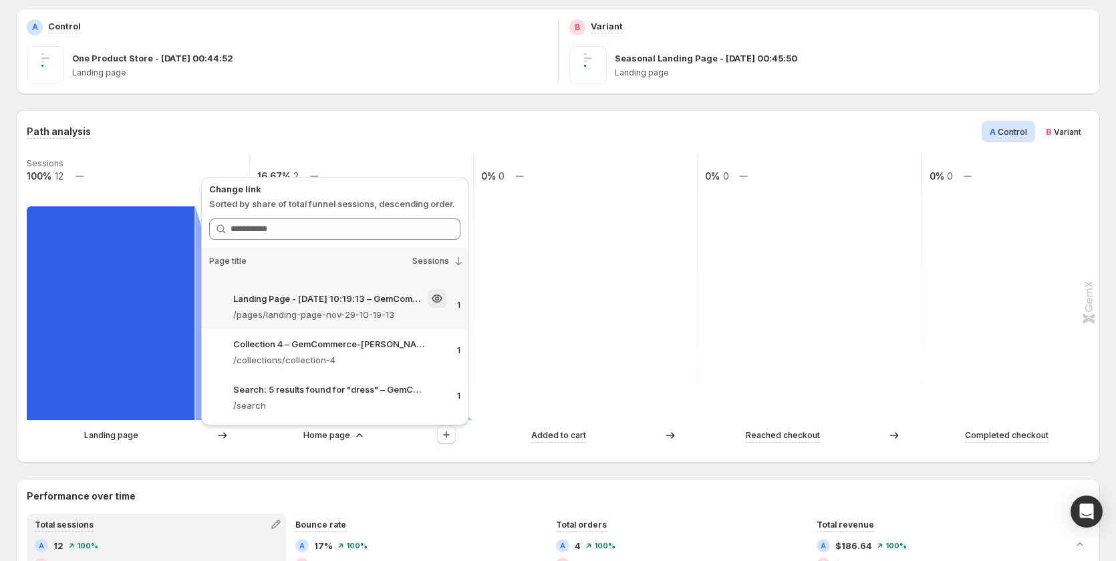
click at [321, 307] on div "Landing Page - [DATE] 10:19:13 – GemCommerce-[PERSON_NAME]-stg" at bounding box center [339, 298] width 213 height 19
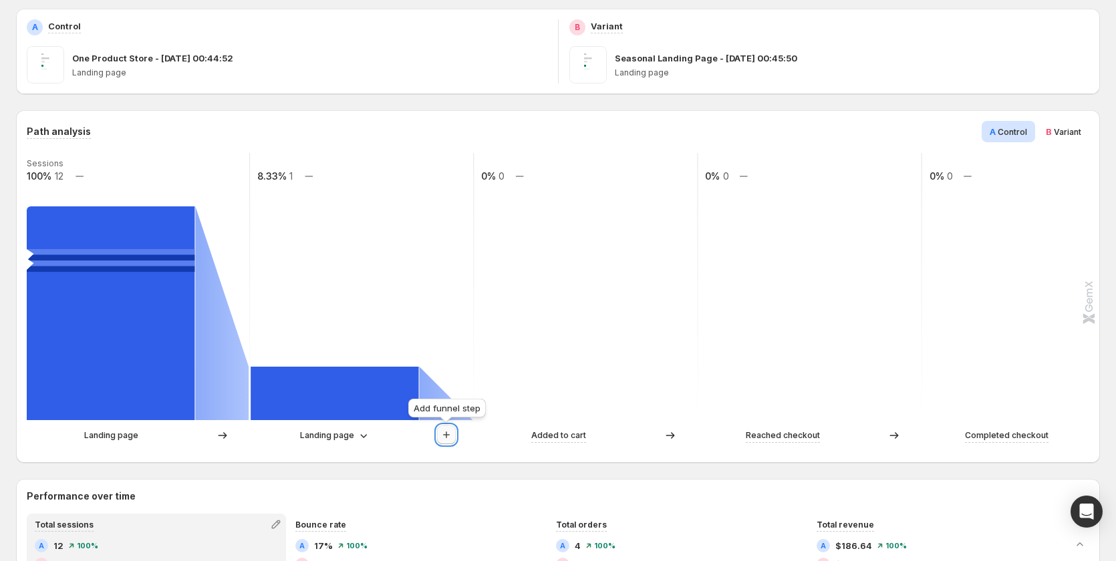
click at [445, 432] on icon "button" at bounding box center [446, 434] width 13 height 13
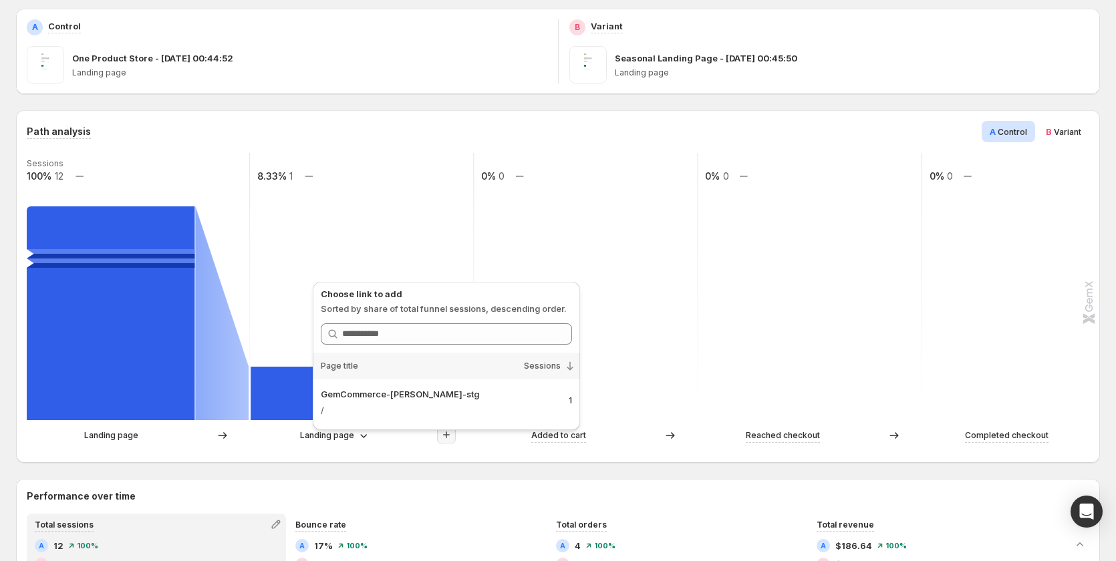
click at [380, 450] on div "Landing page Landing page Added to cart Reached checkout Completed checkout" at bounding box center [557, 439] width 1060 height 27
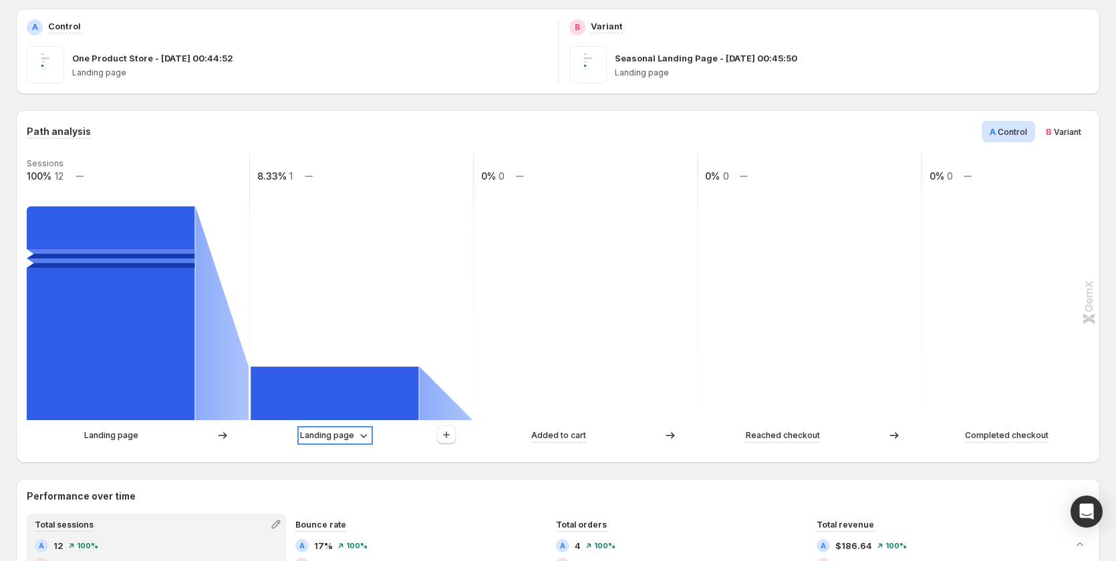
click at [336, 438] on p "Landing page" at bounding box center [327, 435] width 54 height 13
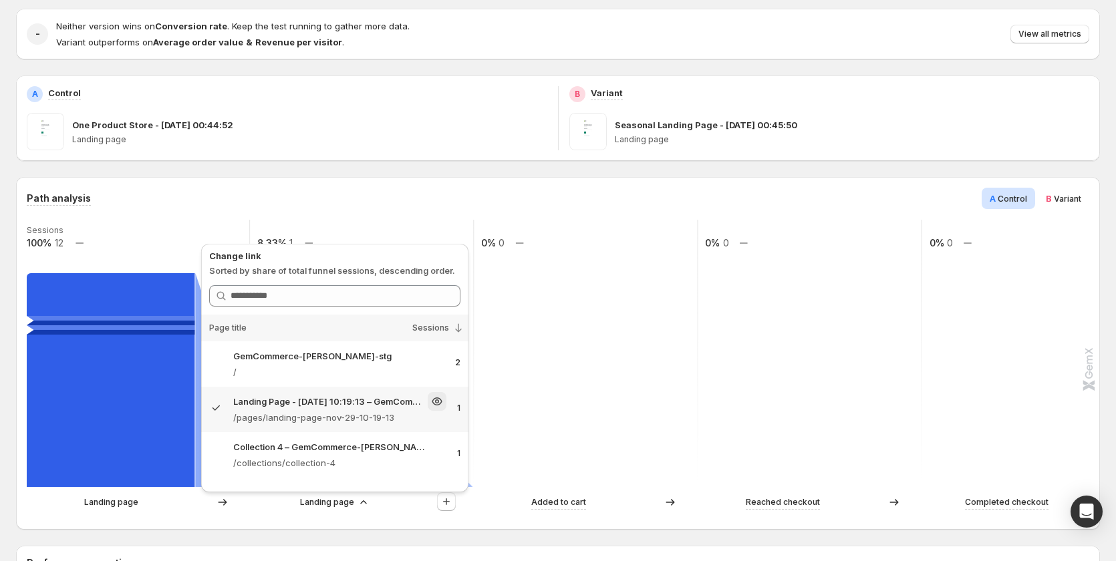
scroll to position [67, 0]
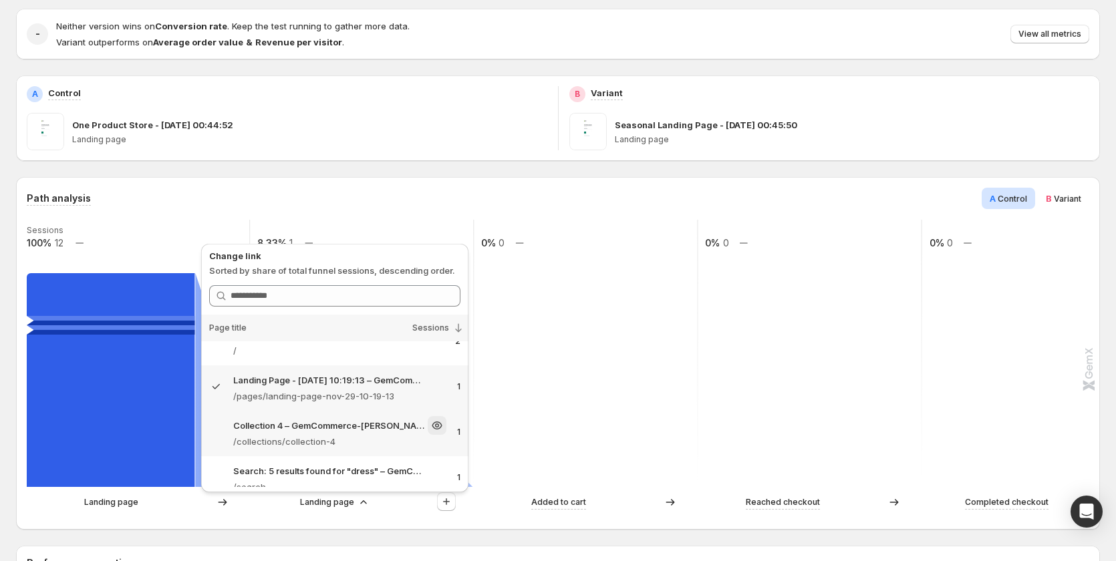
click at [380, 430] on p "Collection 4 – GemCommerce-[PERSON_NAME]-stg" at bounding box center [329, 425] width 192 height 13
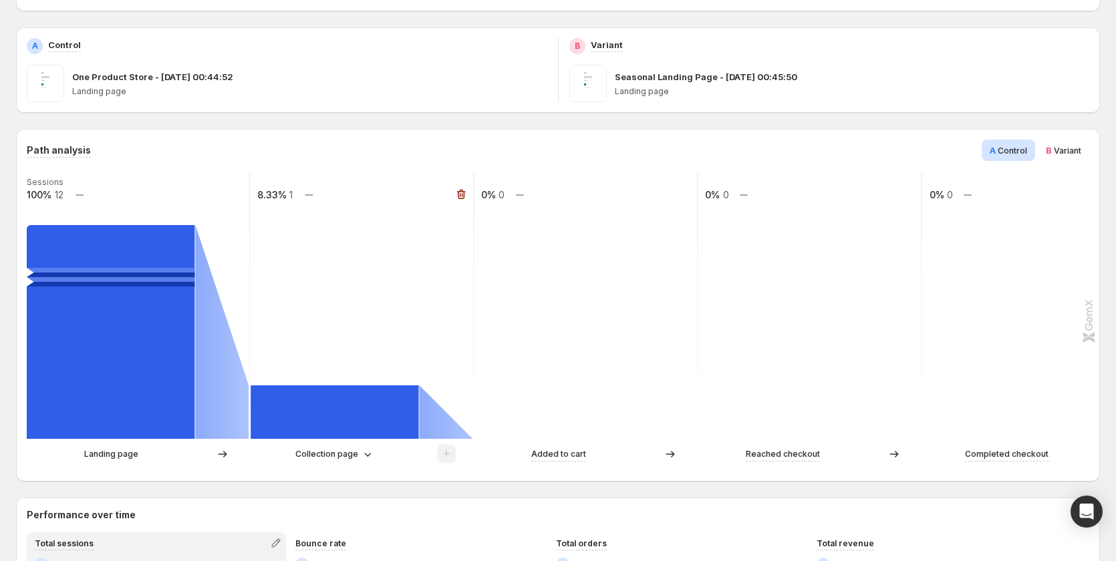
scroll to position [201, 0]
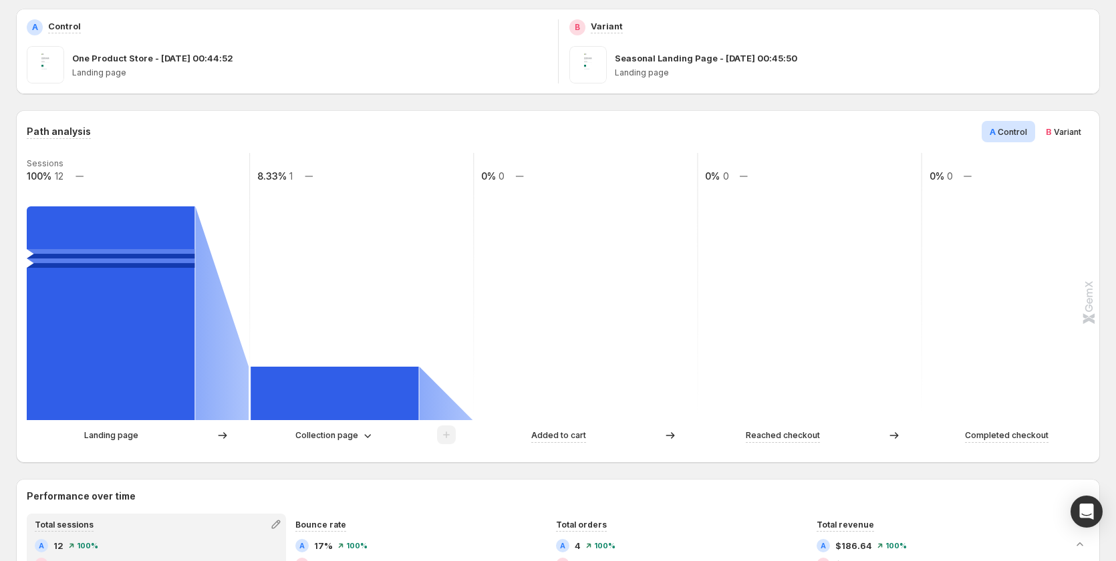
click at [448, 433] on div at bounding box center [446, 436] width 19 height 20
click at [350, 440] on p "Collection page" at bounding box center [326, 435] width 63 height 13
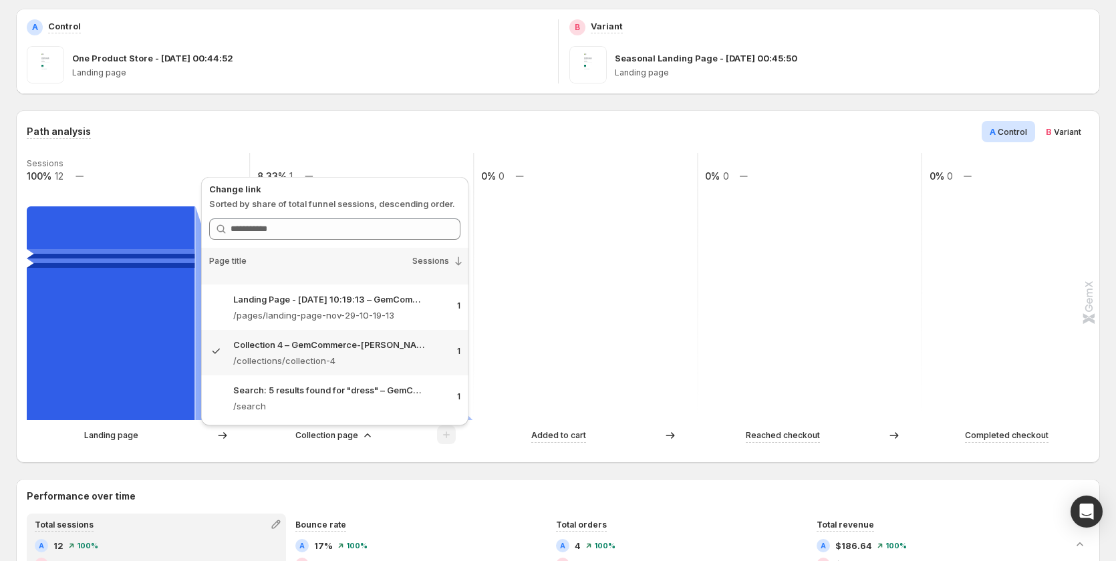
scroll to position [82, 0]
click at [373, 396] on div "Search: 5 results found for "dress" – GemCommerce-[PERSON_NAME]-stg" at bounding box center [339, 389] width 213 height 19
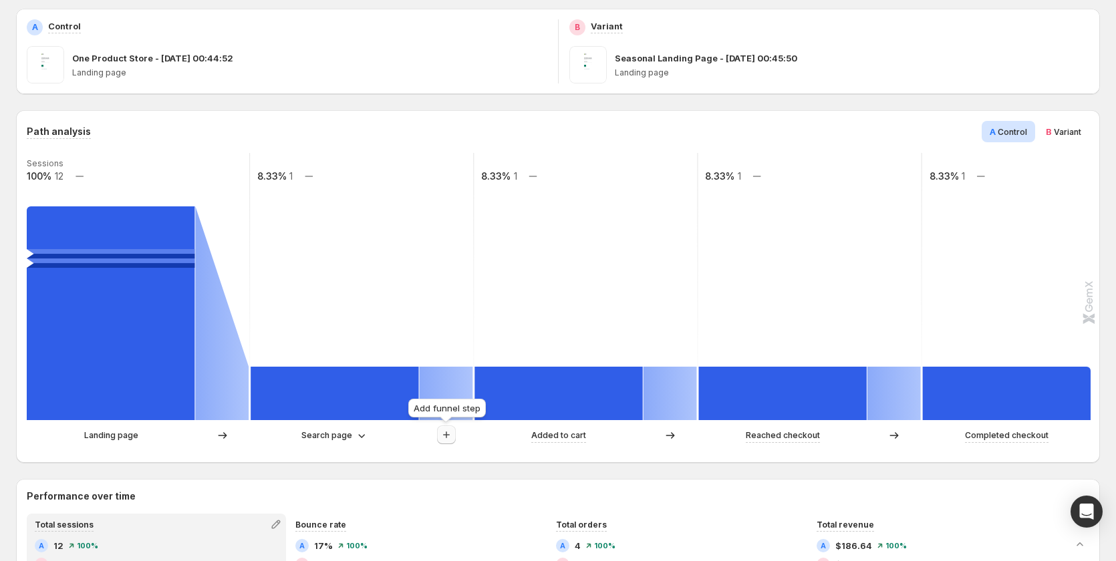
click at [438, 431] on button "button" at bounding box center [446, 435] width 19 height 19
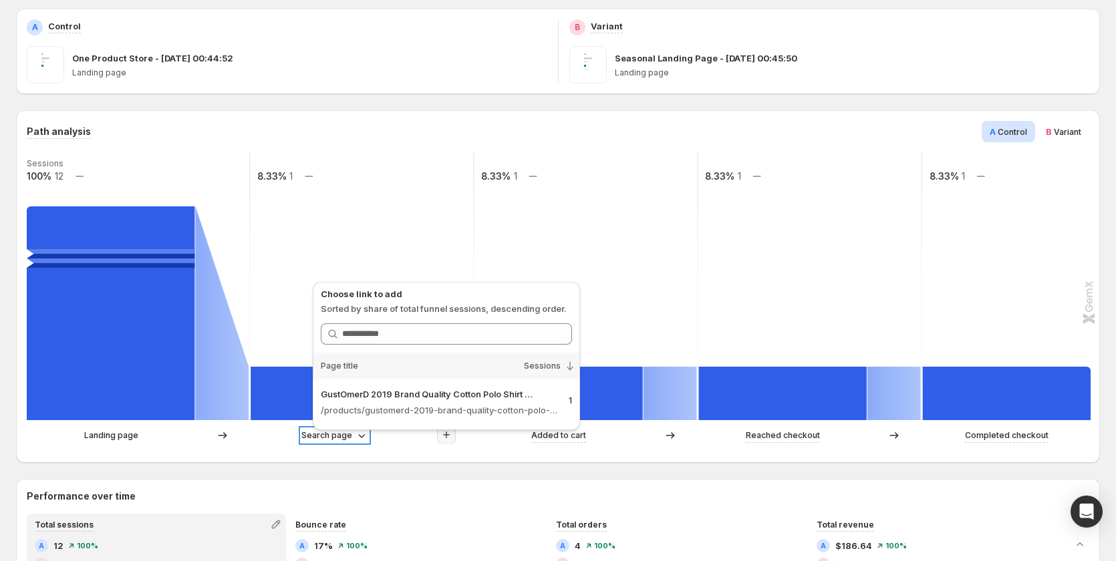
click at [342, 436] on p "Search page" at bounding box center [326, 435] width 51 height 13
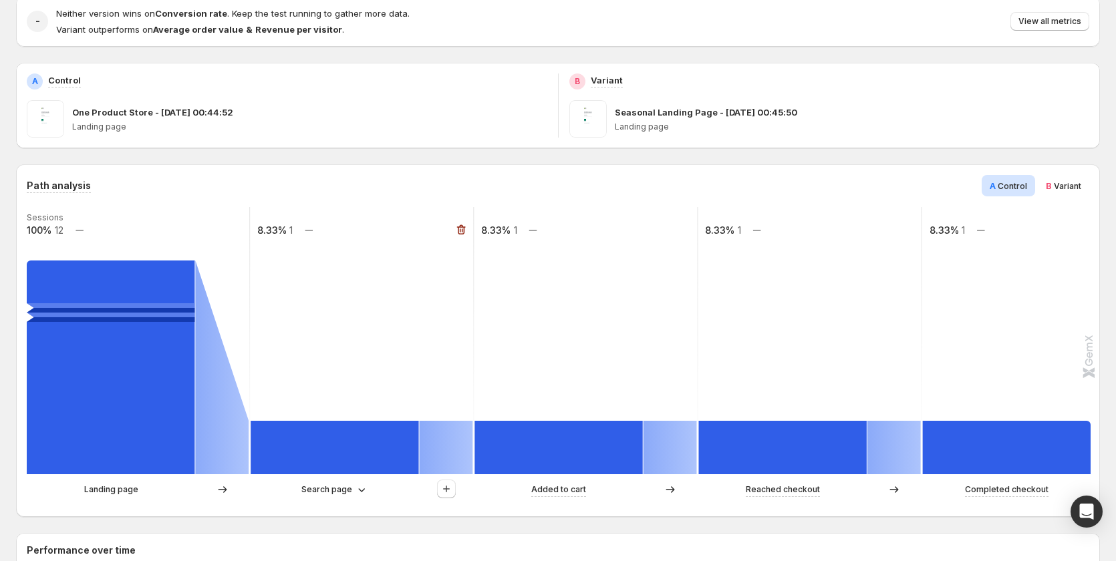
scroll to position [267, 0]
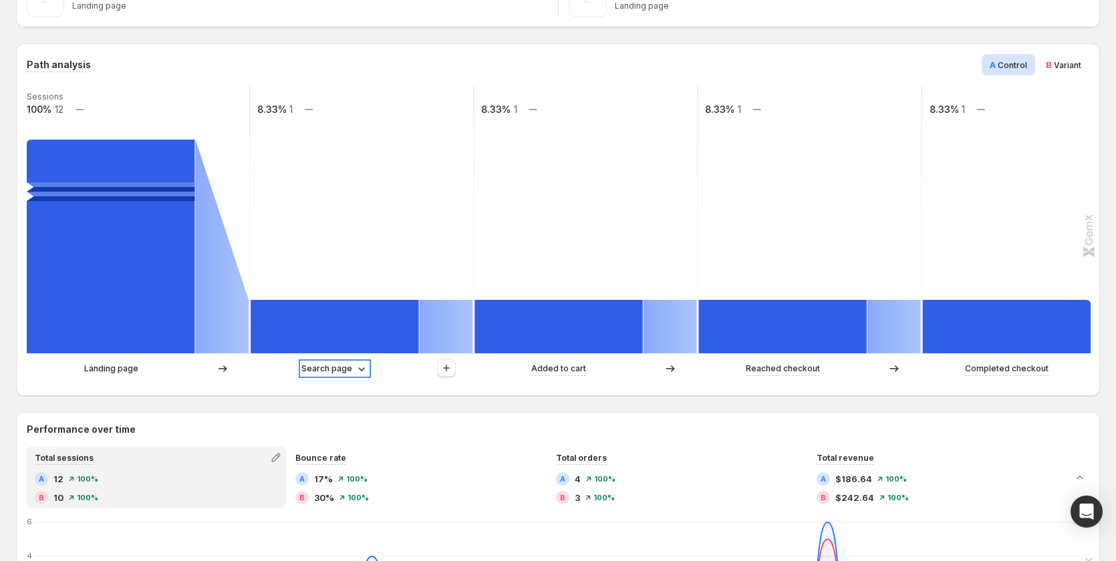
click at [357, 364] on icon at bounding box center [361, 368] width 13 height 13
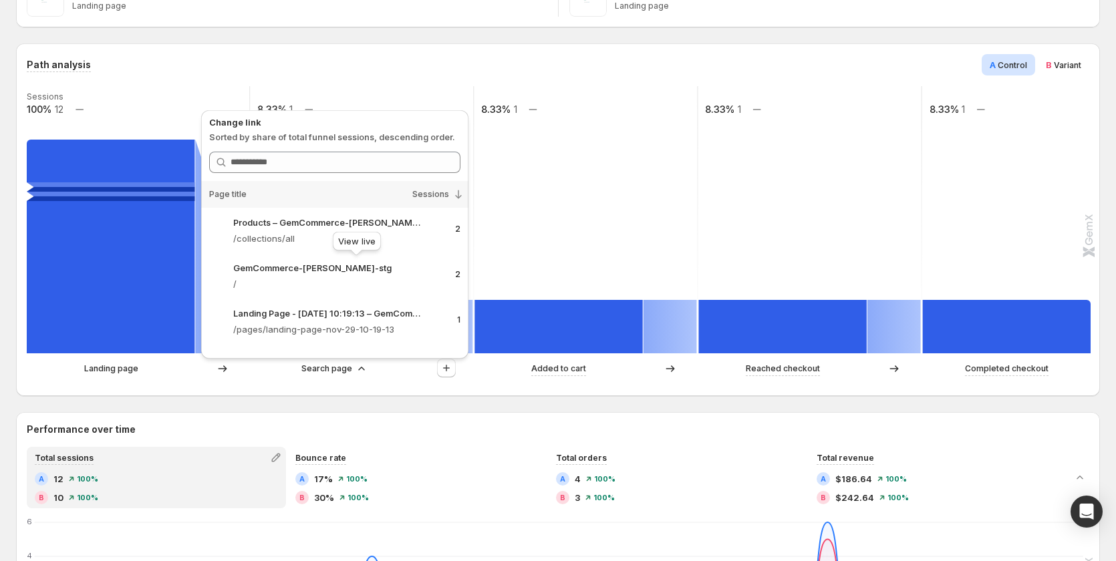
click at [363, 238] on div "View live" at bounding box center [356, 243] width 53 height 29
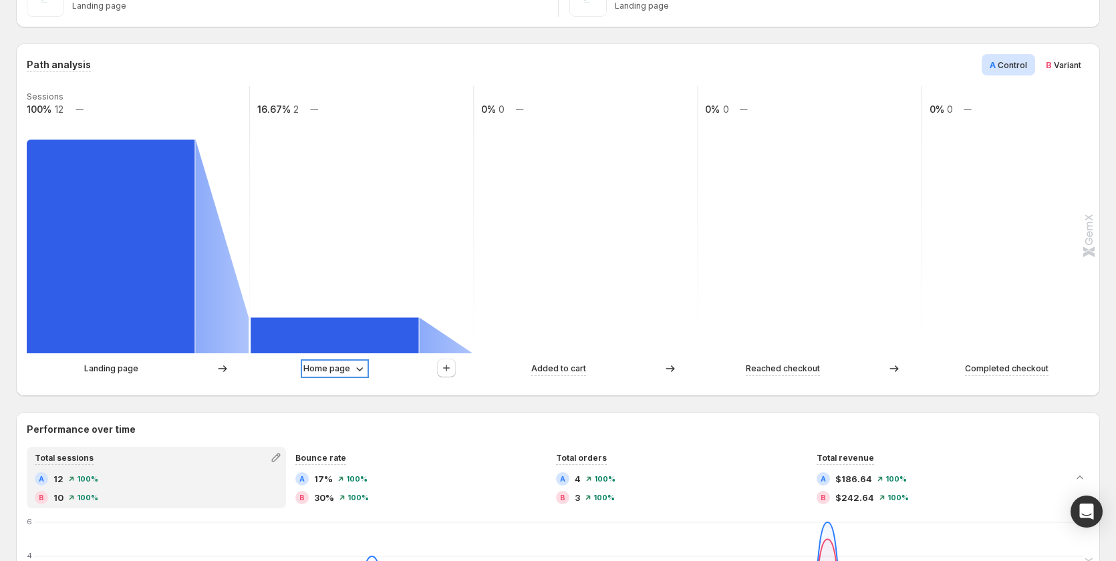
click at [358, 367] on icon at bounding box center [359, 368] width 13 height 13
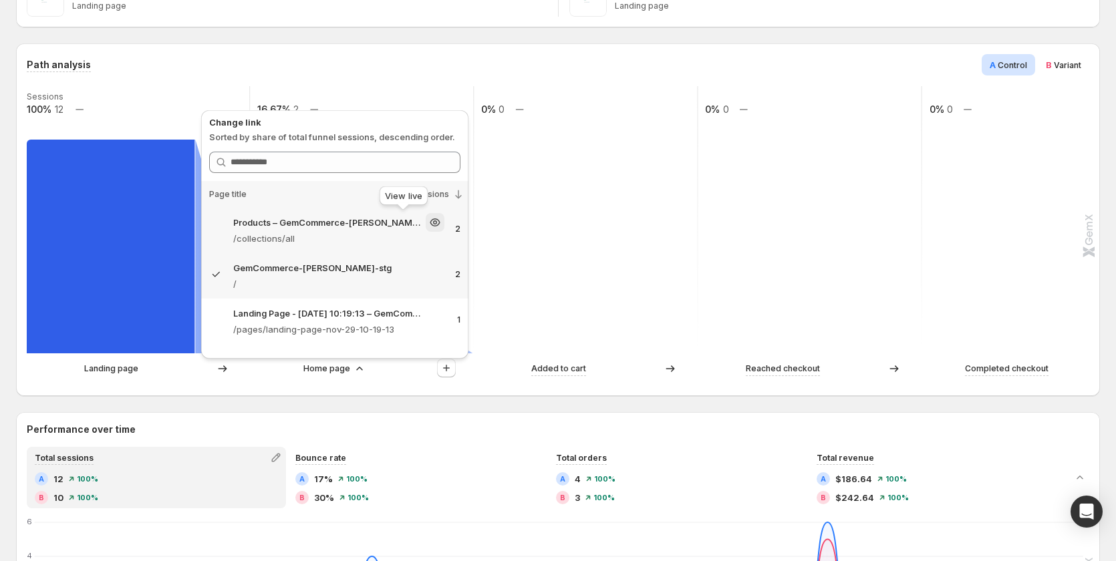
click at [428, 221] on icon at bounding box center [434, 222] width 13 height 13
click at [330, 367] on p "Home page" at bounding box center [326, 368] width 47 height 13
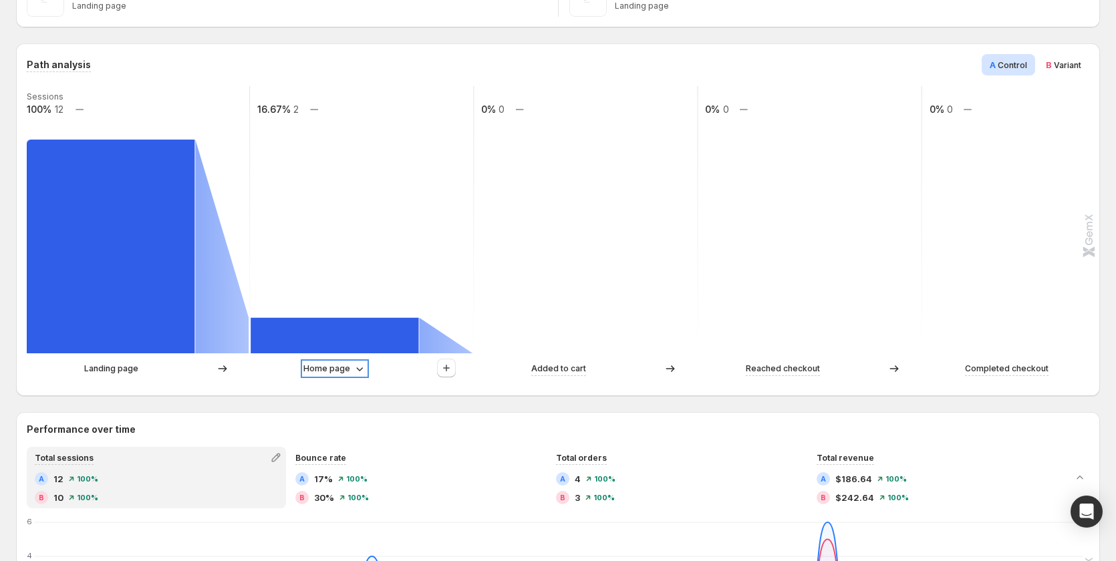
click at [336, 374] on p "Home page" at bounding box center [326, 368] width 47 height 13
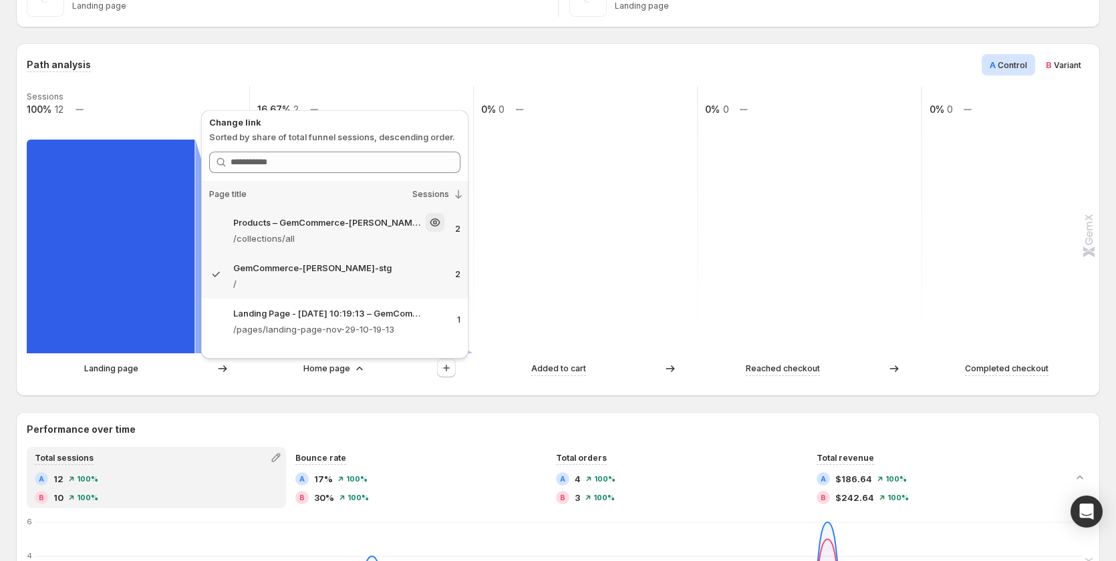
click at [427, 231] on div "Products – GemCommerce-[PERSON_NAME]-stg" at bounding box center [338, 222] width 211 height 19
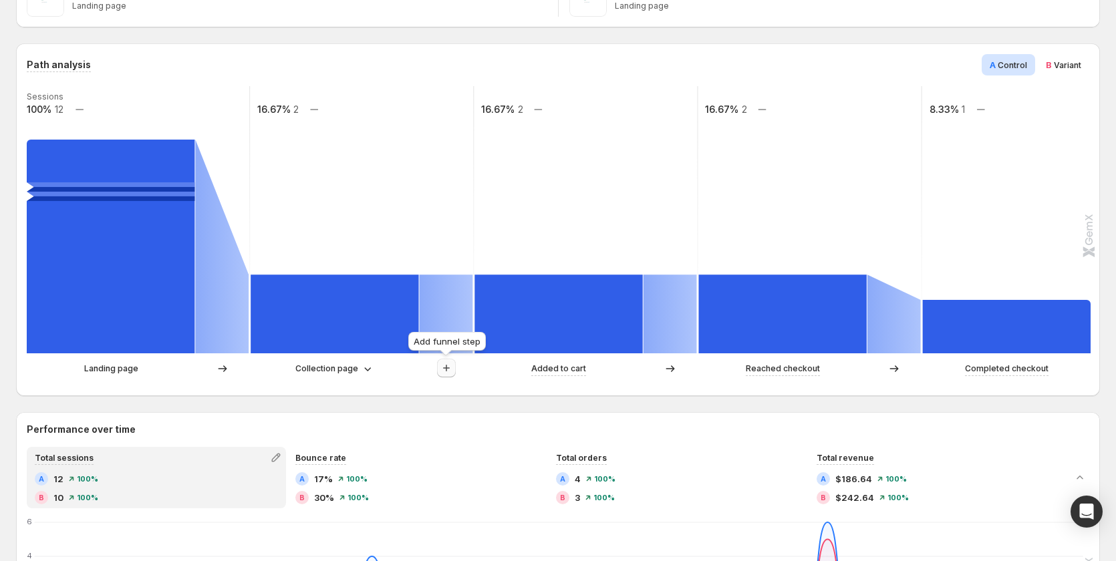
click at [446, 370] on icon "button" at bounding box center [446, 368] width 7 height 7
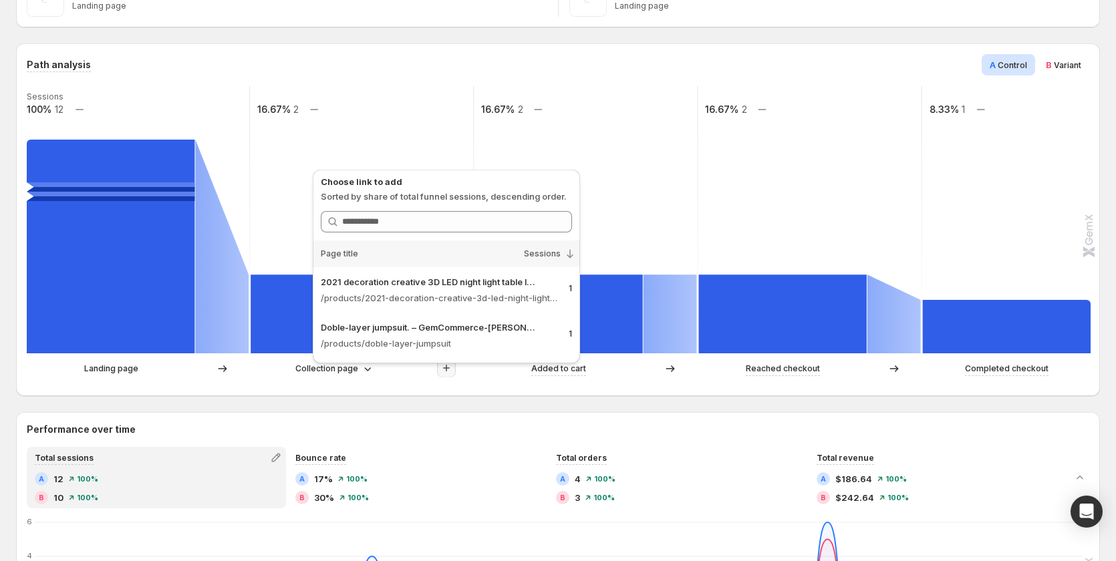
click at [440, 370] on icon "button" at bounding box center [446, 368] width 13 height 13
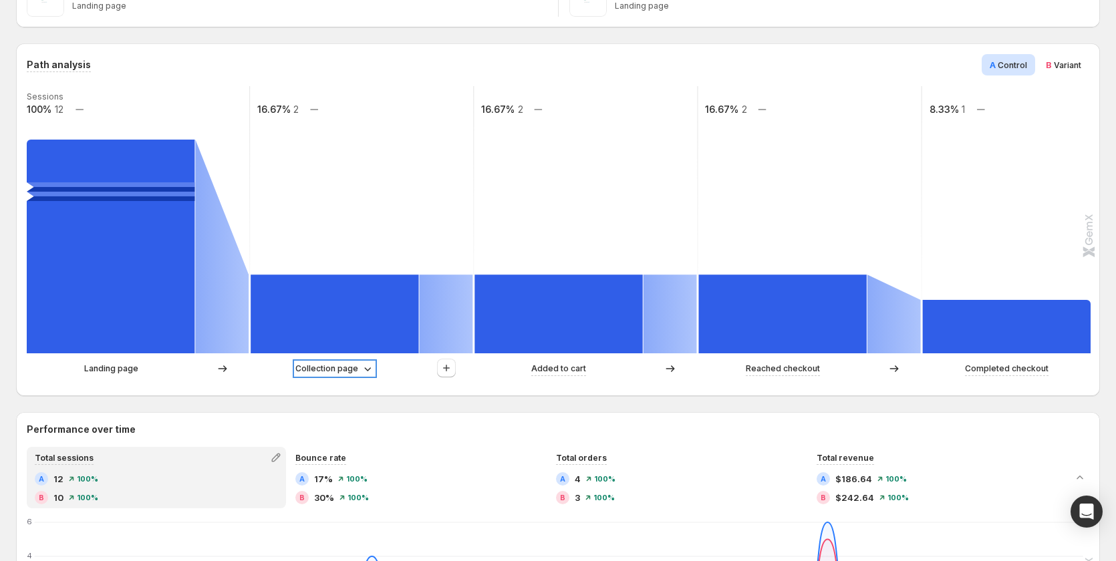
click at [340, 368] on p "Collection page" at bounding box center [326, 368] width 63 height 13
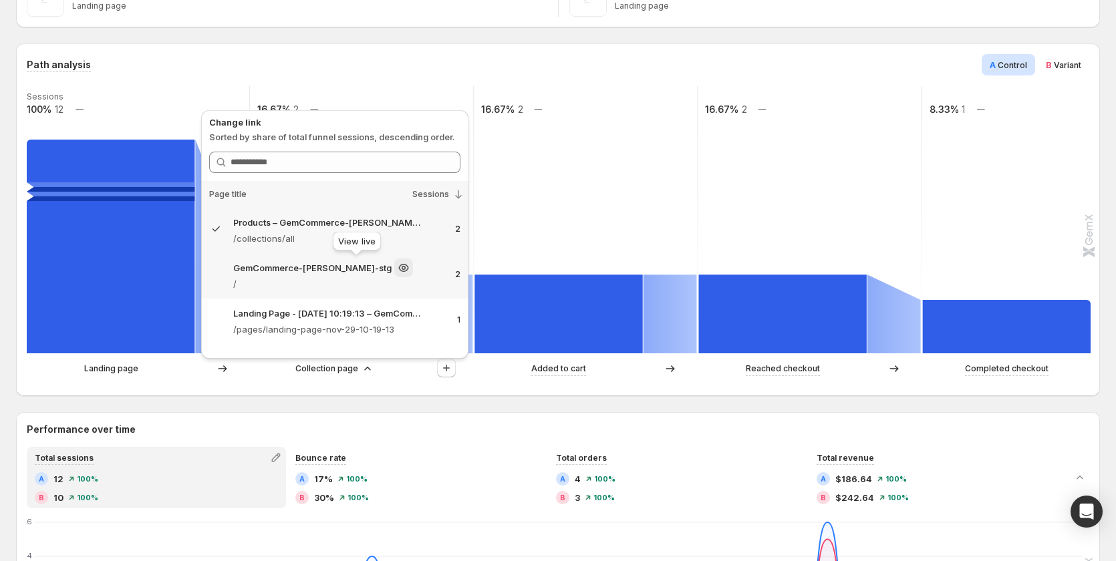
click at [394, 277] on div at bounding box center [403, 268] width 19 height 19
click at [425, 275] on div "GemCommerce-[PERSON_NAME]-stg" at bounding box center [338, 268] width 211 height 19
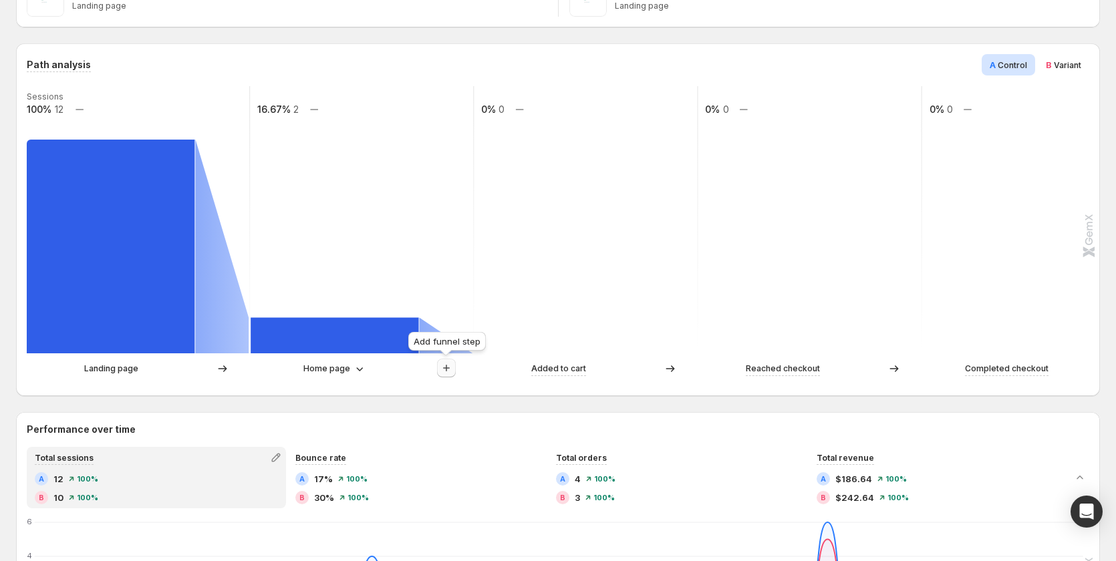
click at [448, 367] on icon "button" at bounding box center [446, 368] width 13 height 13
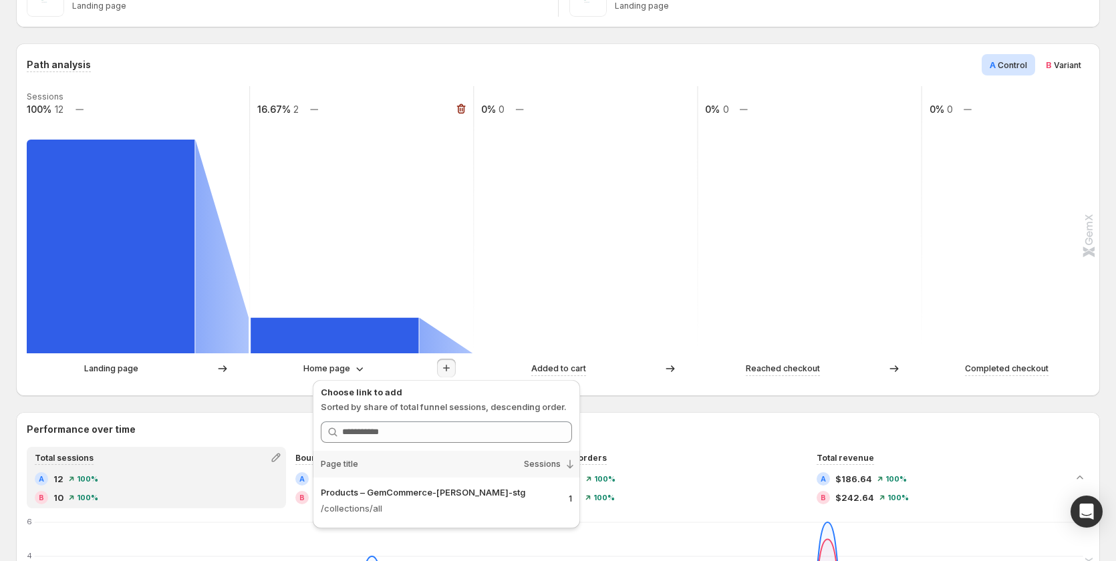
click at [378, 251] on rect at bounding box center [361, 219] width 225 height 267
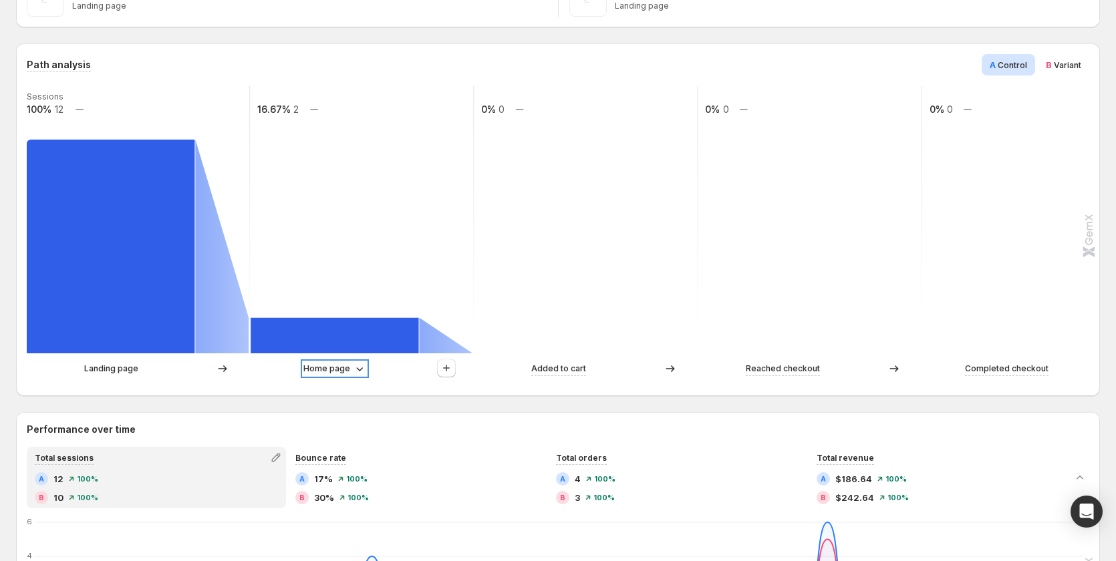
click at [330, 365] on p "Home page" at bounding box center [326, 368] width 47 height 13
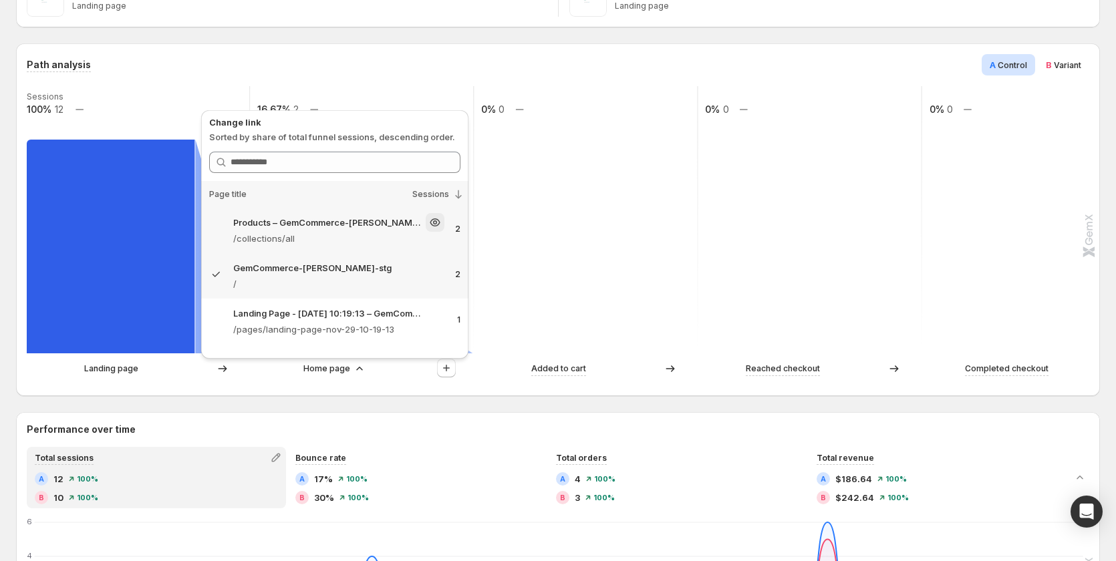
click at [311, 239] on p "/collections/all" at bounding box center [338, 238] width 211 height 13
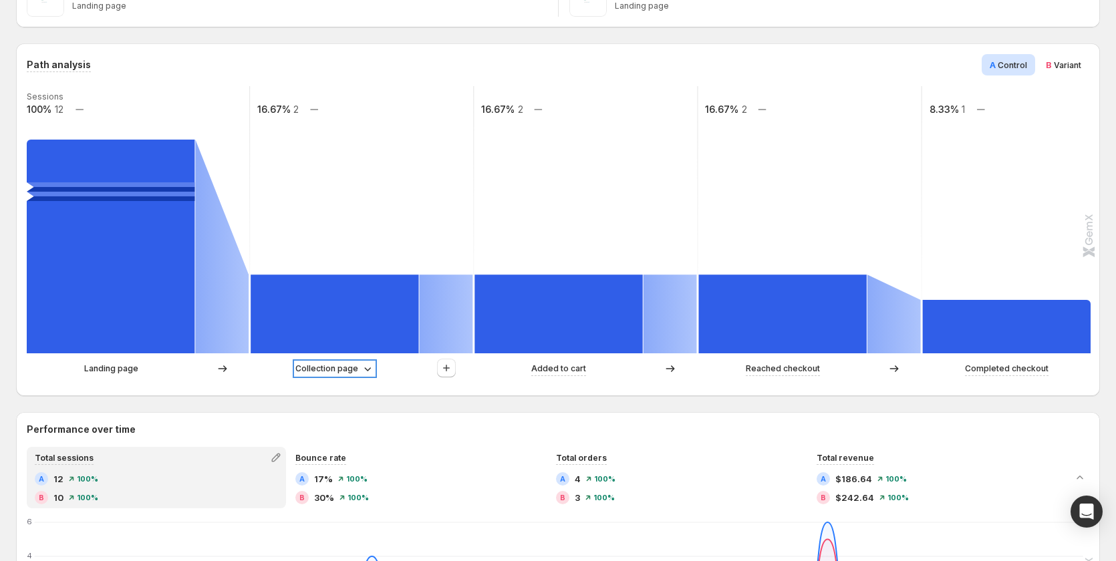
click at [315, 370] on p "Collection page" at bounding box center [326, 368] width 63 height 13
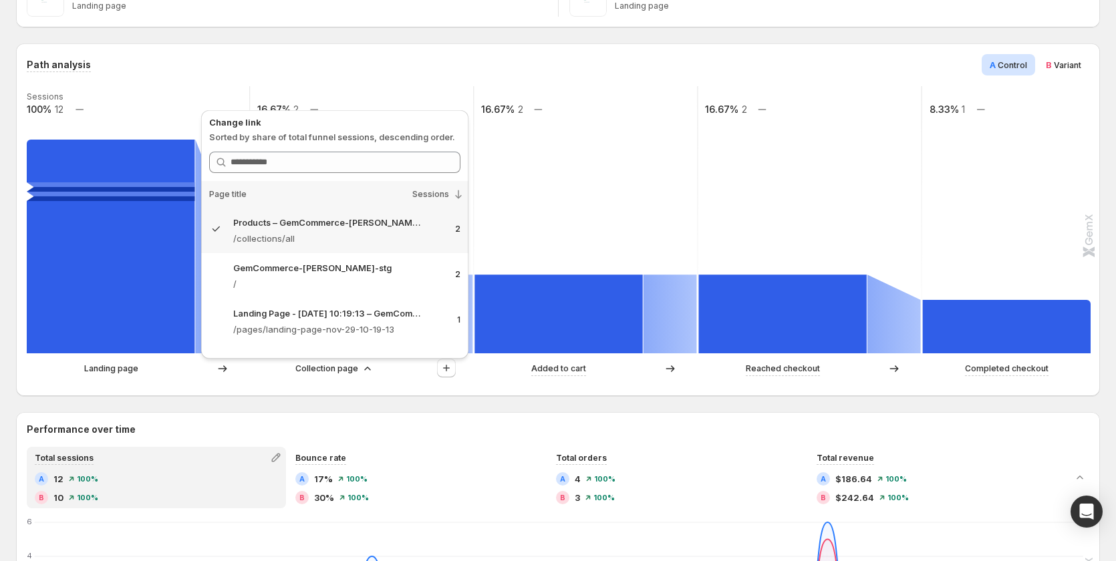
click at [503, 197] on rect at bounding box center [585, 219] width 225 height 267
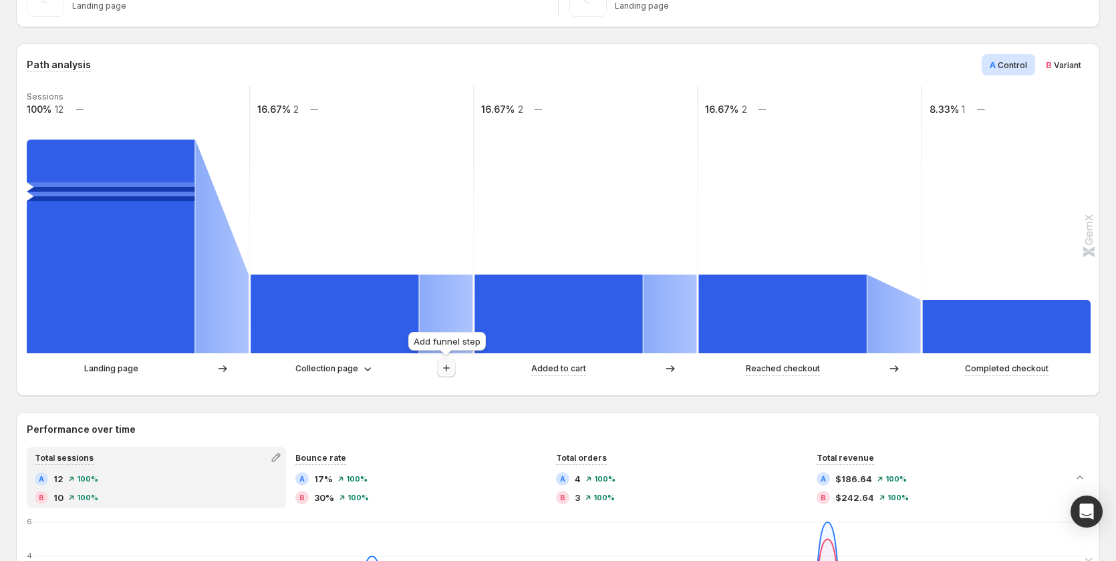
click at [452, 372] on icon "button" at bounding box center [446, 368] width 13 height 13
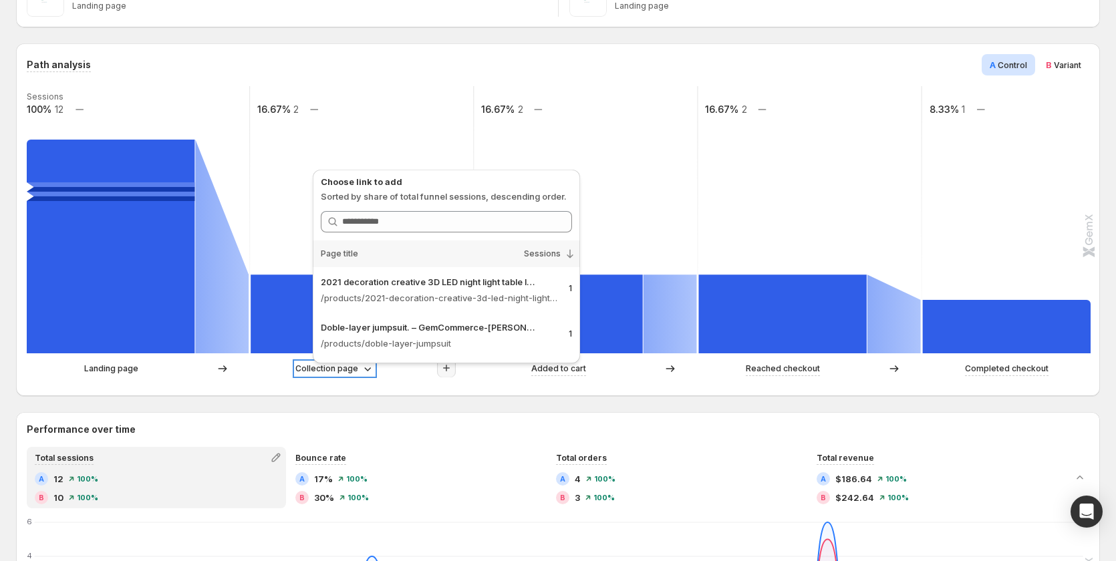
click at [327, 370] on p "Collection page" at bounding box center [326, 368] width 63 height 13
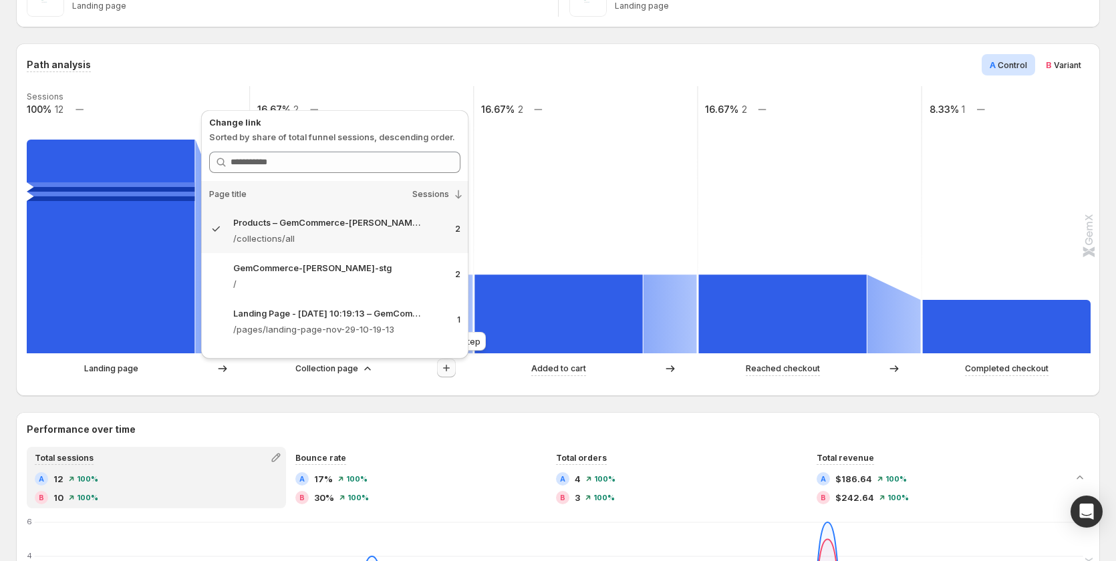
click at [447, 370] on icon "button" at bounding box center [446, 368] width 13 height 13
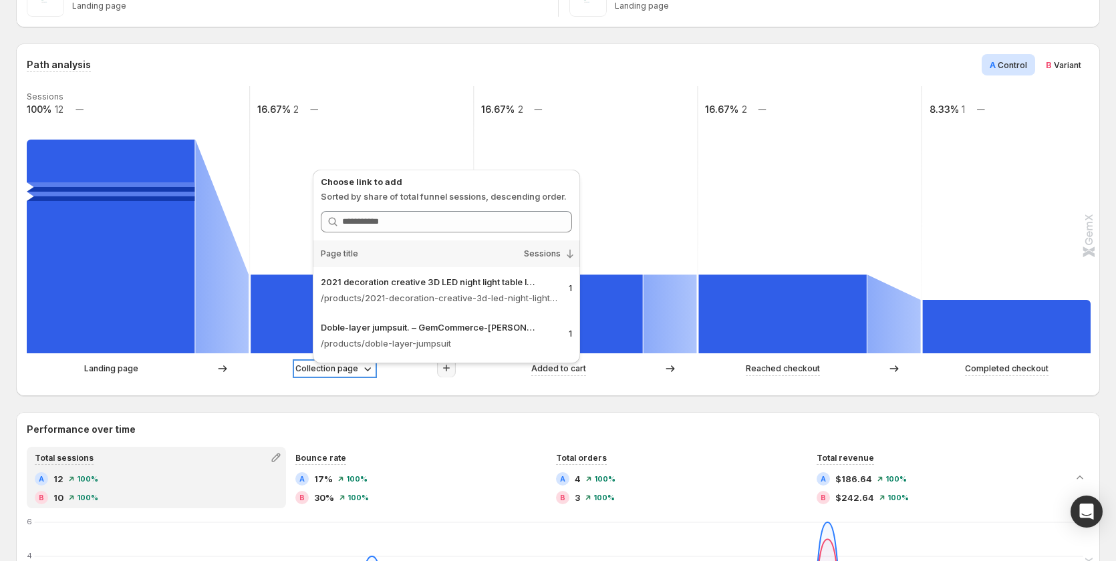
click at [342, 370] on p "Collection page" at bounding box center [326, 368] width 63 height 13
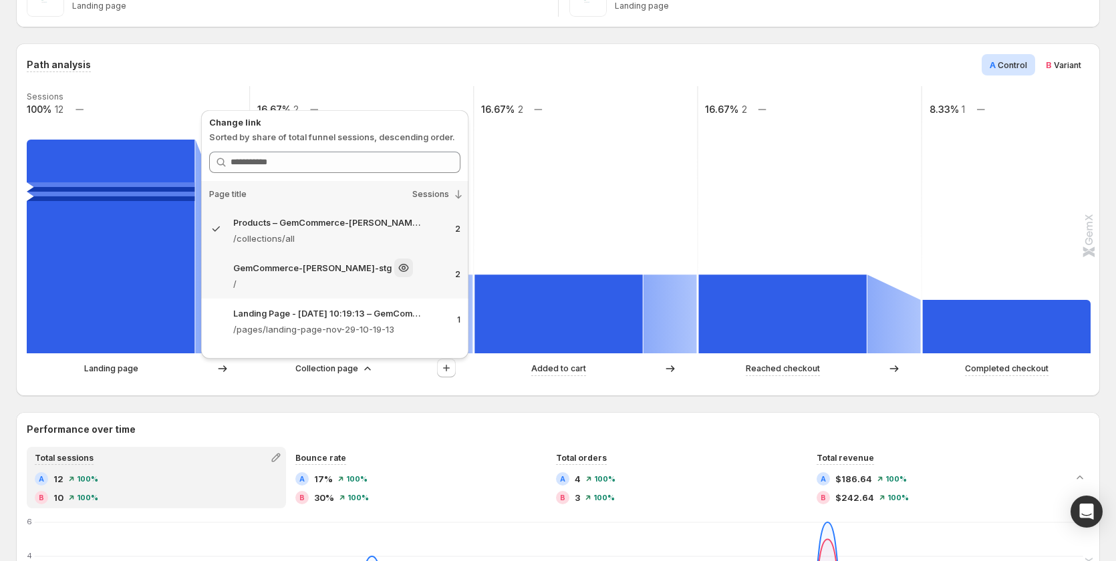
click at [349, 286] on p "/" at bounding box center [338, 283] width 211 height 13
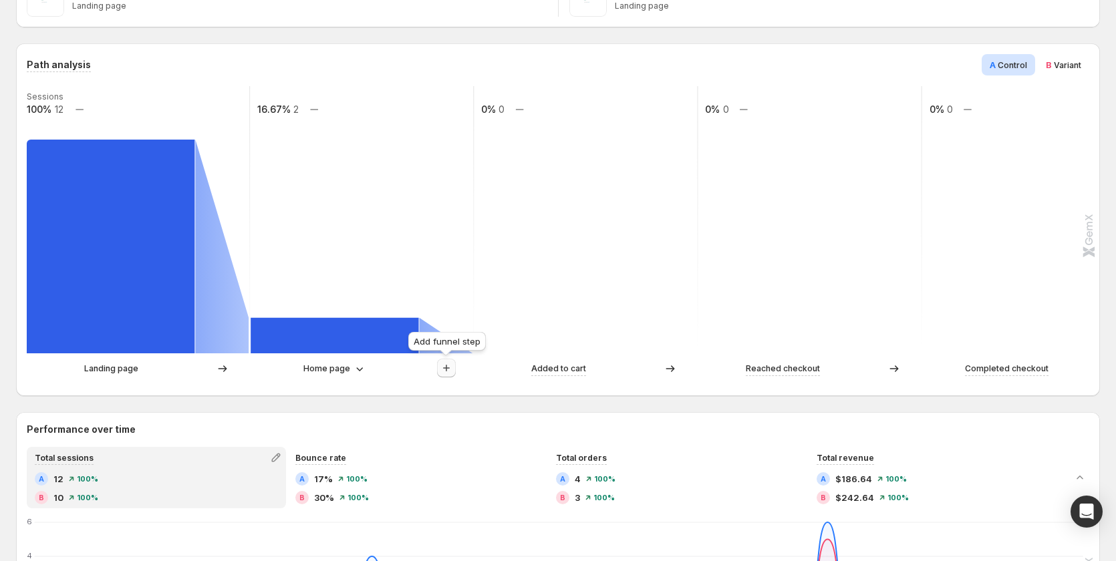
click at [441, 367] on icon "button" at bounding box center [446, 368] width 13 height 13
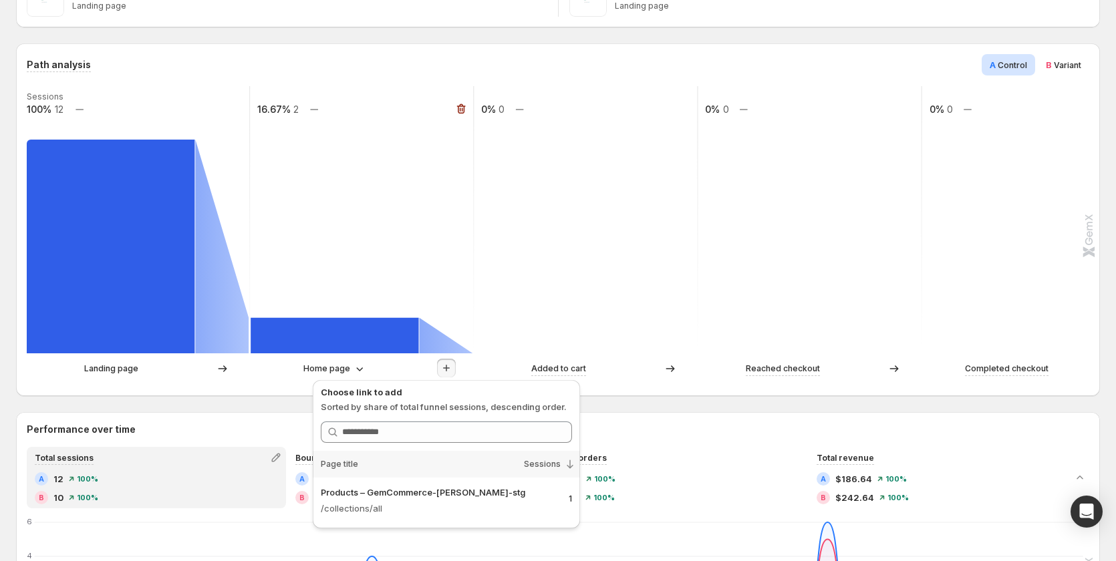
click at [465, 298] on rect at bounding box center [361, 219] width 225 height 267
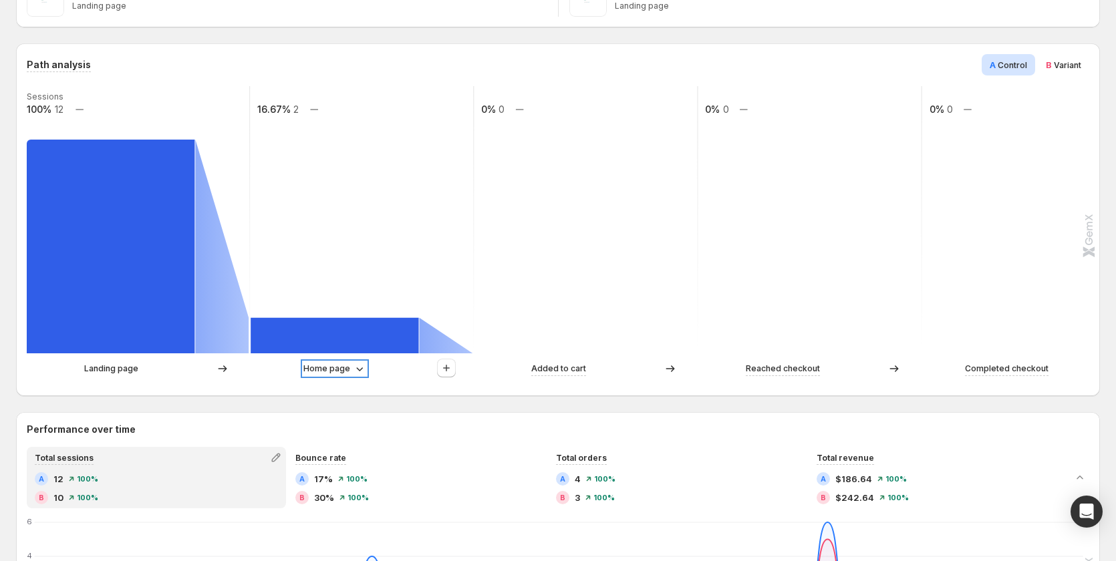
click at [345, 369] on p "Home page" at bounding box center [326, 368] width 47 height 13
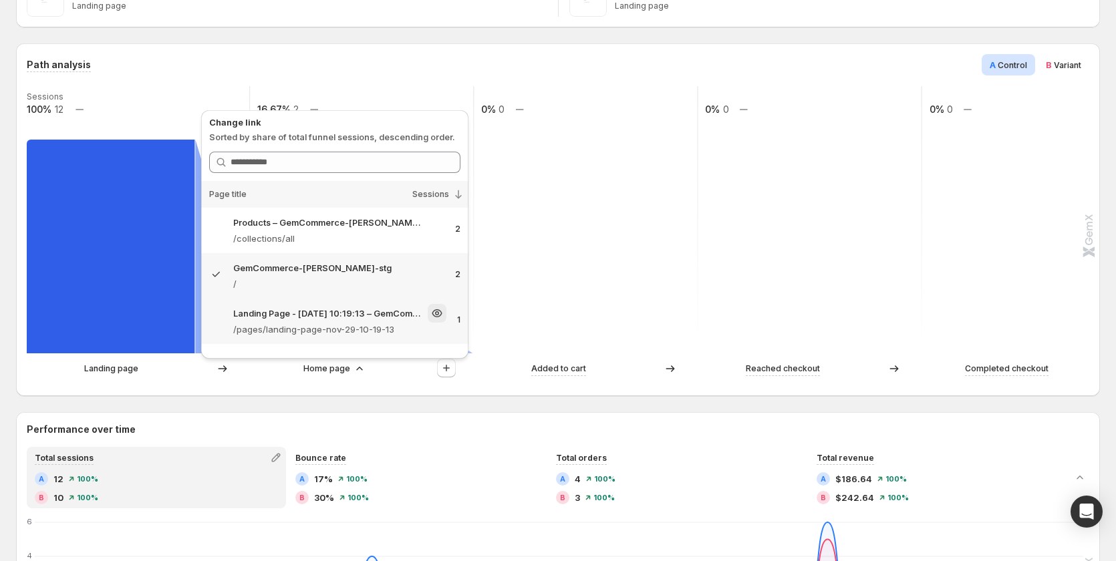
click at [369, 315] on p "Landing Page - [DATE] 10:19:13 – GemCommerce-[PERSON_NAME]-stg" at bounding box center [329, 313] width 192 height 13
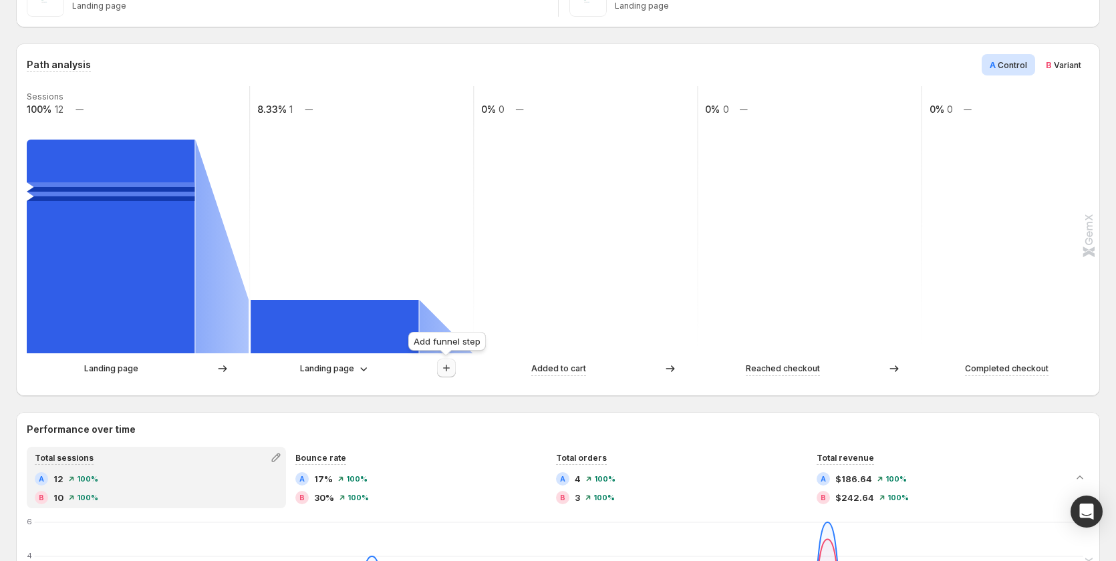
click at [450, 366] on icon "button" at bounding box center [446, 368] width 13 height 13
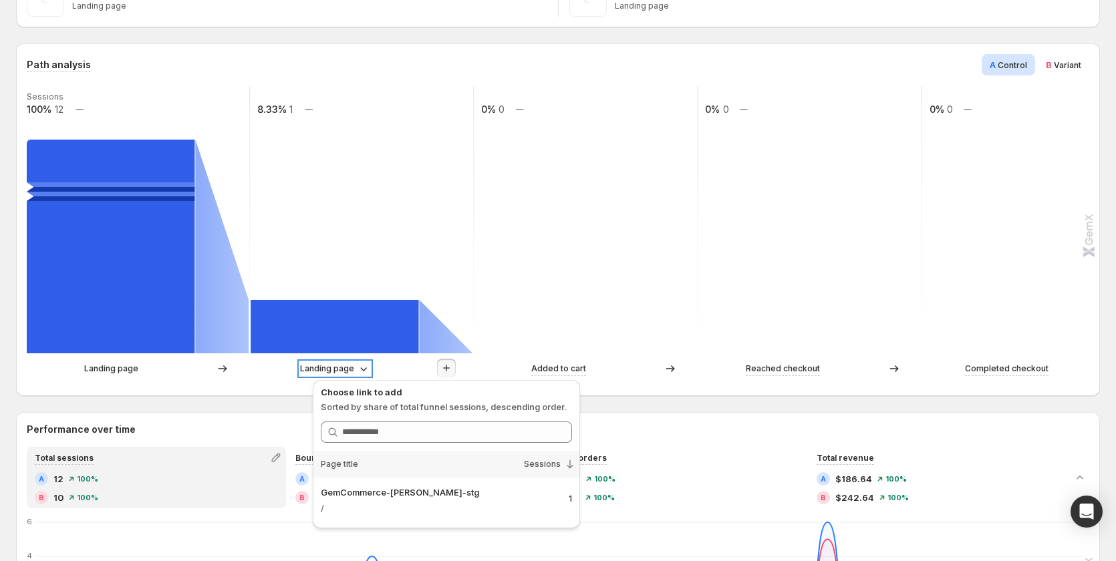
click at [340, 367] on p "Landing page" at bounding box center [327, 368] width 54 height 13
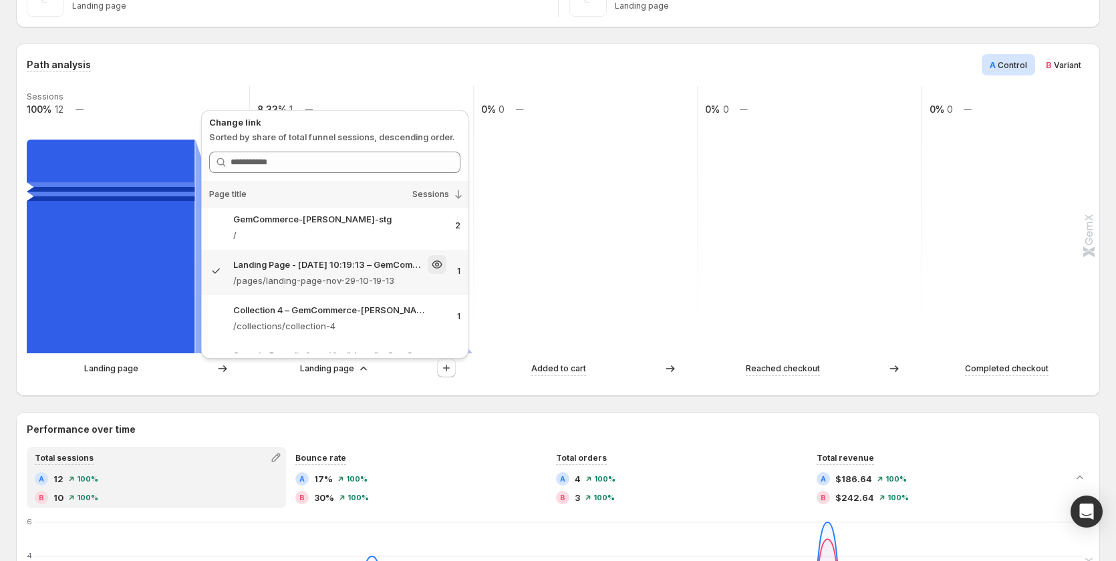
scroll to position [82, 0]
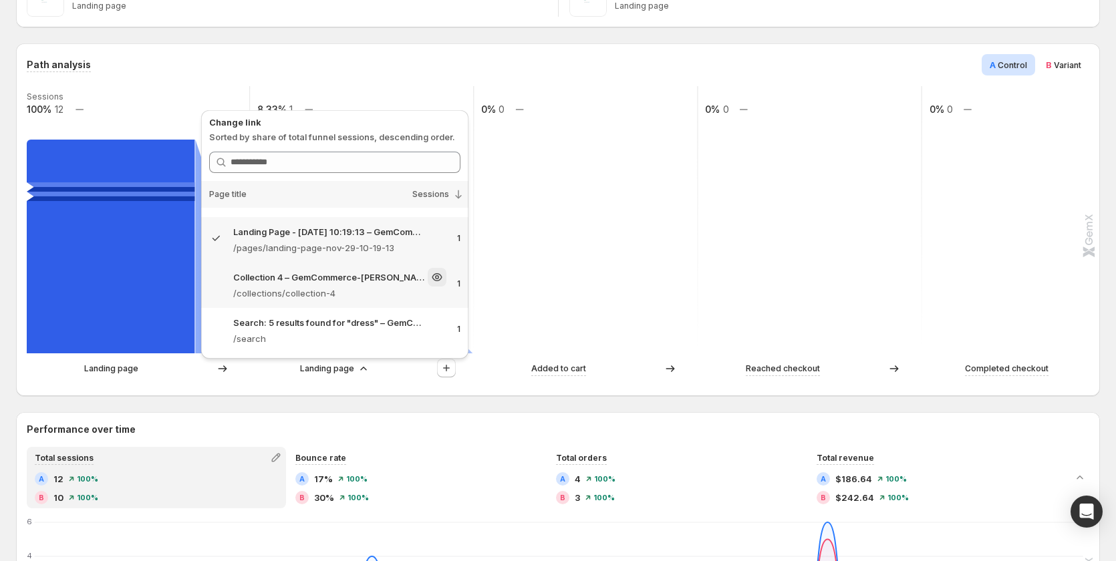
click at [381, 301] on div "Collection 4 – GemCommerce-sandy-stg /collections/collection-4 1" at bounding box center [334, 285] width 267 height 45
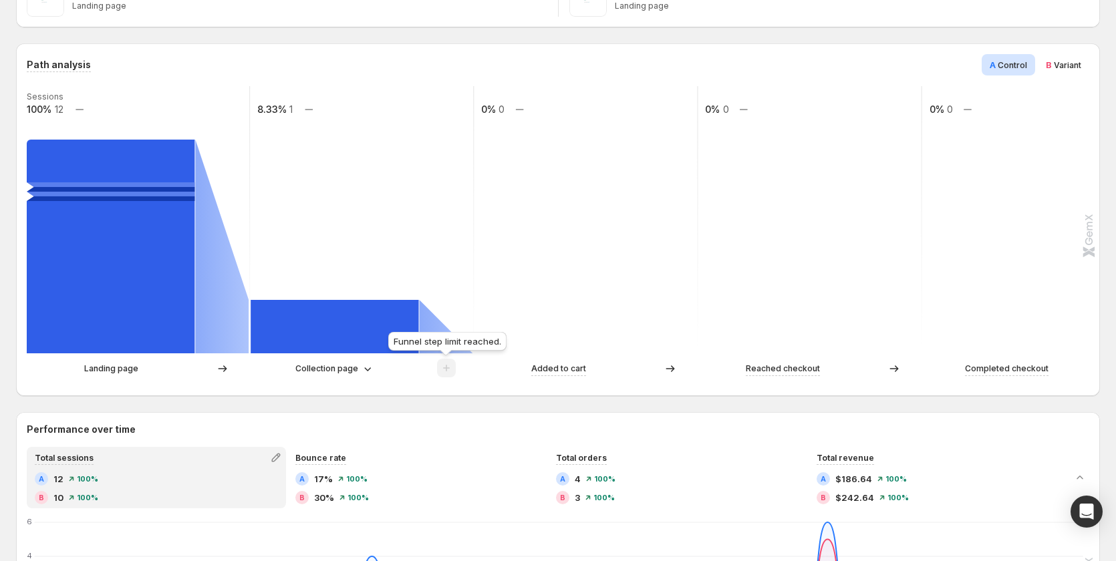
click at [448, 368] on span at bounding box center [446, 372] width 19 height 10
click at [319, 368] on p "Collection page" at bounding box center [326, 368] width 63 height 13
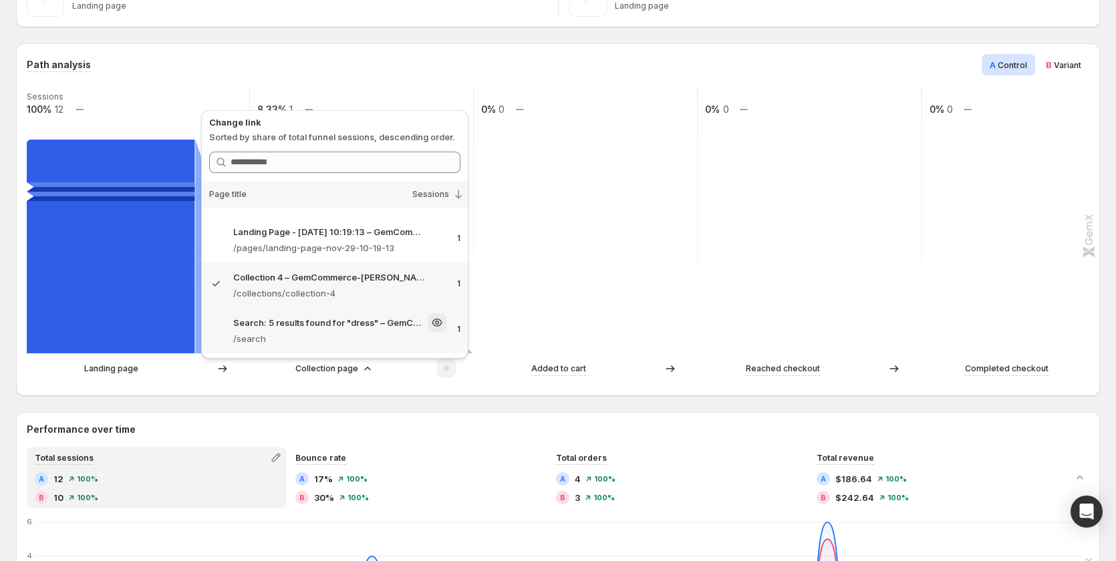
click at [411, 335] on p "/search" at bounding box center [339, 338] width 213 height 13
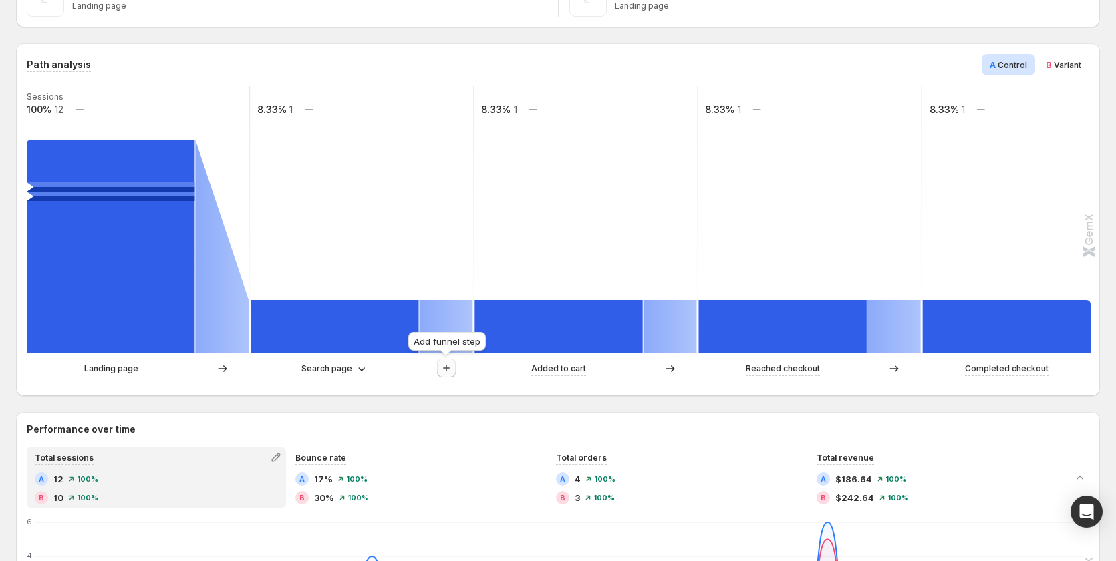
click at [444, 368] on icon "button" at bounding box center [446, 368] width 13 height 13
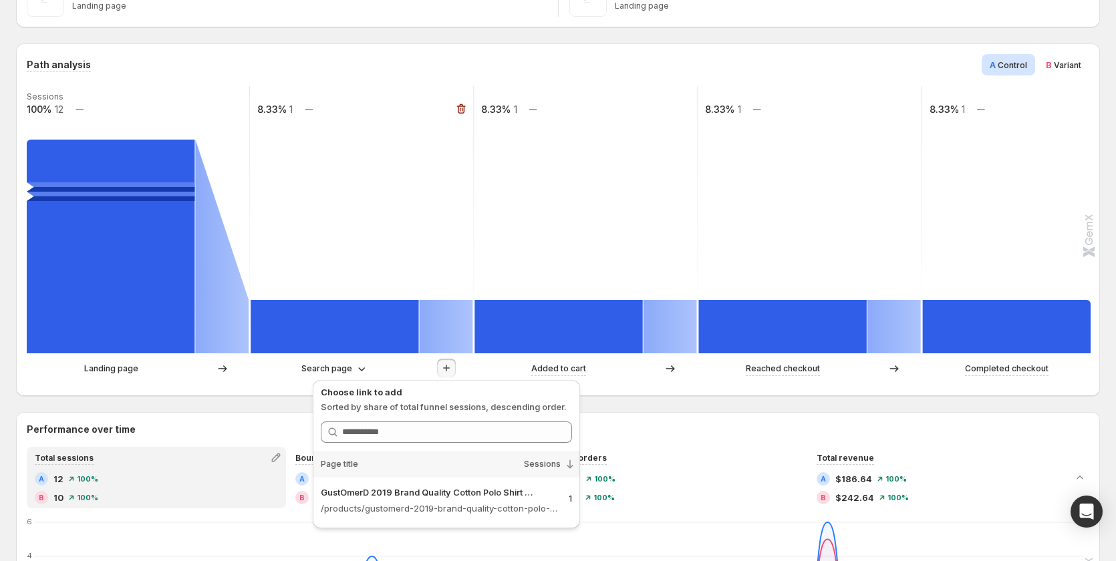
click at [420, 172] on rect at bounding box center [361, 219] width 225 height 267
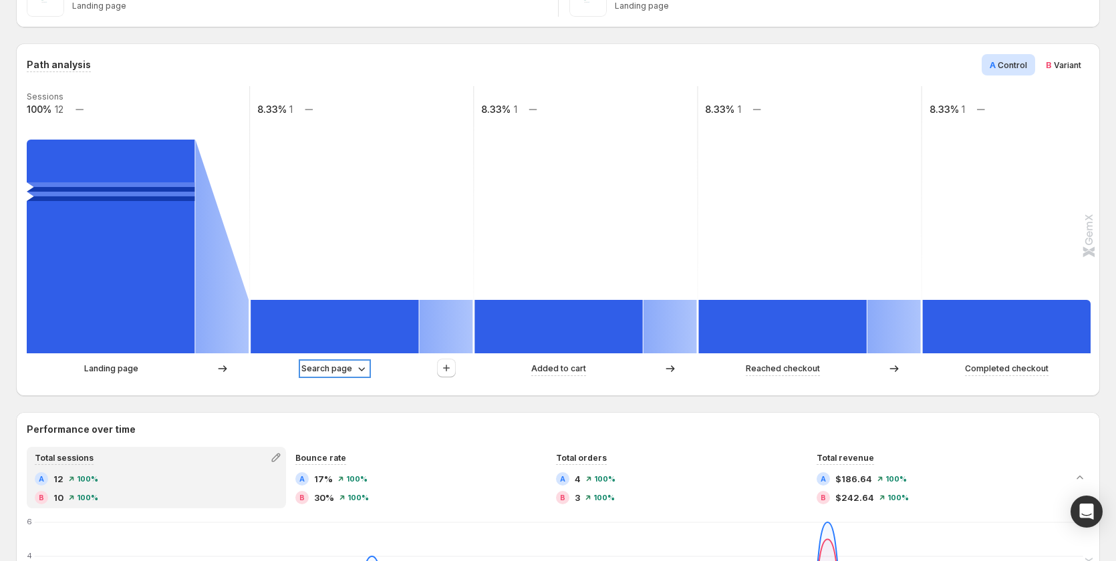
click at [331, 373] on p "Search page" at bounding box center [326, 368] width 51 height 13
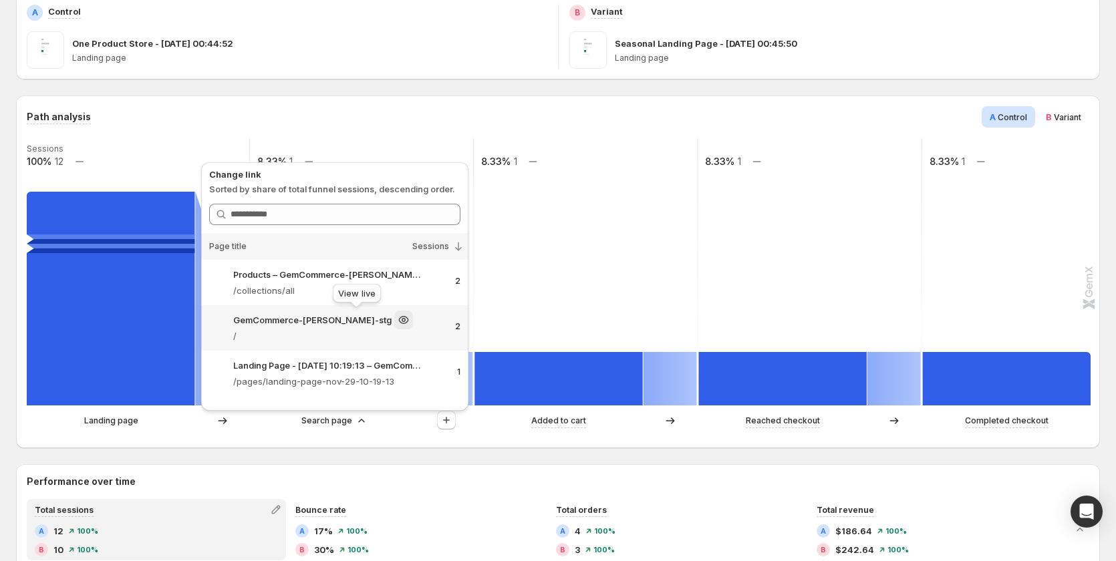
scroll to position [201, 0]
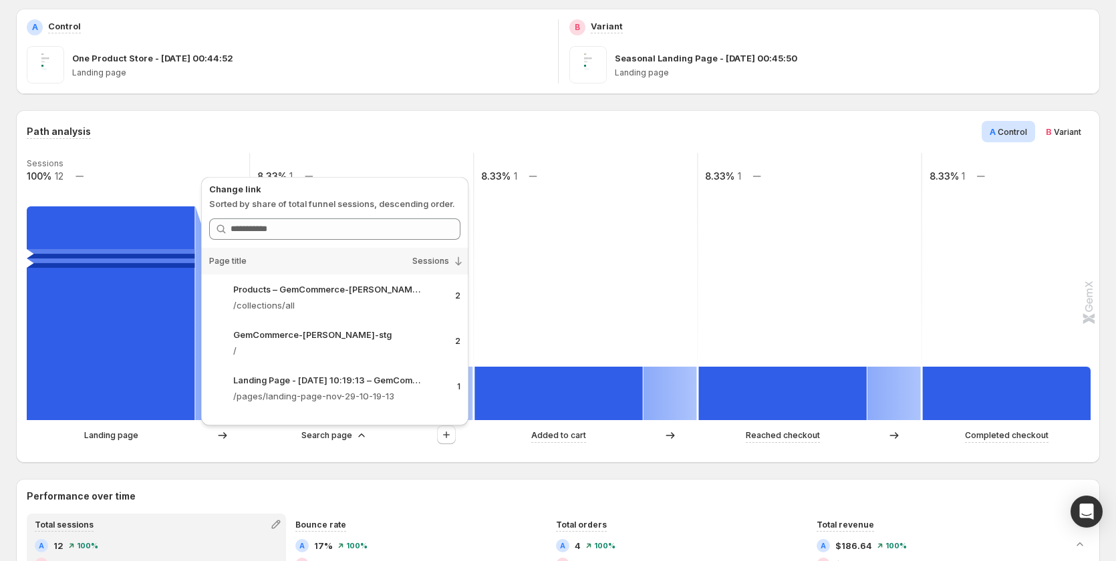
click at [167, 164] on rect at bounding box center [137, 286] width 225 height 267
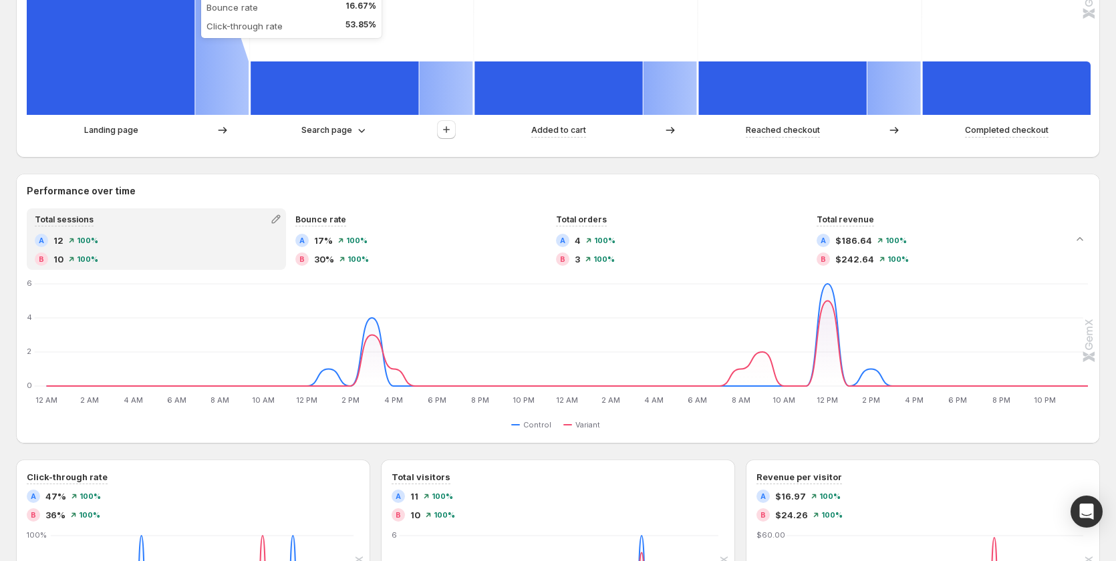
scroll to position [535, 0]
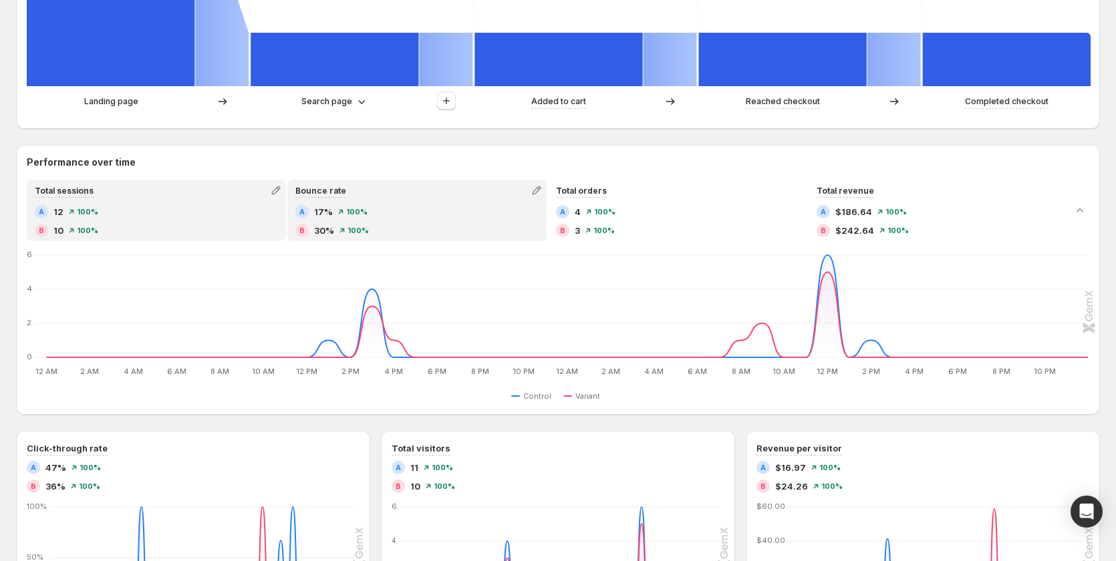
click at [364, 199] on div "Bounce rate" at bounding box center [417, 190] width 257 height 19
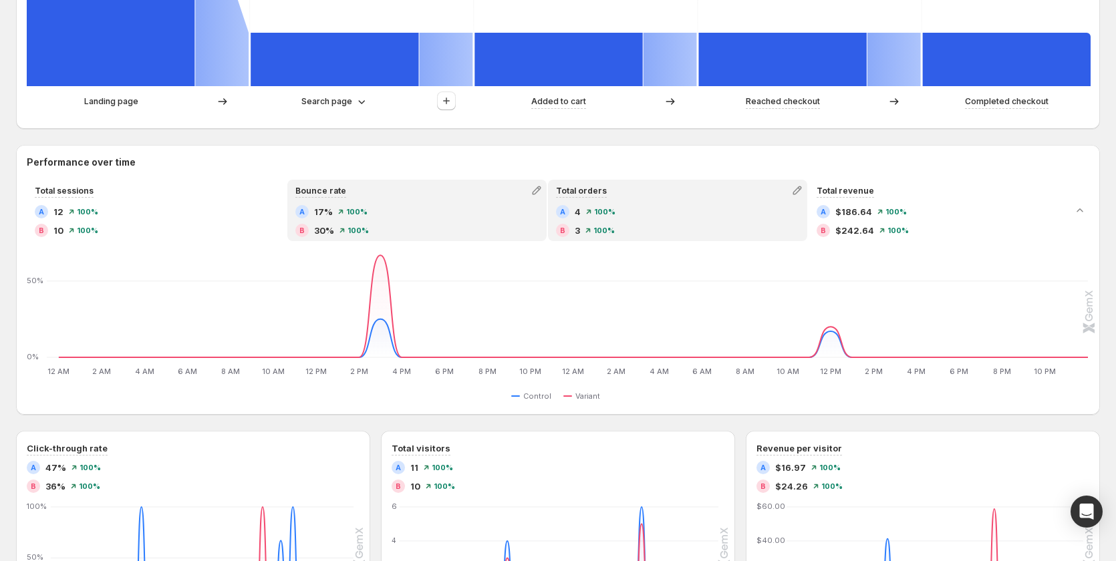
click at [660, 216] on div "A 4 100%" at bounding box center [677, 211] width 243 height 13
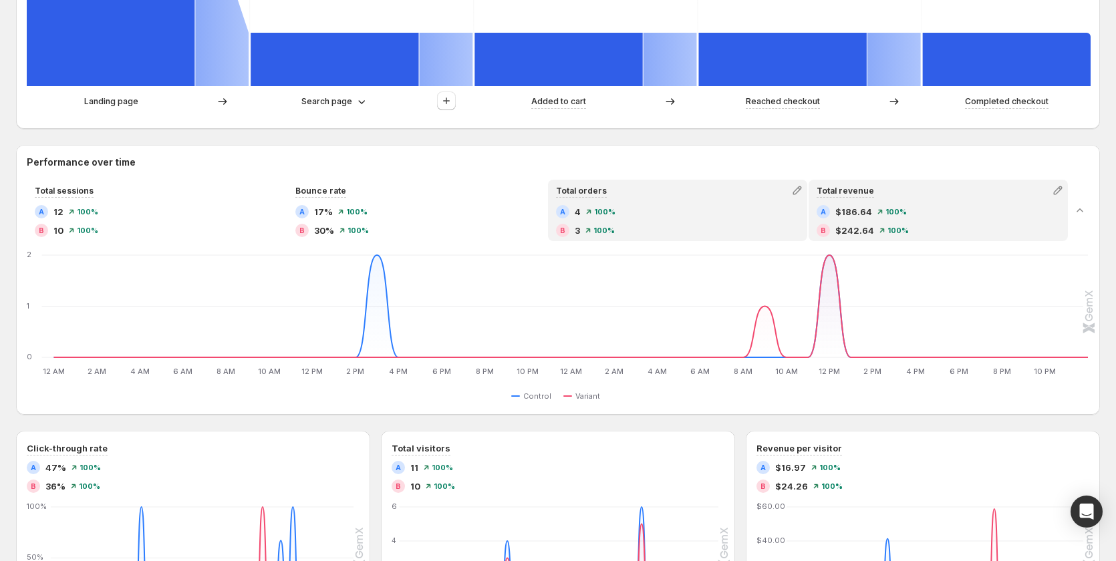
click at [882, 215] on div "100%" at bounding box center [892, 212] width 29 height 8
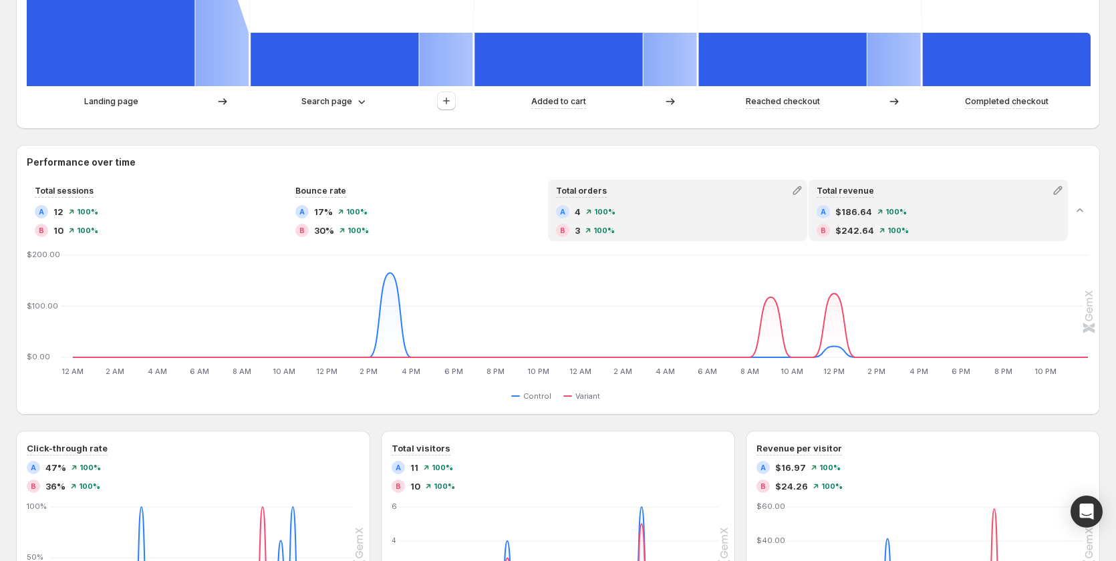
drag, startPoint x: 668, startPoint y: 221, endPoint x: 644, endPoint y: 220, distance: 24.1
click at [644, 220] on div "A 4 100% B 3 100%" at bounding box center [677, 221] width 243 height 32
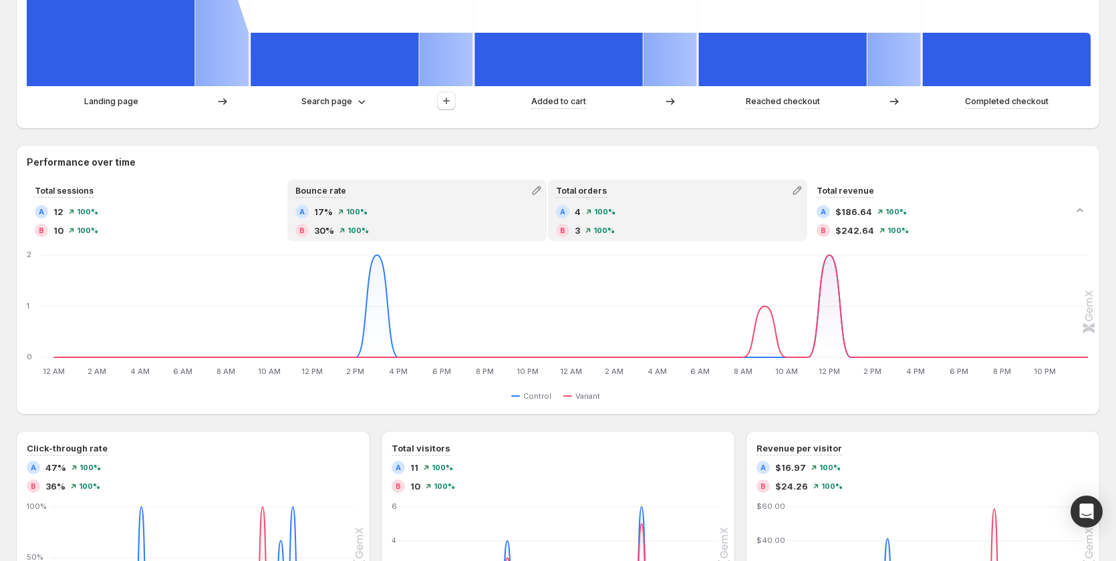
click at [474, 184] on div "Bounce rate" at bounding box center [417, 190] width 257 height 19
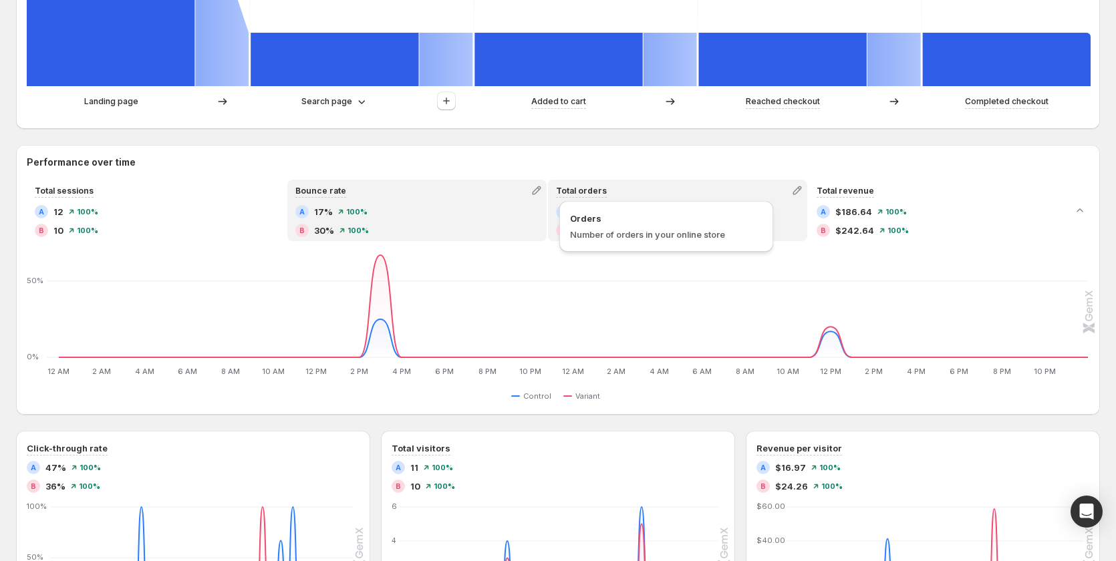
click at [623, 204] on div "Orders Number of orders in your online store" at bounding box center [666, 226] width 214 height 51
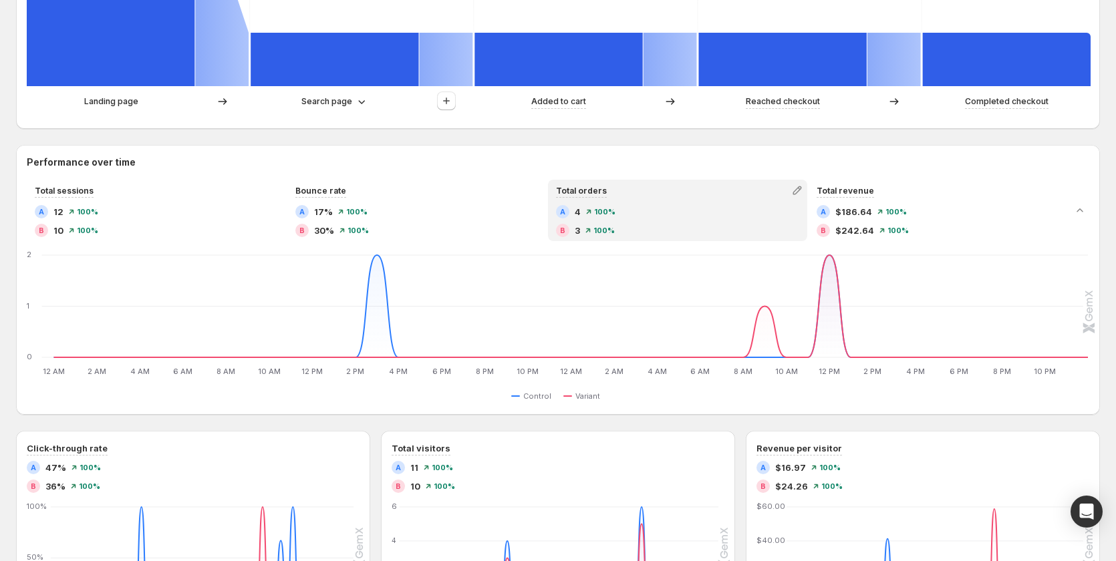
click at [527, 166] on h2 "Performance over time" at bounding box center [558, 162] width 1063 height 13
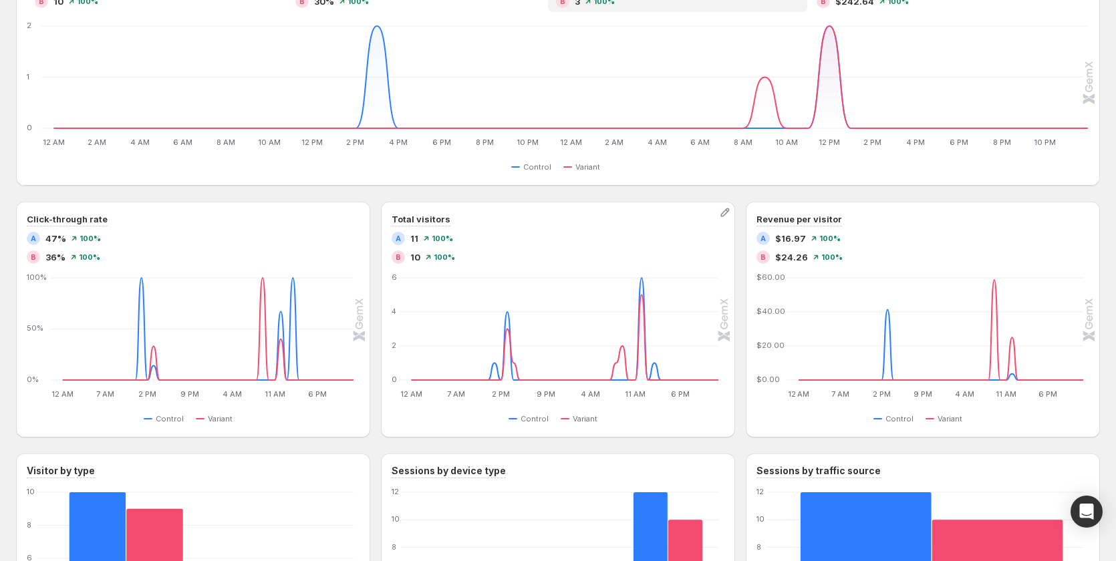
scroll to position [936, 0]
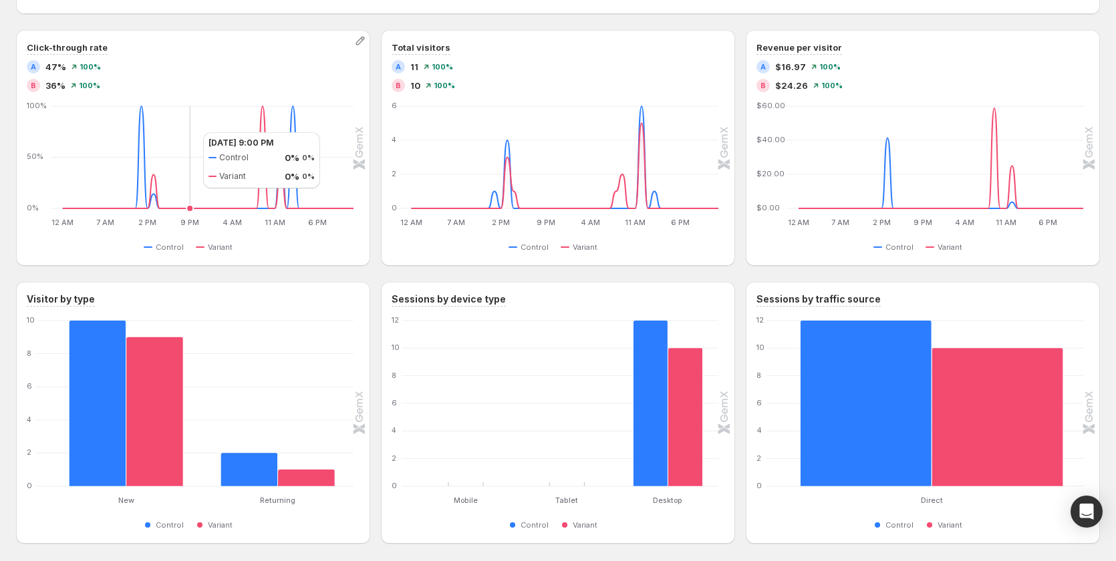
click at [190, 132] on icon "12 AM 12 AM 7 AM 7 AM 2 PM 2 PM 9 PM 9 PM 4 AM 4 AM 11 AM 11 AM 6 PM 6 PM 0% 50…" at bounding box center [190, 166] width 325 height 126
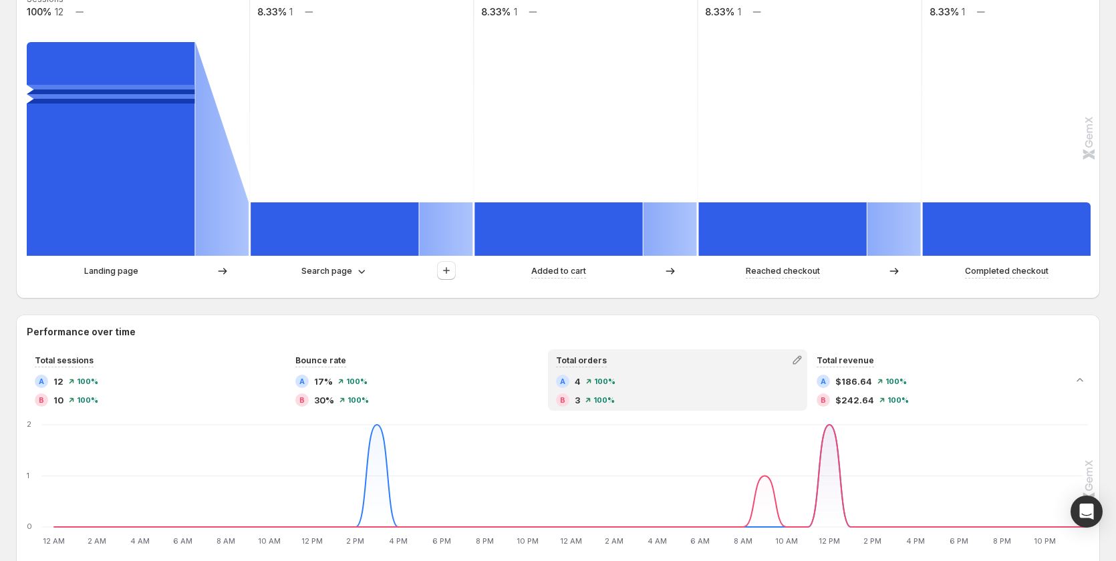
scroll to position [255, 0]
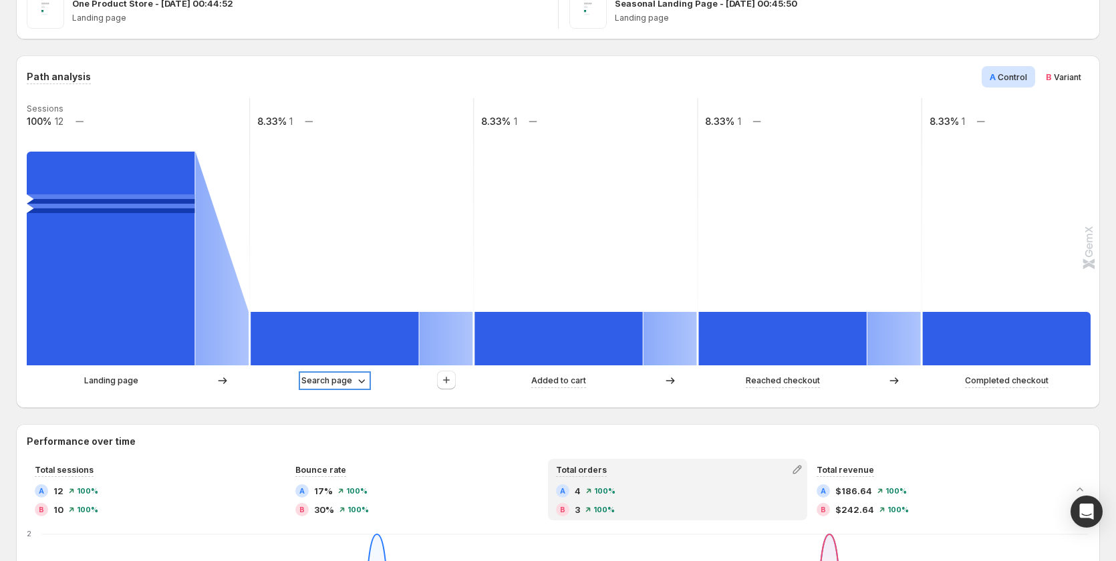
click at [348, 384] on p "Search page" at bounding box center [326, 380] width 51 height 13
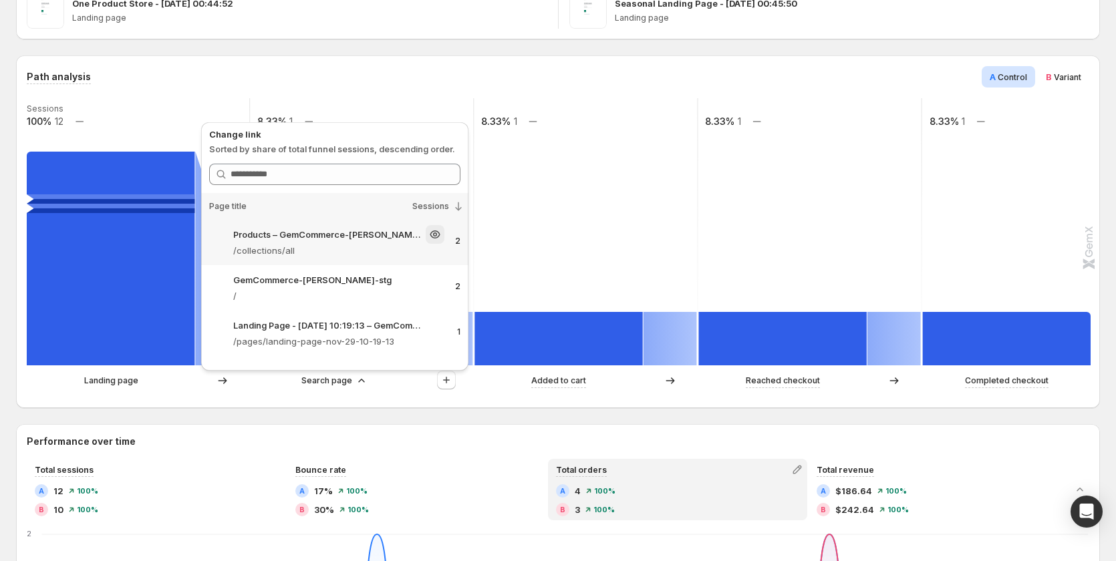
click at [334, 247] on p "/collections/all" at bounding box center [338, 250] width 211 height 13
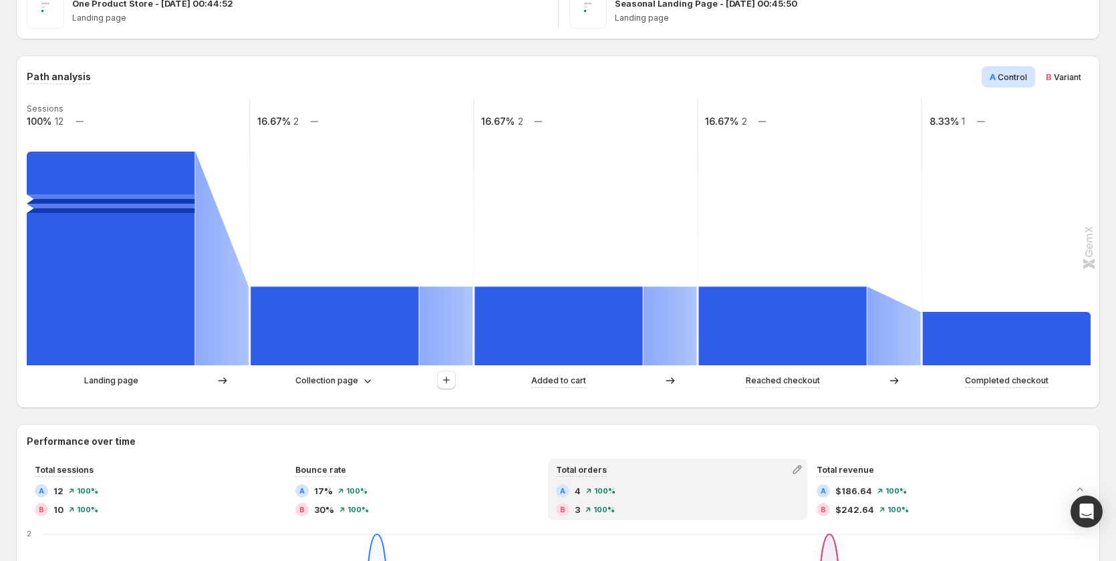
drag, startPoint x: 122, startPoint y: 382, endPoint x: 131, endPoint y: 367, distance: 17.1
click at [122, 382] on p "Landing page" at bounding box center [111, 380] width 54 height 13
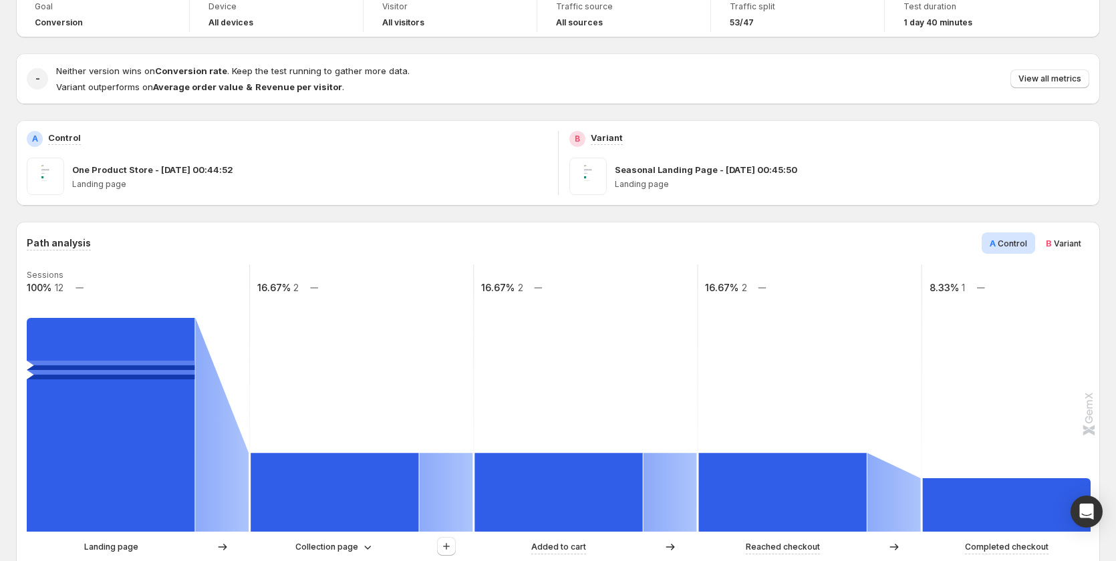
scroll to position [334, 0]
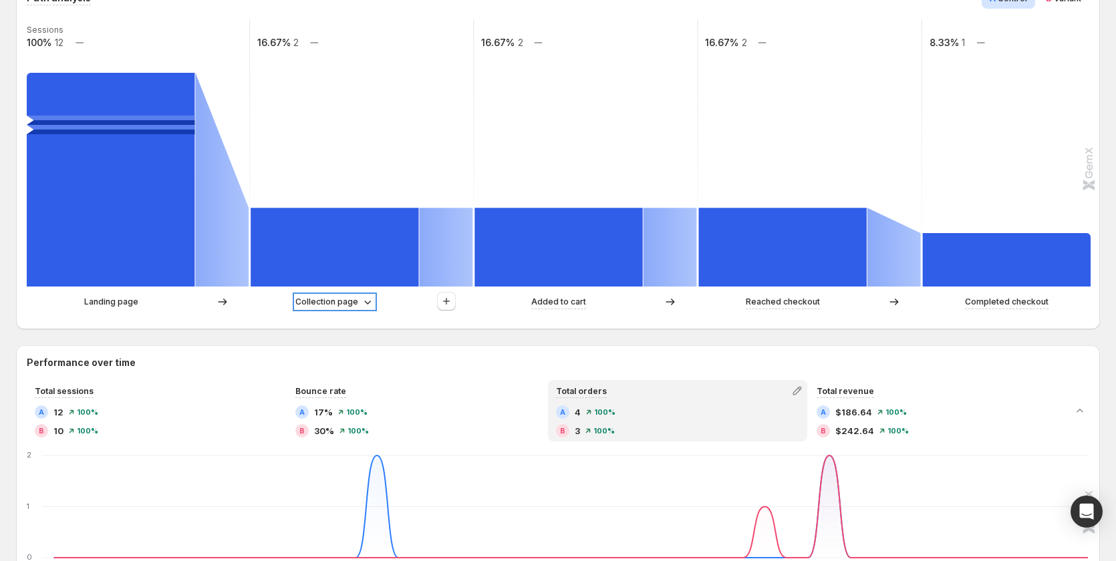
click at [327, 301] on p "Collection page" at bounding box center [326, 301] width 63 height 13
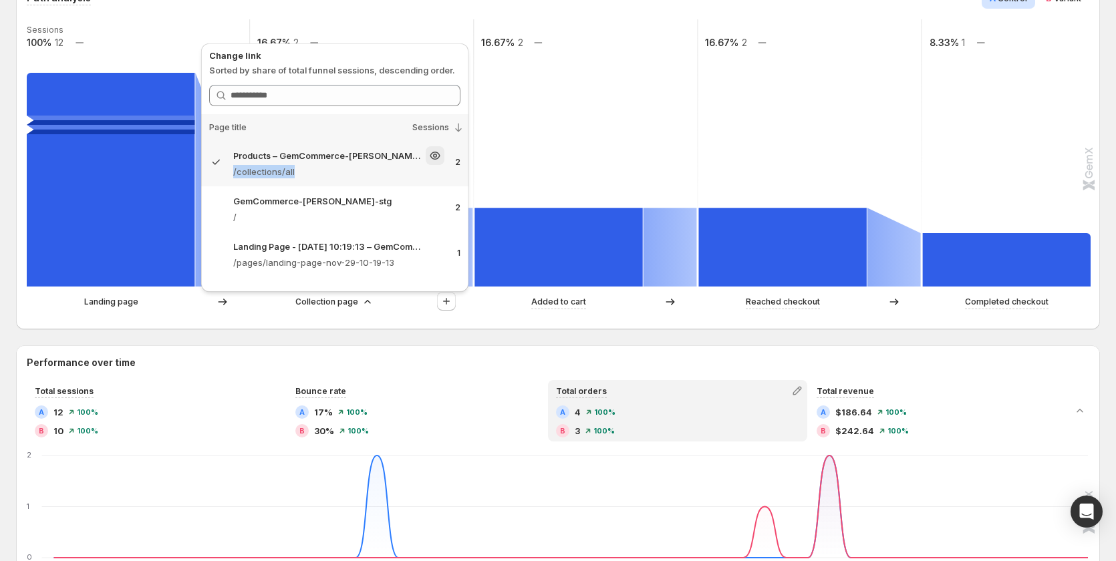
drag, startPoint x: 302, startPoint y: 176, endPoint x: 232, endPoint y: 174, distance: 70.2
click at [232, 174] on div "Products – GemCommerce-sandy-stg /collections/all 2" at bounding box center [334, 162] width 251 height 32
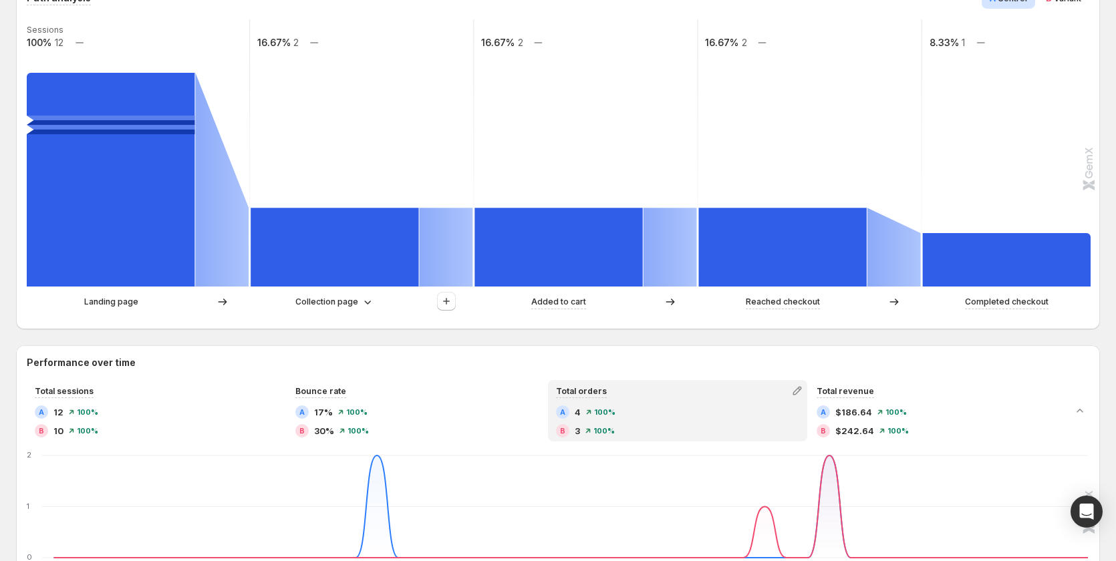
copy p "/collections/all"
click at [358, 298] on div "Collection page" at bounding box center [334, 301] width 79 height 13
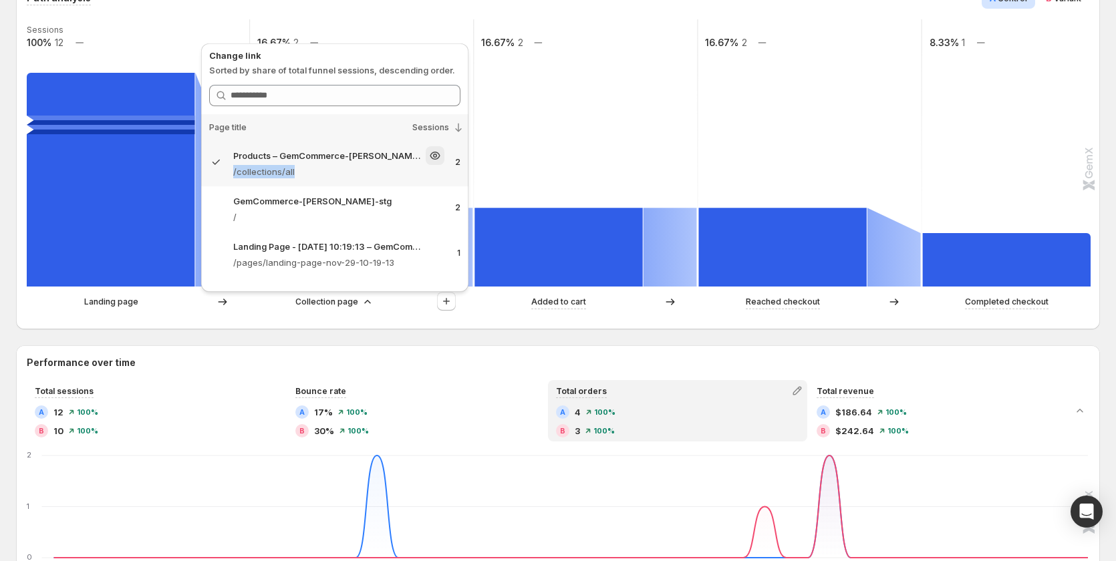
copy p "/collections/all"
copy p "collections/all"
copy p "ollections/all"
copy p "collections/all"
copy p "/collections/all"
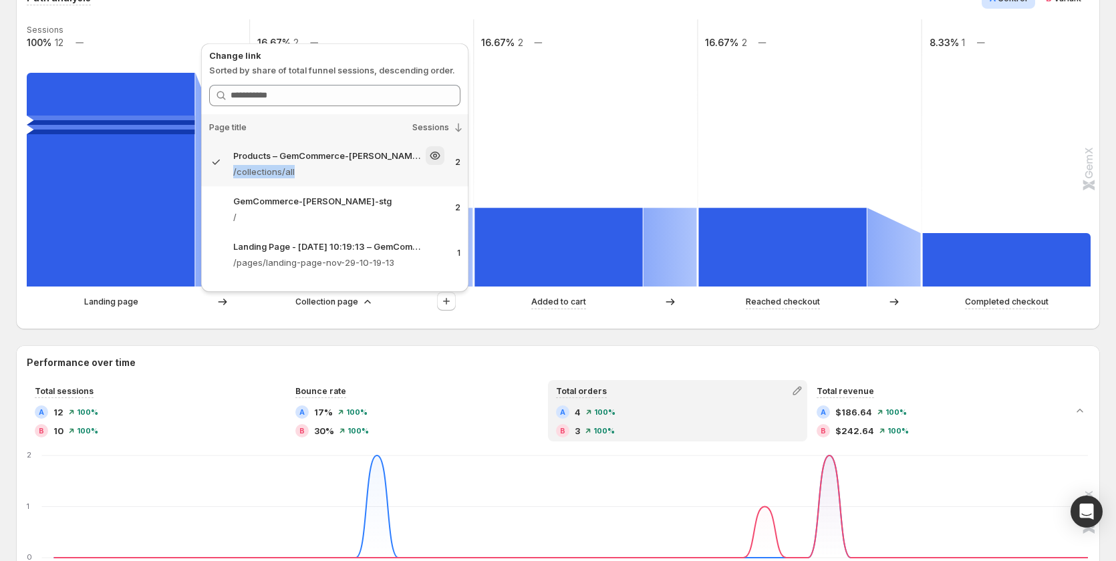
drag, startPoint x: 303, startPoint y: 173, endPoint x: 233, endPoint y: 170, distance: 70.3
click at [233, 170] on div "Products – GemCommerce-sandy-stg /collections/all 2" at bounding box center [334, 162] width 251 height 32
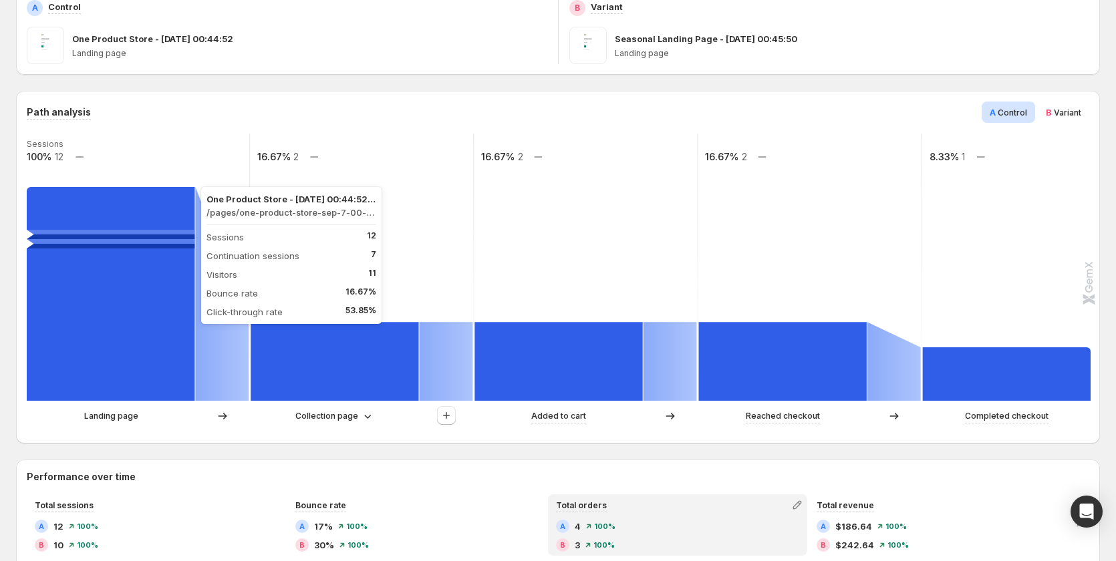
scroll to position [0, 0]
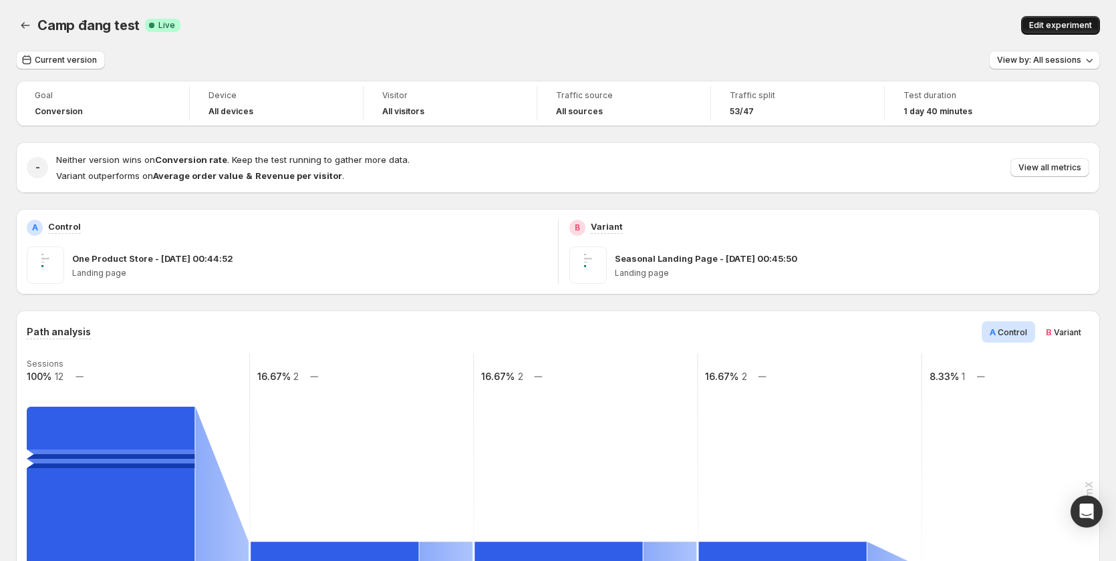
click at [1061, 17] on button "Edit experiment" at bounding box center [1060, 25] width 79 height 19
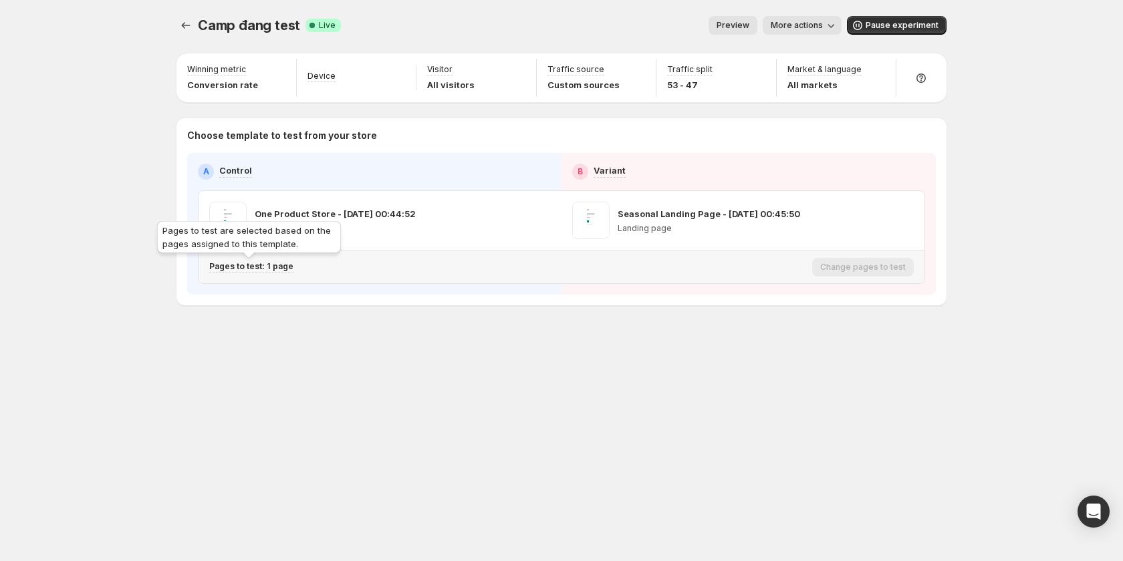
click at [285, 266] on p "Pages to test: 1 page" at bounding box center [251, 266] width 84 height 11
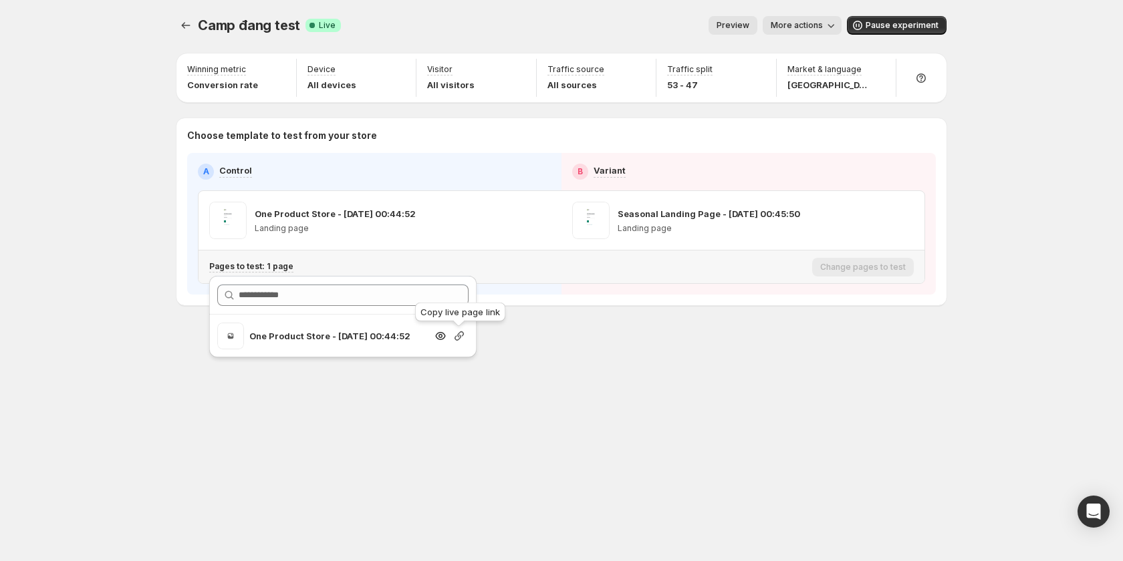
click at [456, 337] on icon "button" at bounding box center [458, 335] width 13 height 13
click at [793, 26] on span "More actions" at bounding box center [797, 25] width 52 height 11
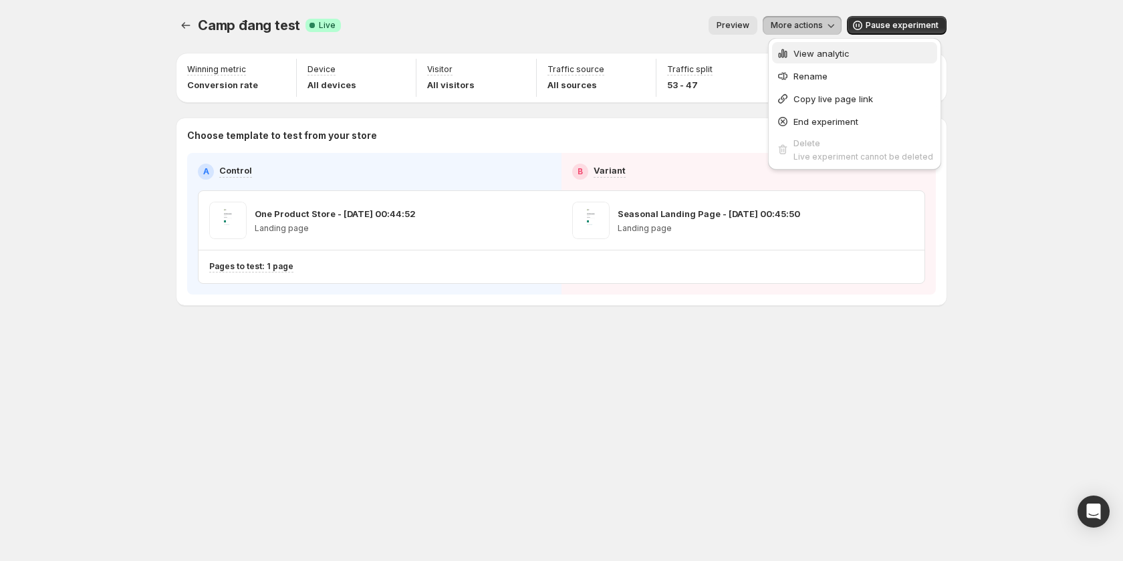
click at [808, 50] on span "View analytic" at bounding box center [821, 53] width 56 height 11
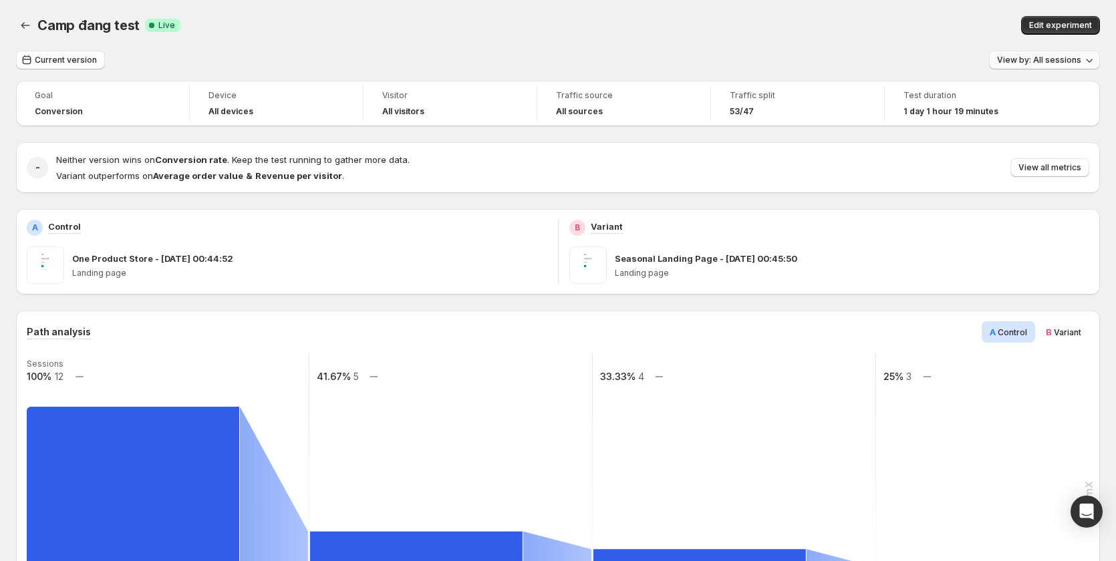
click at [1042, 59] on span "View by: All sessions" at bounding box center [1039, 60] width 84 height 11
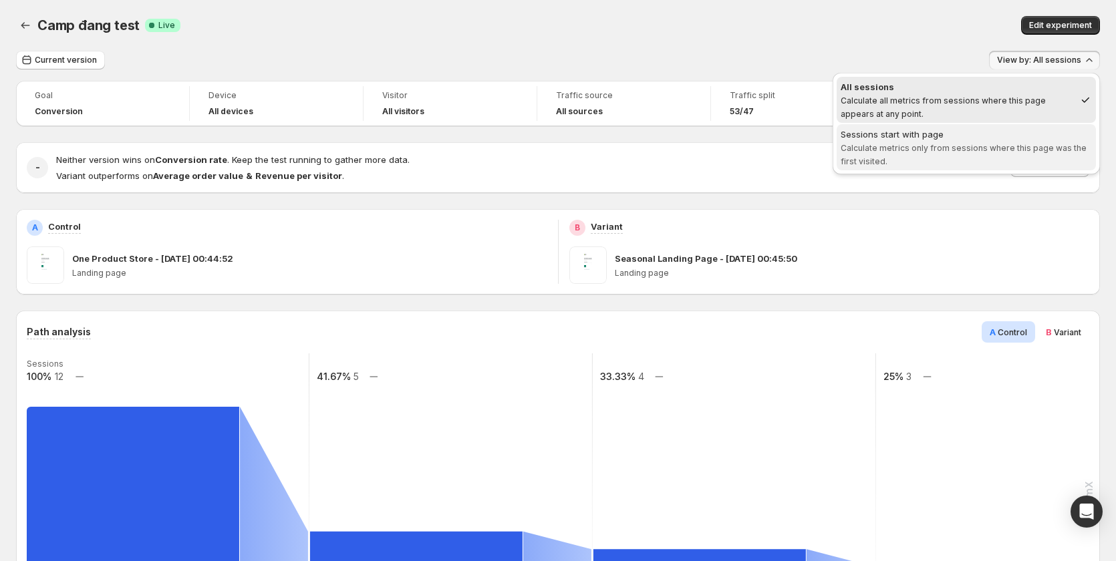
drag, startPoint x: 1009, startPoint y: 145, endPoint x: 983, endPoint y: 162, distance: 31.0
click at [1008, 147] on span "Calculate metrics only from sessions where this page was the first visited." at bounding box center [964, 154] width 246 height 23
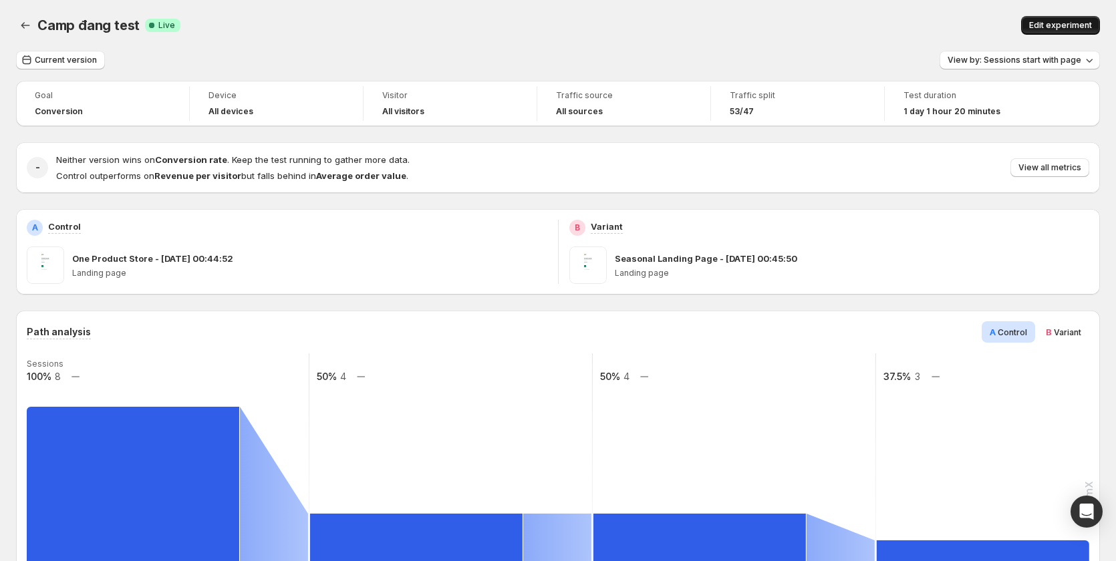
click at [1055, 29] on span "Edit experiment" at bounding box center [1060, 25] width 63 height 11
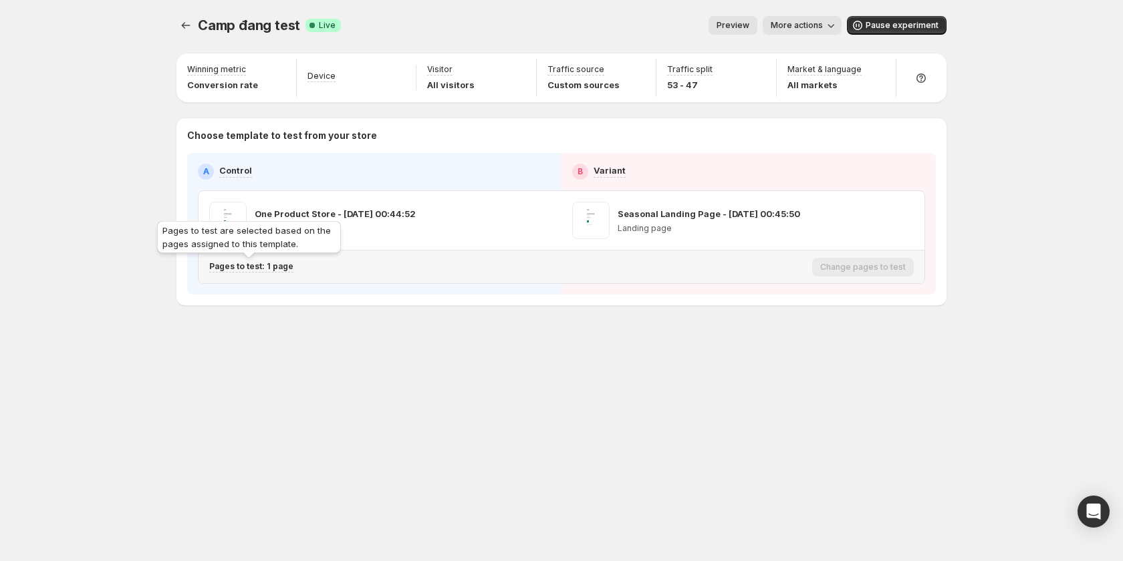
click at [271, 267] on p "Pages to test: 1 page" at bounding box center [251, 266] width 84 height 11
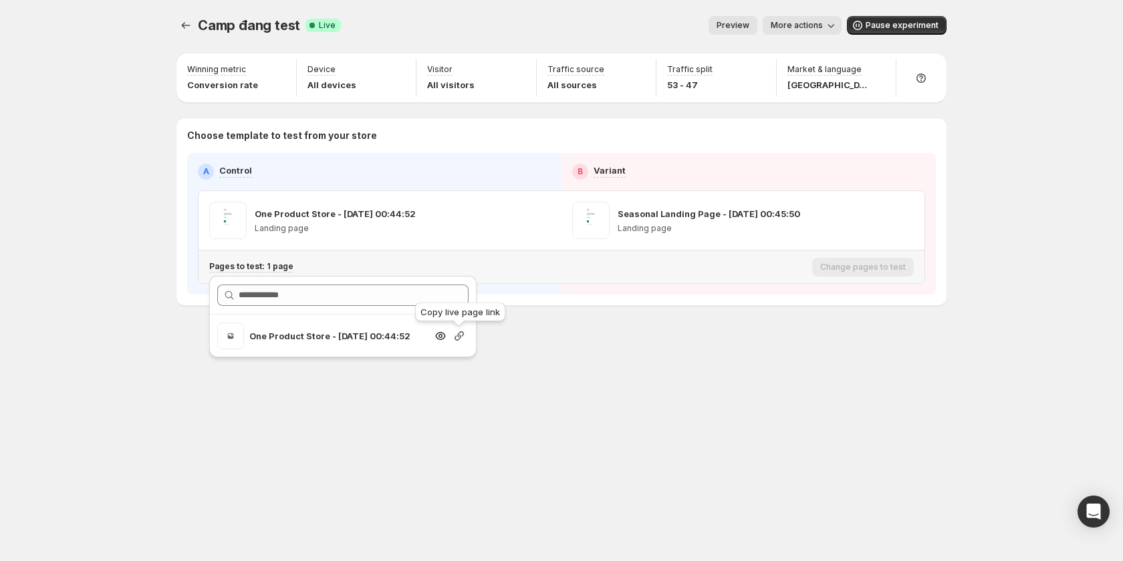
click at [456, 336] on icon "button" at bounding box center [458, 335] width 9 height 9
